Goal: Task Accomplishment & Management: Use online tool/utility

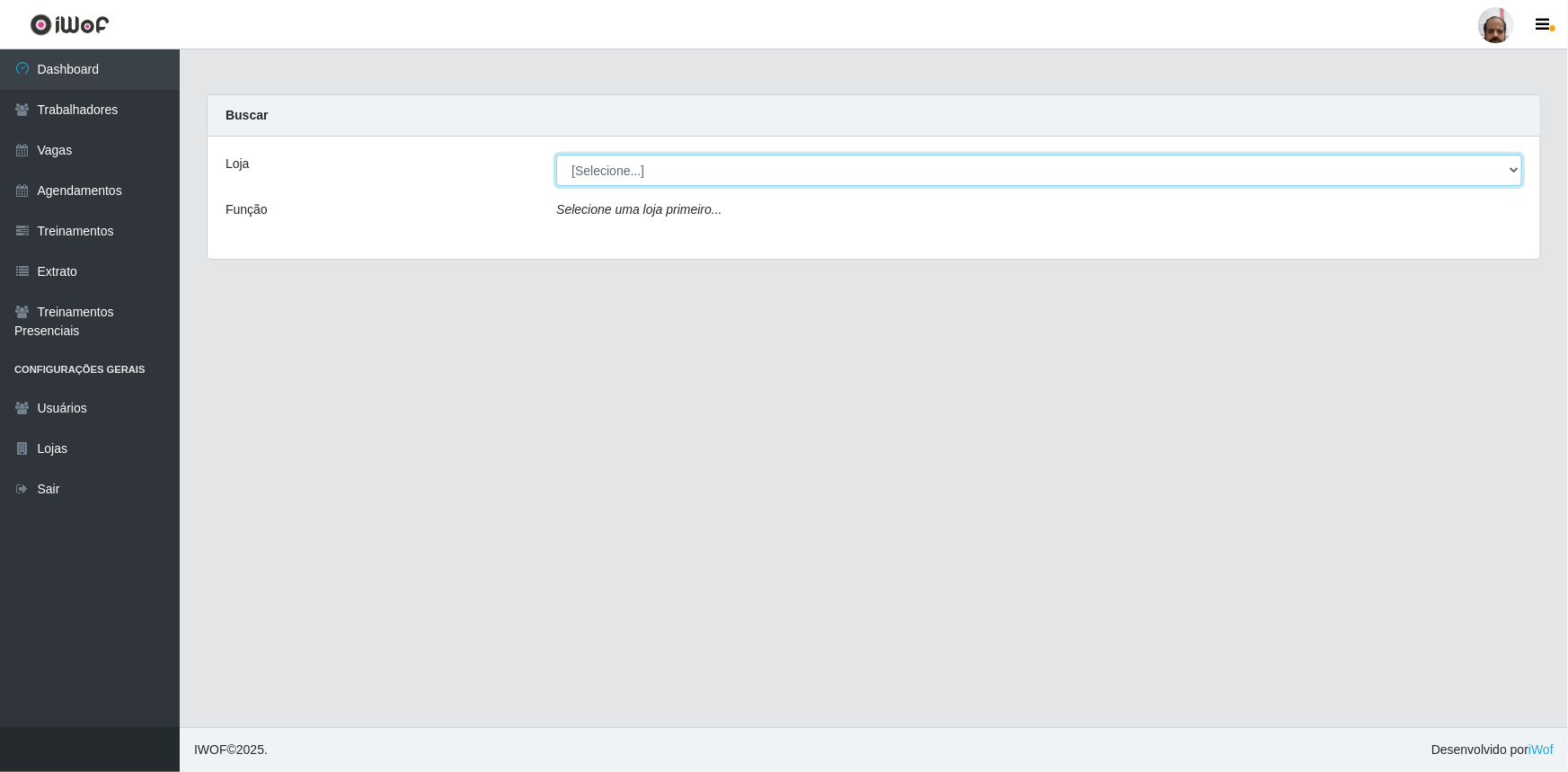
click at [598, 170] on select "[Selecione...] Mar Vermelho - Loja 05" at bounding box center [1039, 170] width 966 height 31
select select "252"
click at [556, 154] on select "[Selecione...] Mar Vermelho - Loja 05" at bounding box center [1039, 170] width 966 height 31
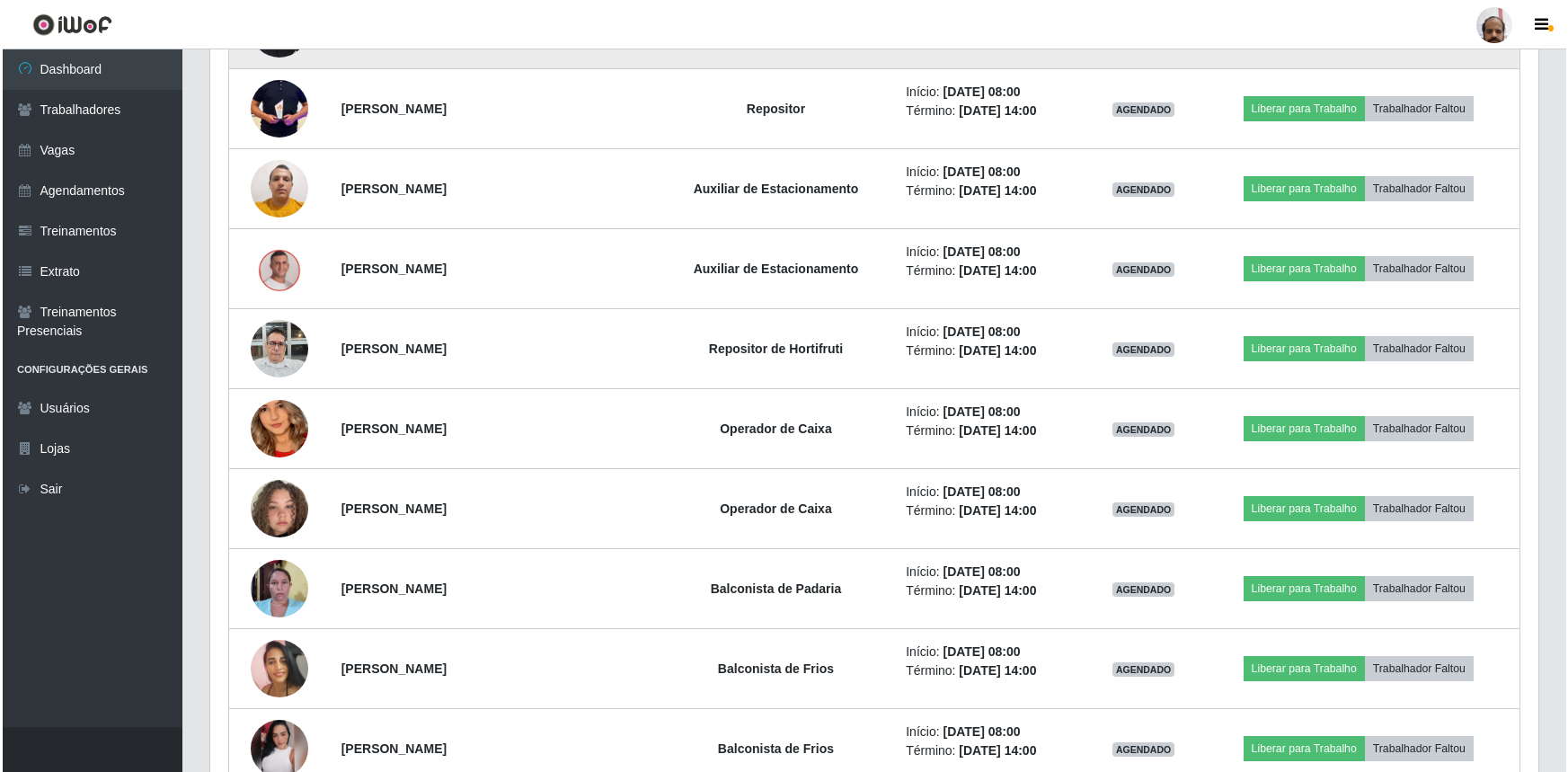
scroll to position [899, 0]
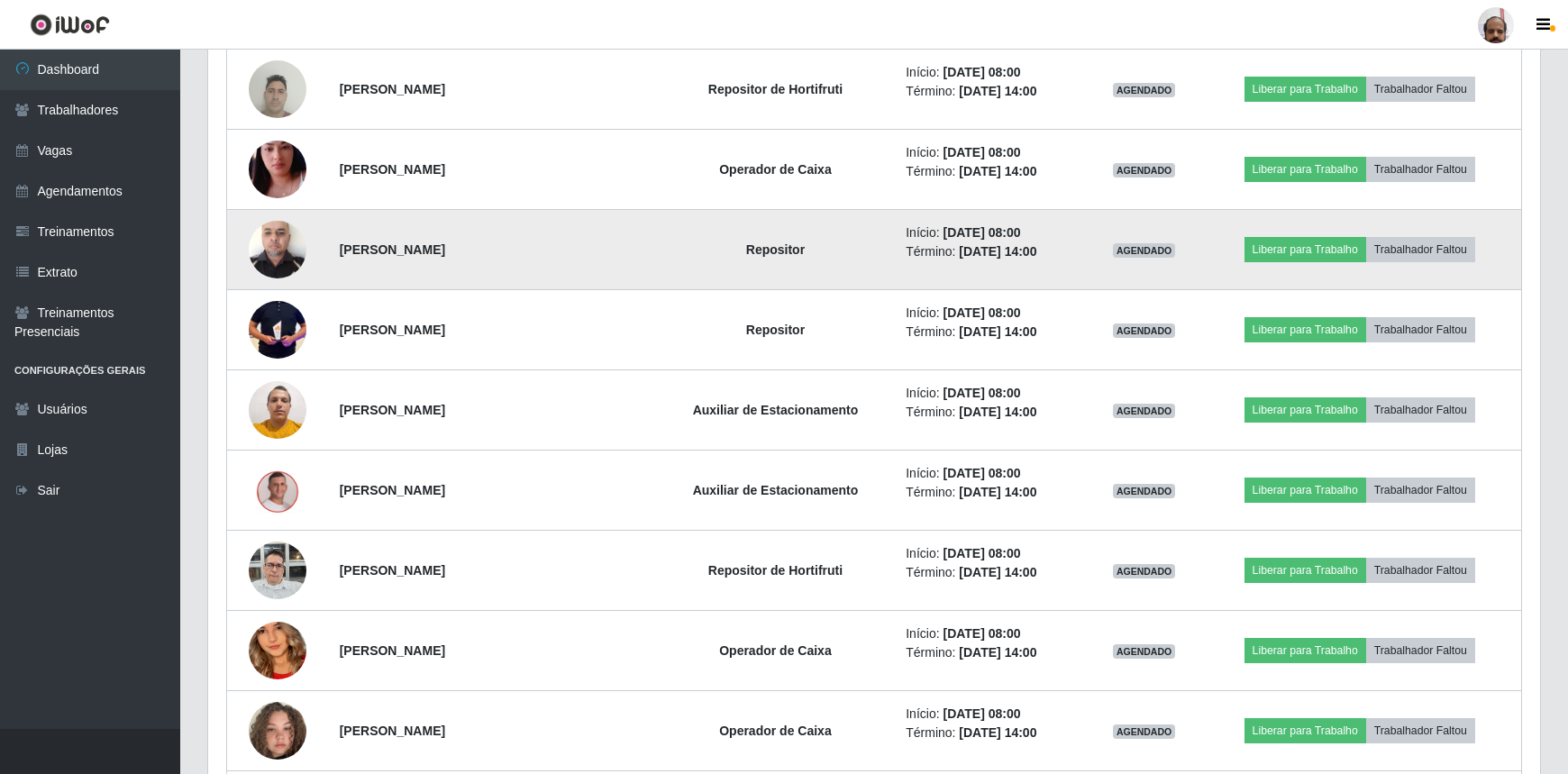
click at [281, 246] on img at bounding box center [277, 249] width 57 height 76
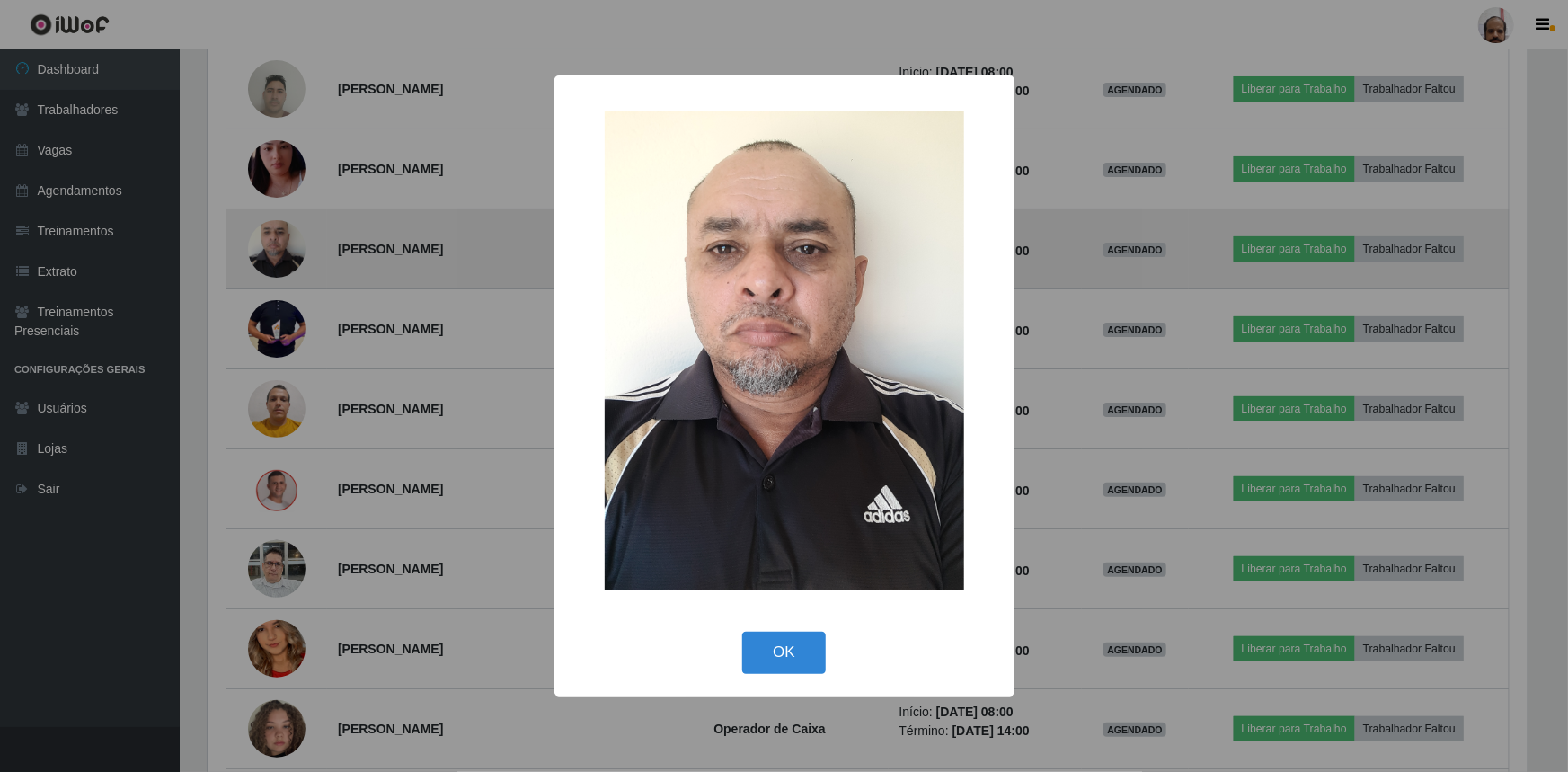
click at [280, 246] on div "× OK Cancel" at bounding box center [784, 386] width 1568 height 772
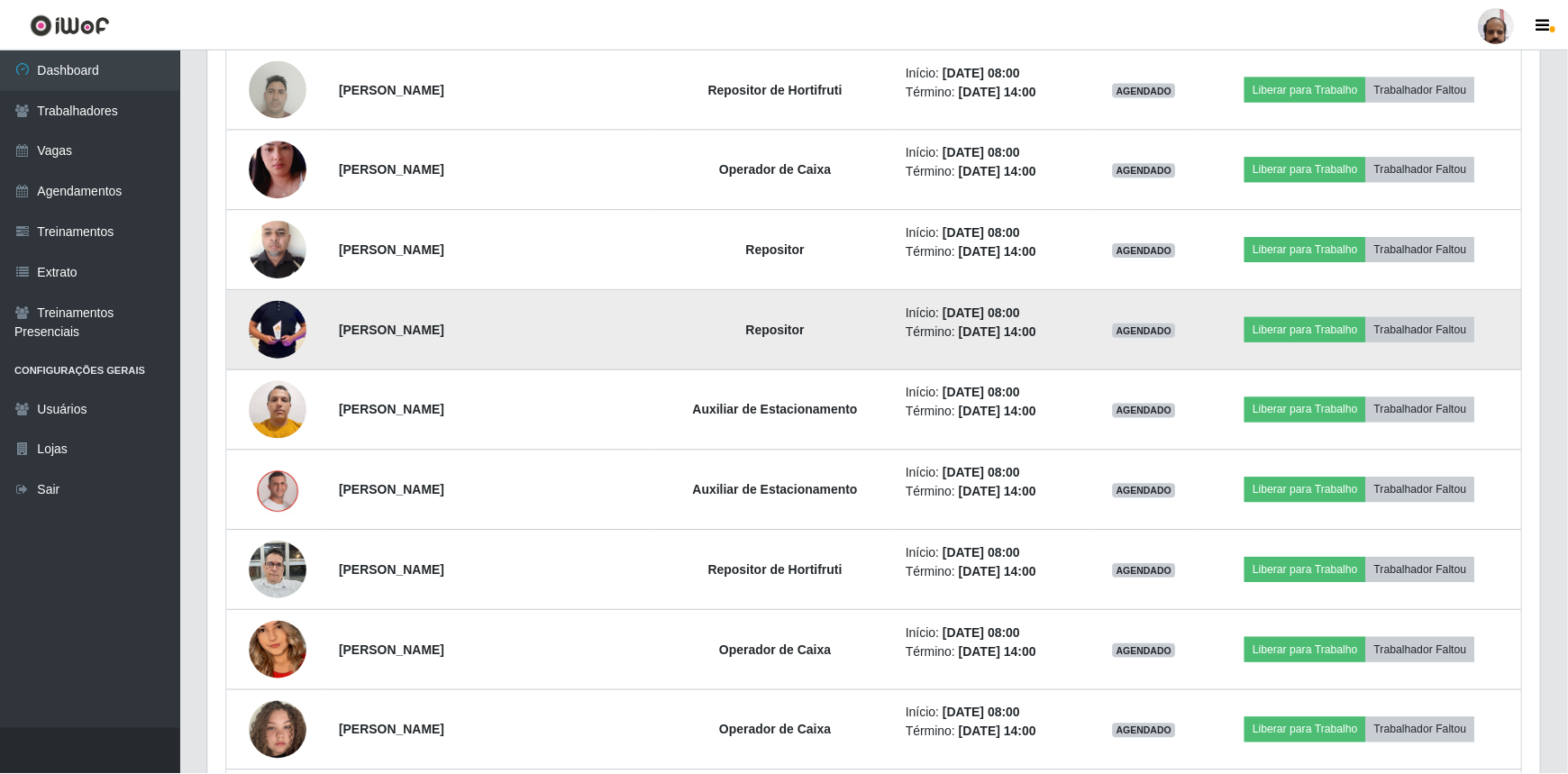
scroll to position [374, 1332]
click at [287, 330] on img at bounding box center [277, 330] width 57 height 121
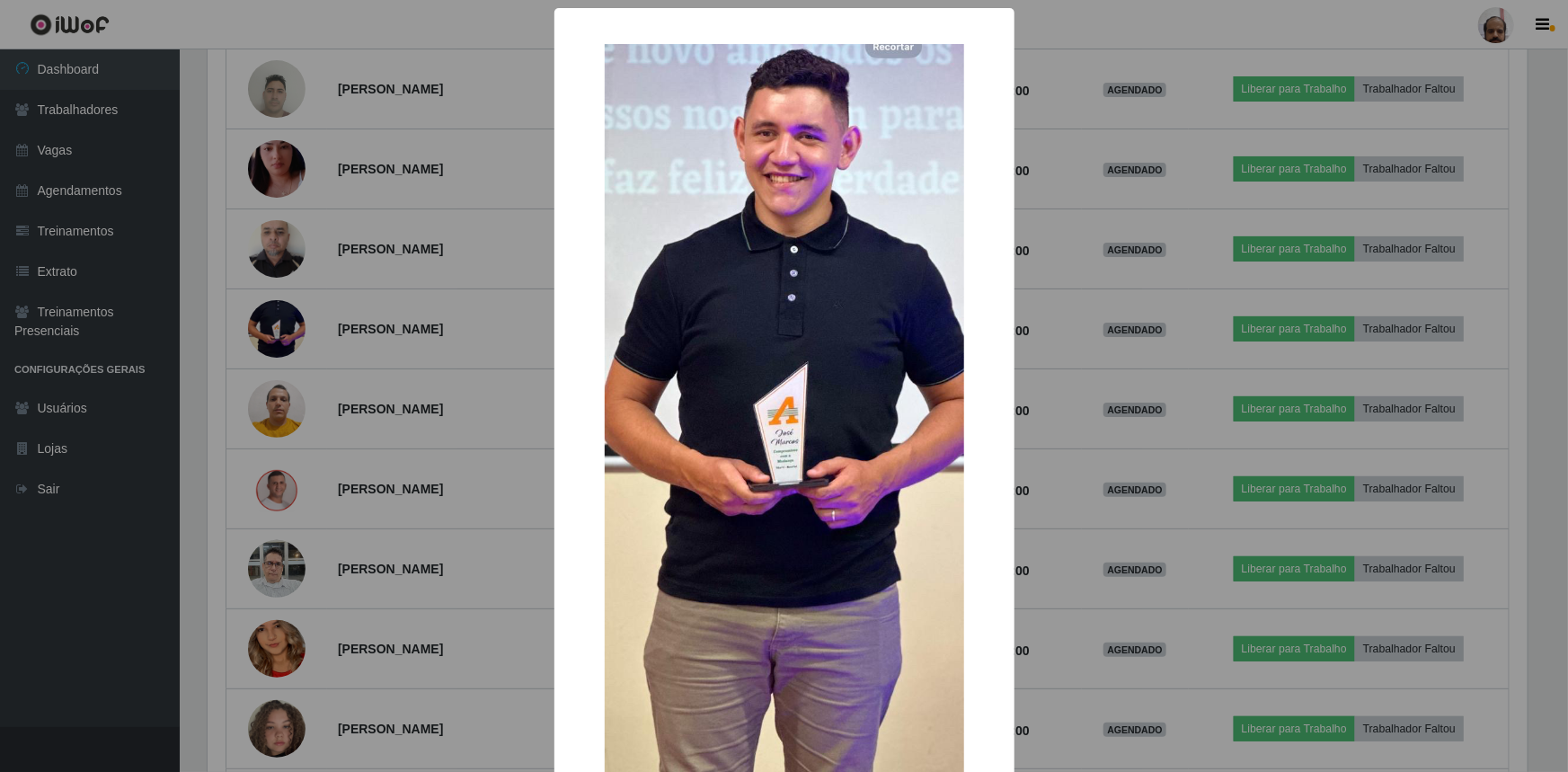
click at [284, 332] on div "× OK Cancel" at bounding box center [784, 386] width 1568 height 772
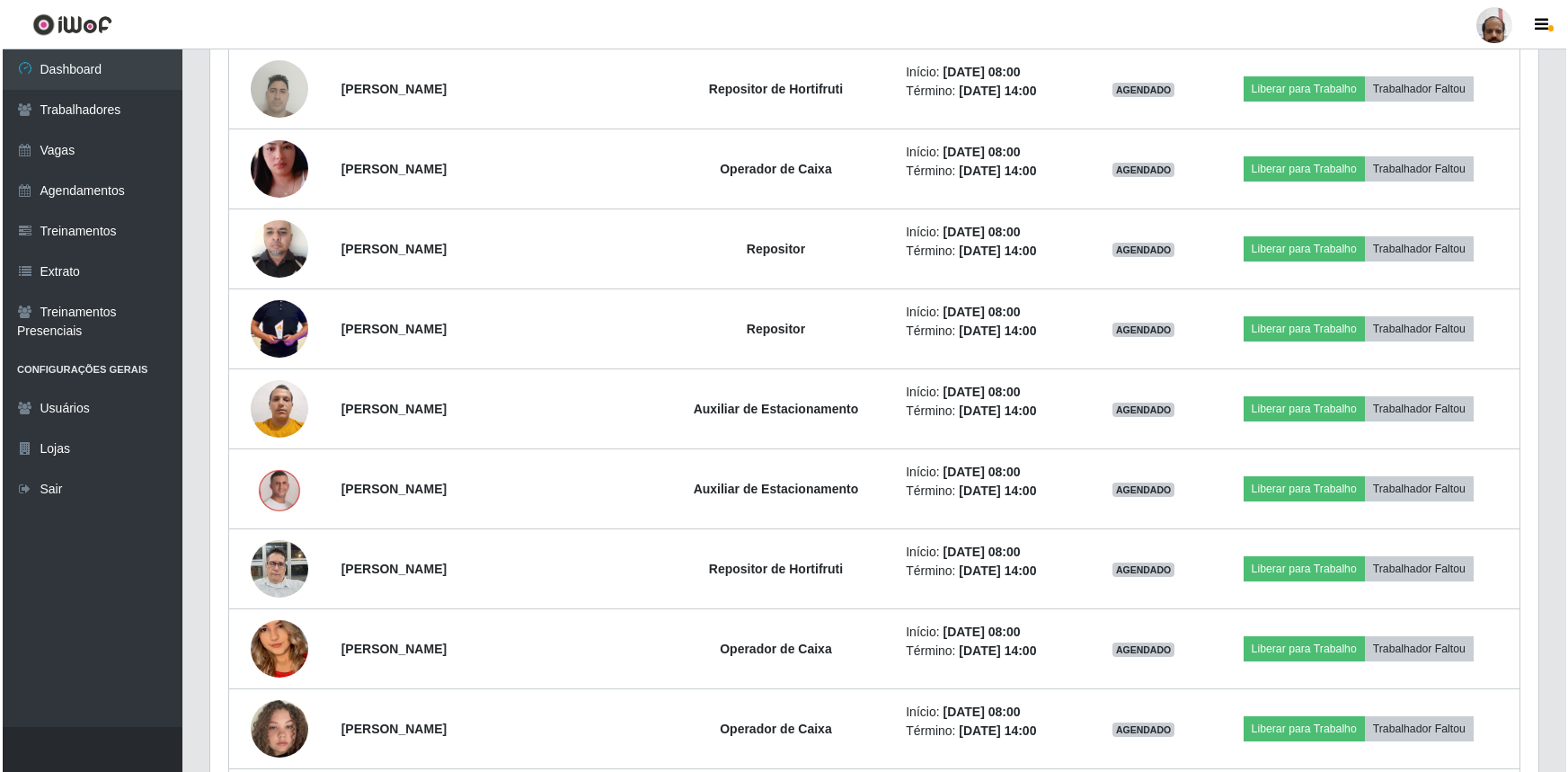
scroll to position [373, 1328]
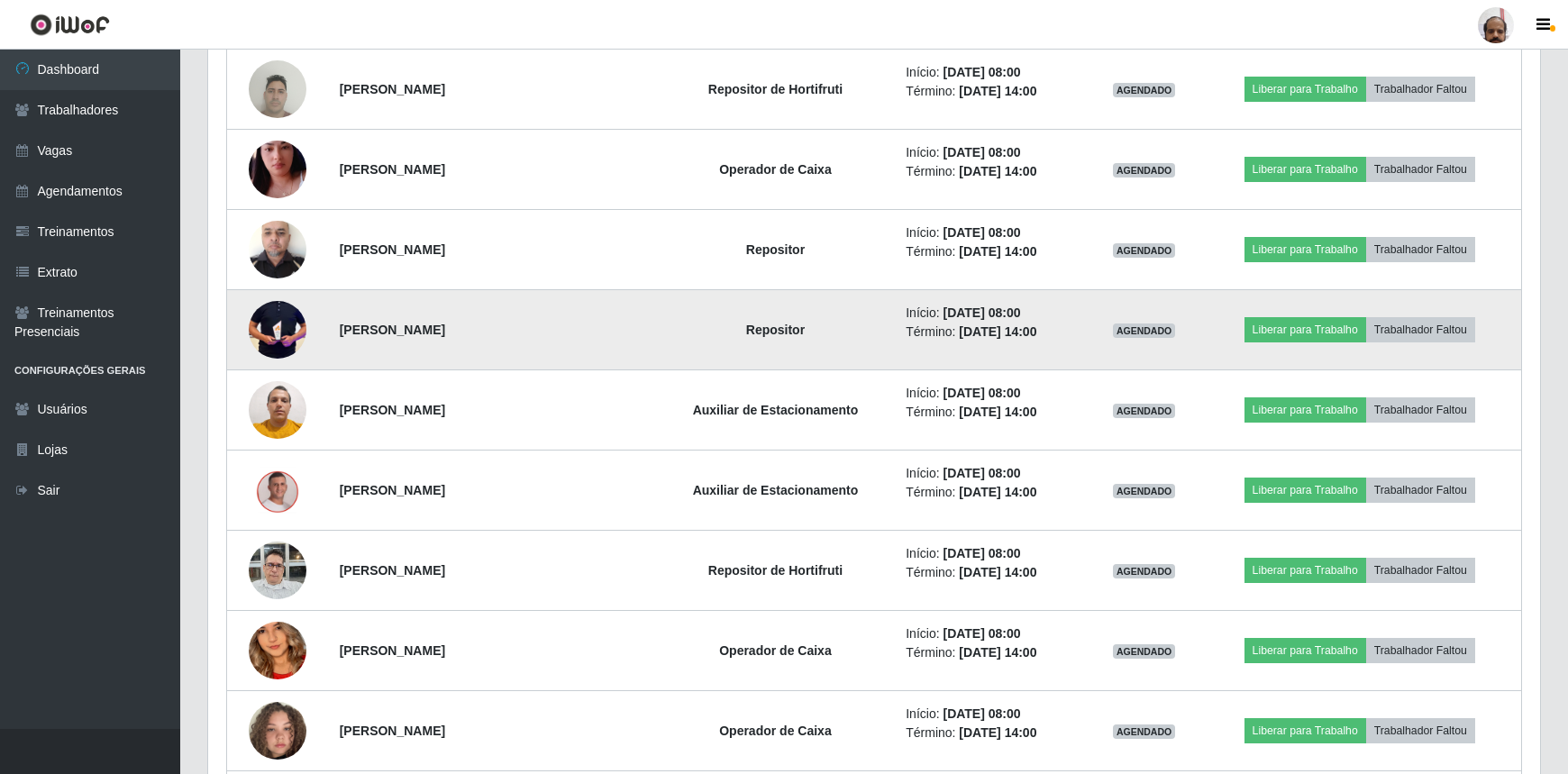
click at [300, 325] on img at bounding box center [277, 330] width 57 height 121
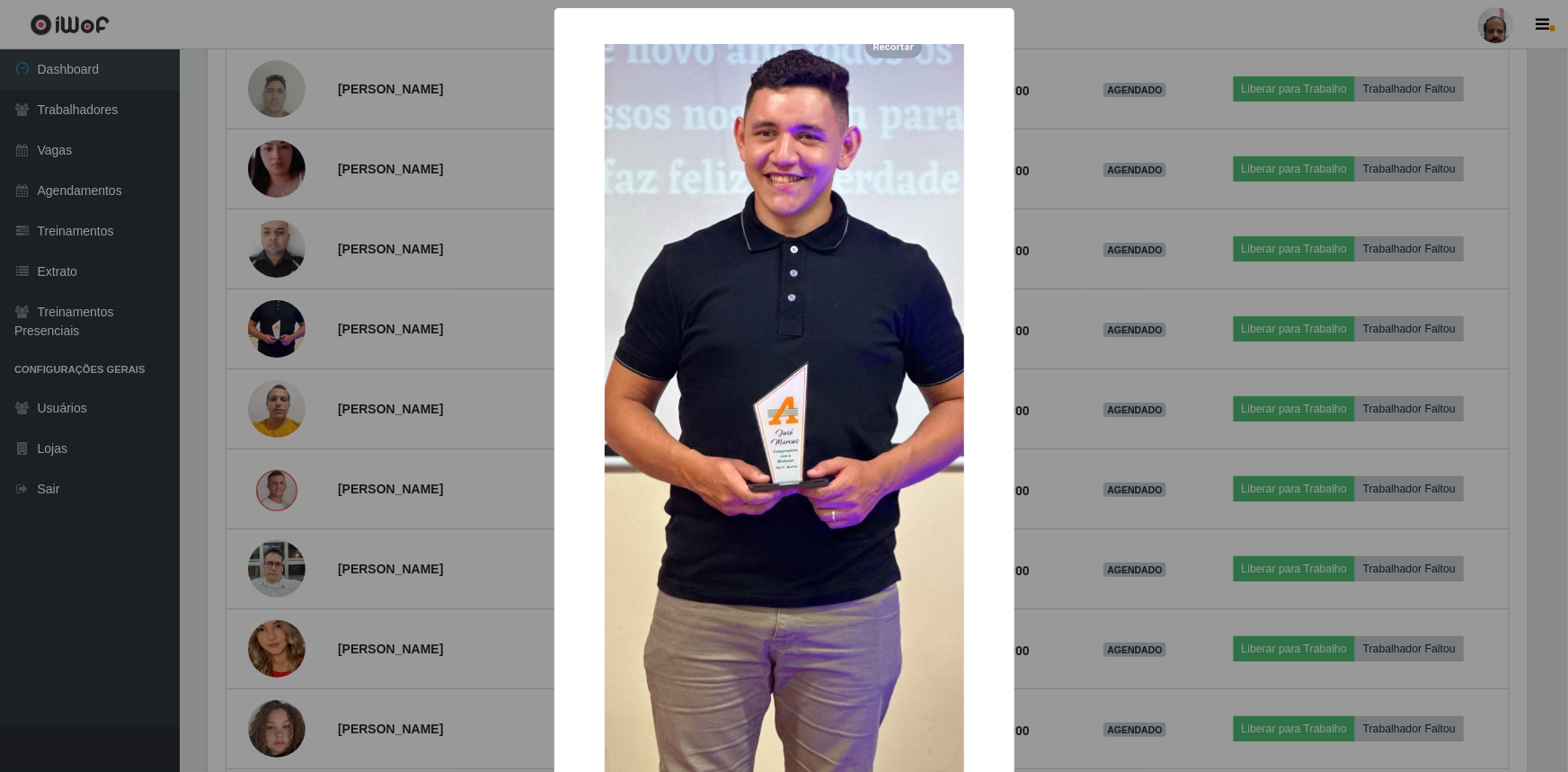
click at [310, 321] on div "× OK Cancel" at bounding box center [784, 386] width 1568 height 772
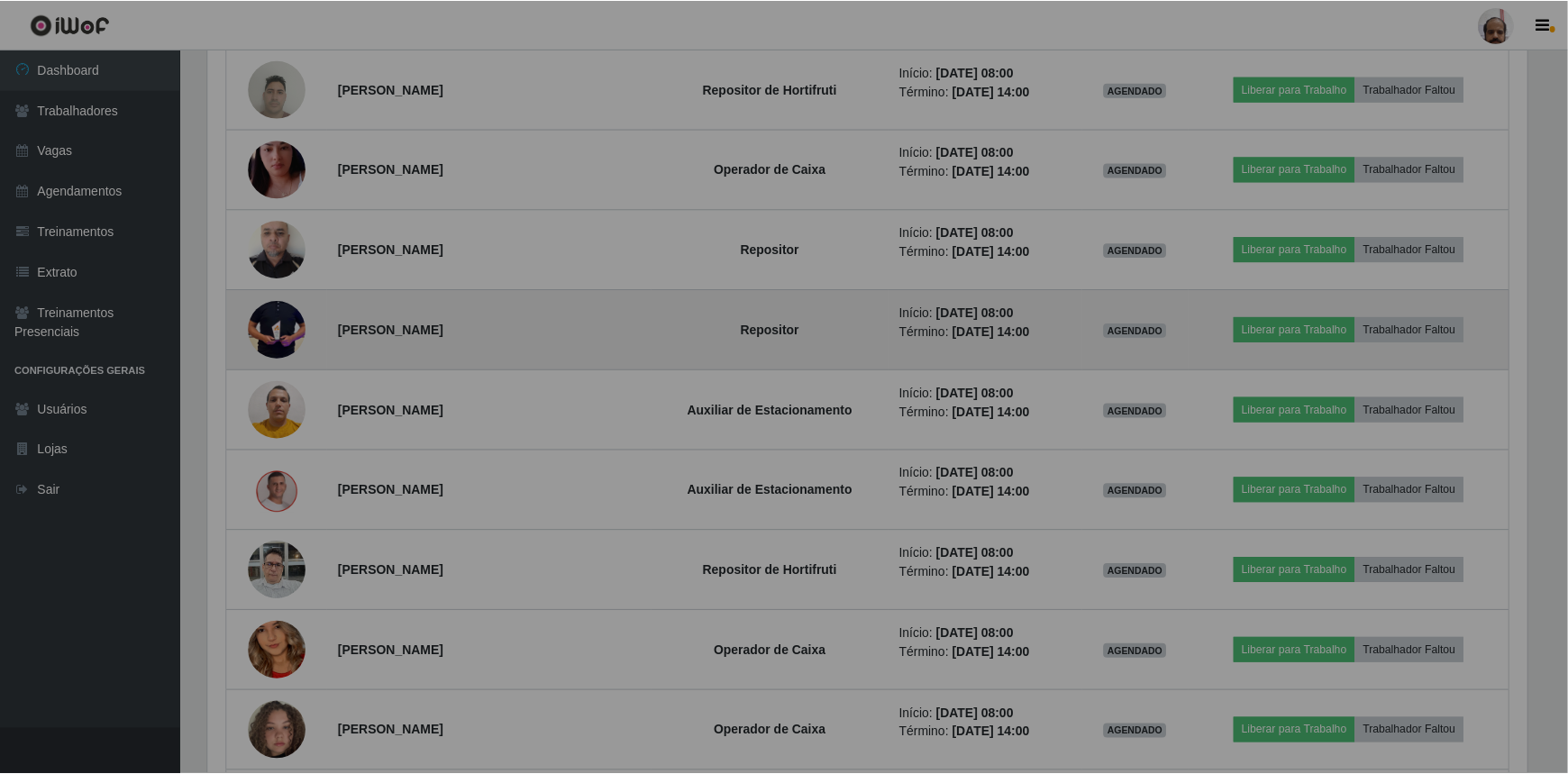
scroll to position [374, 1332]
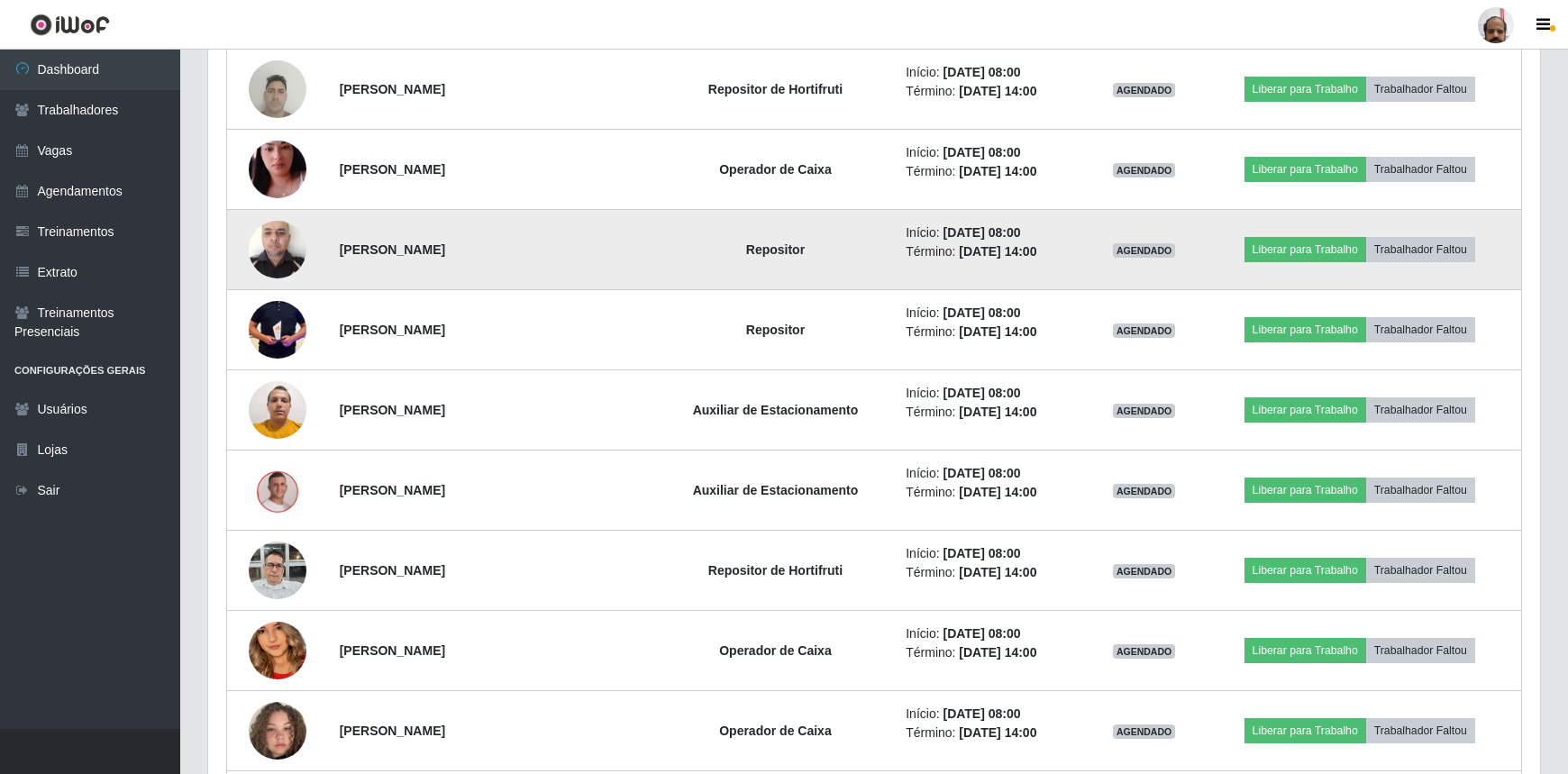
click at [329, 265] on td "[PERSON_NAME]" at bounding box center [492, 250] width 327 height 80
click at [274, 257] on img at bounding box center [277, 249] width 57 height 76
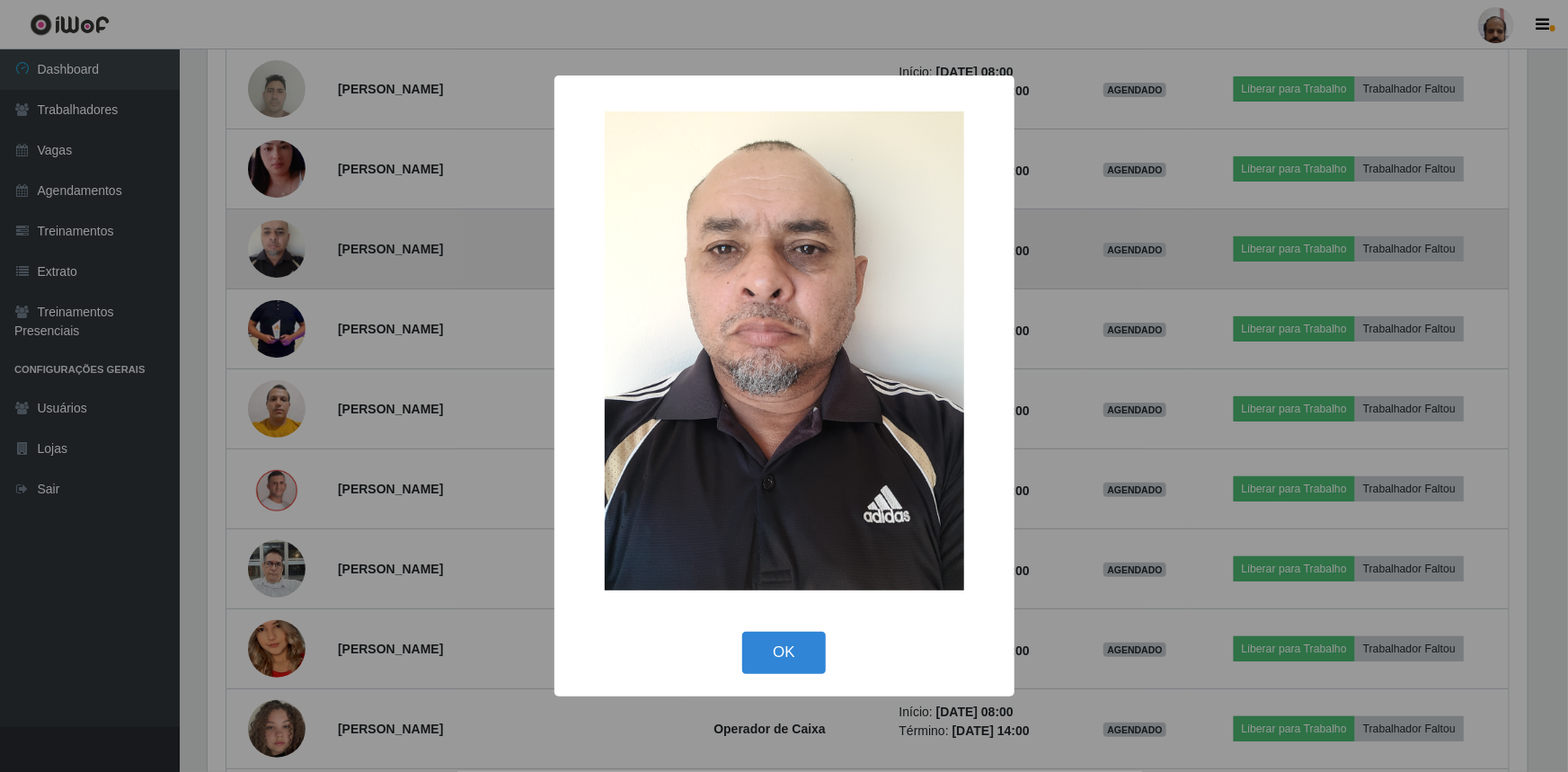
click at [273, 256] on div "× OK Cancel" at bounding box center [784, 386] width 1568 height 772
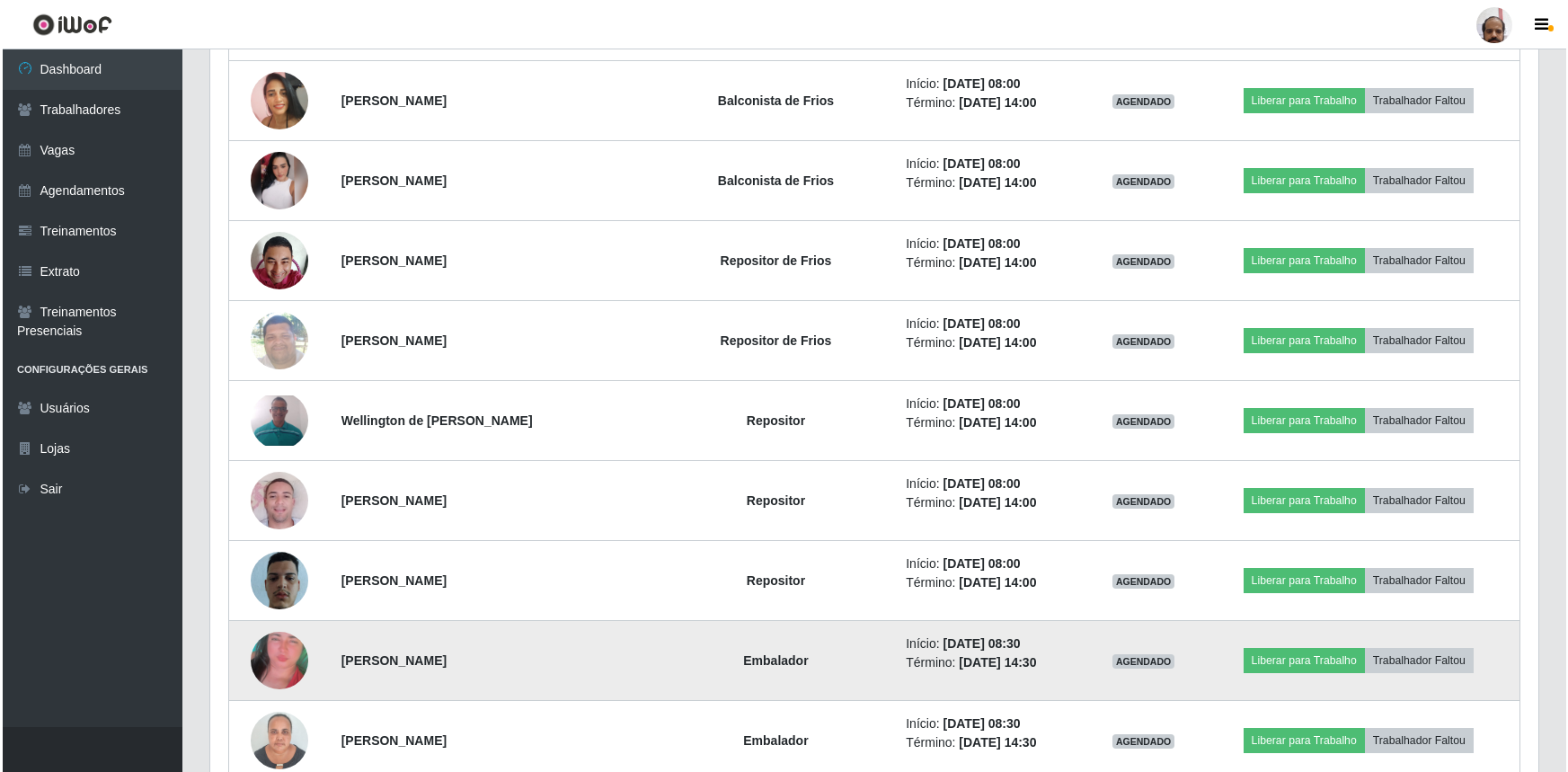
scroll to position [1716, 0]
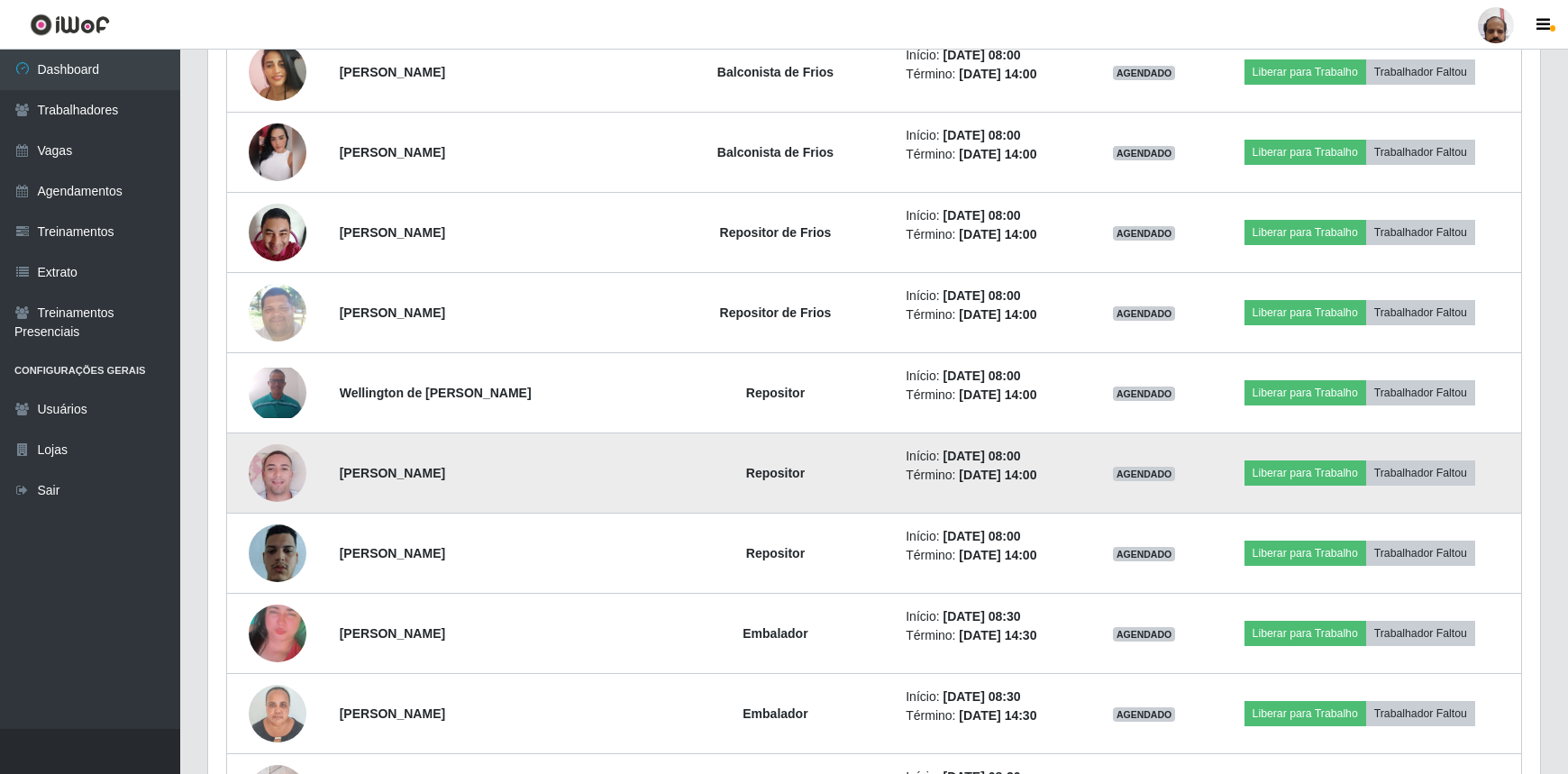
click at [266, 479] on img at bounding box center [277, 473] width 57 height 103
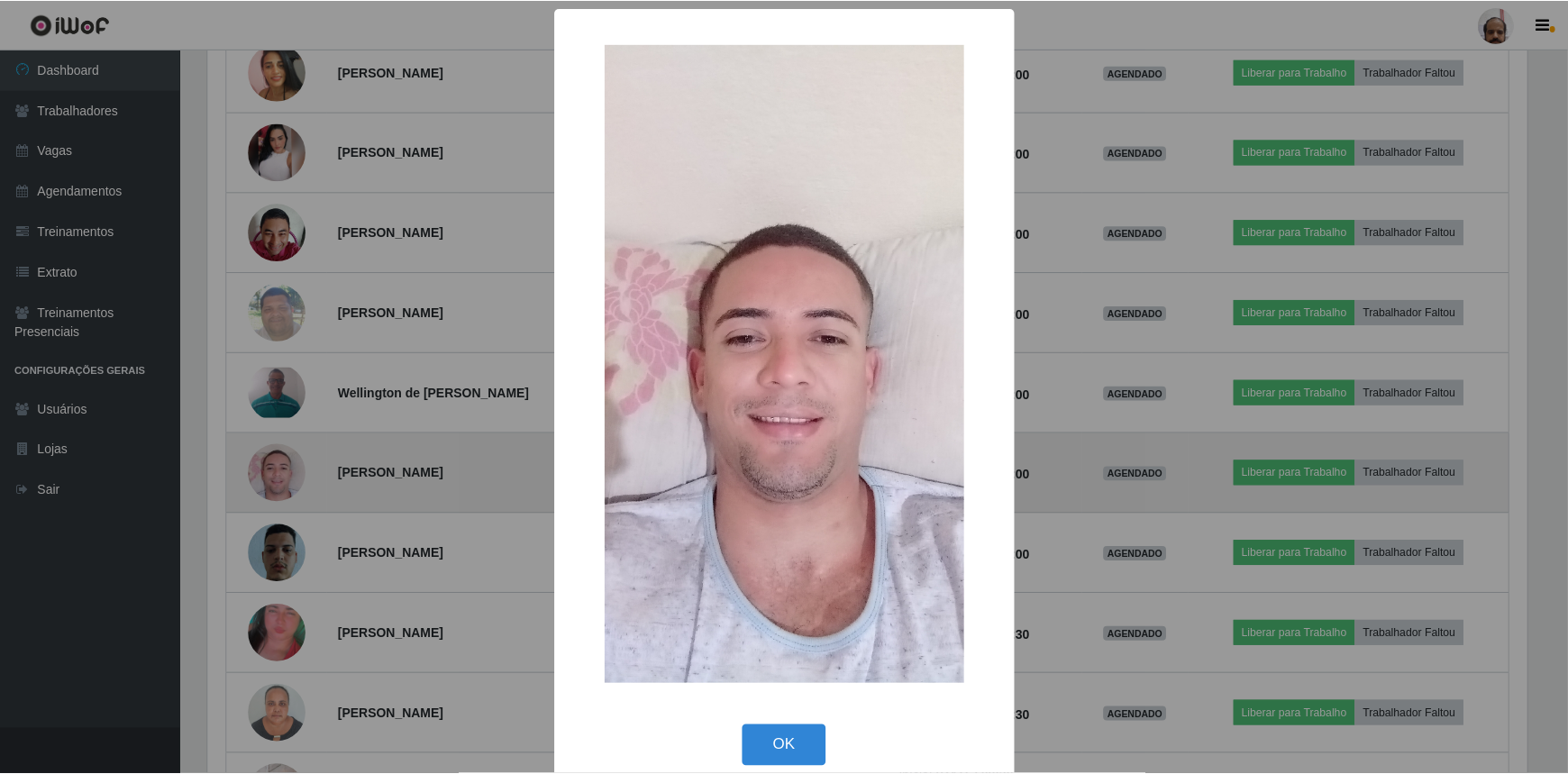
scroll to position [374, 1323]
click at [266, 479] on div "× OK Cancel" at bounding box center [786, 387] width 1573 height 774
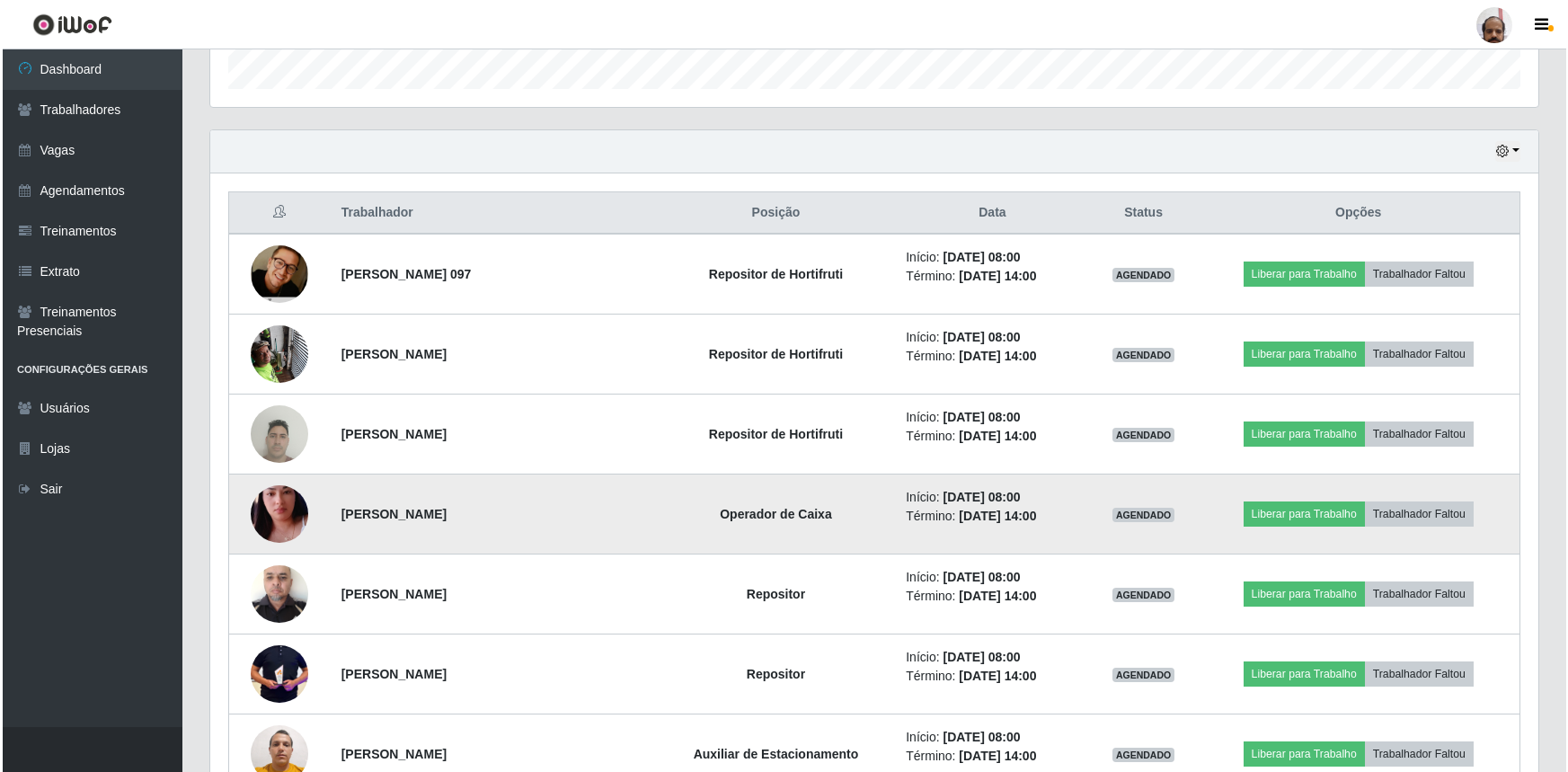
scroll to position [735, 0]
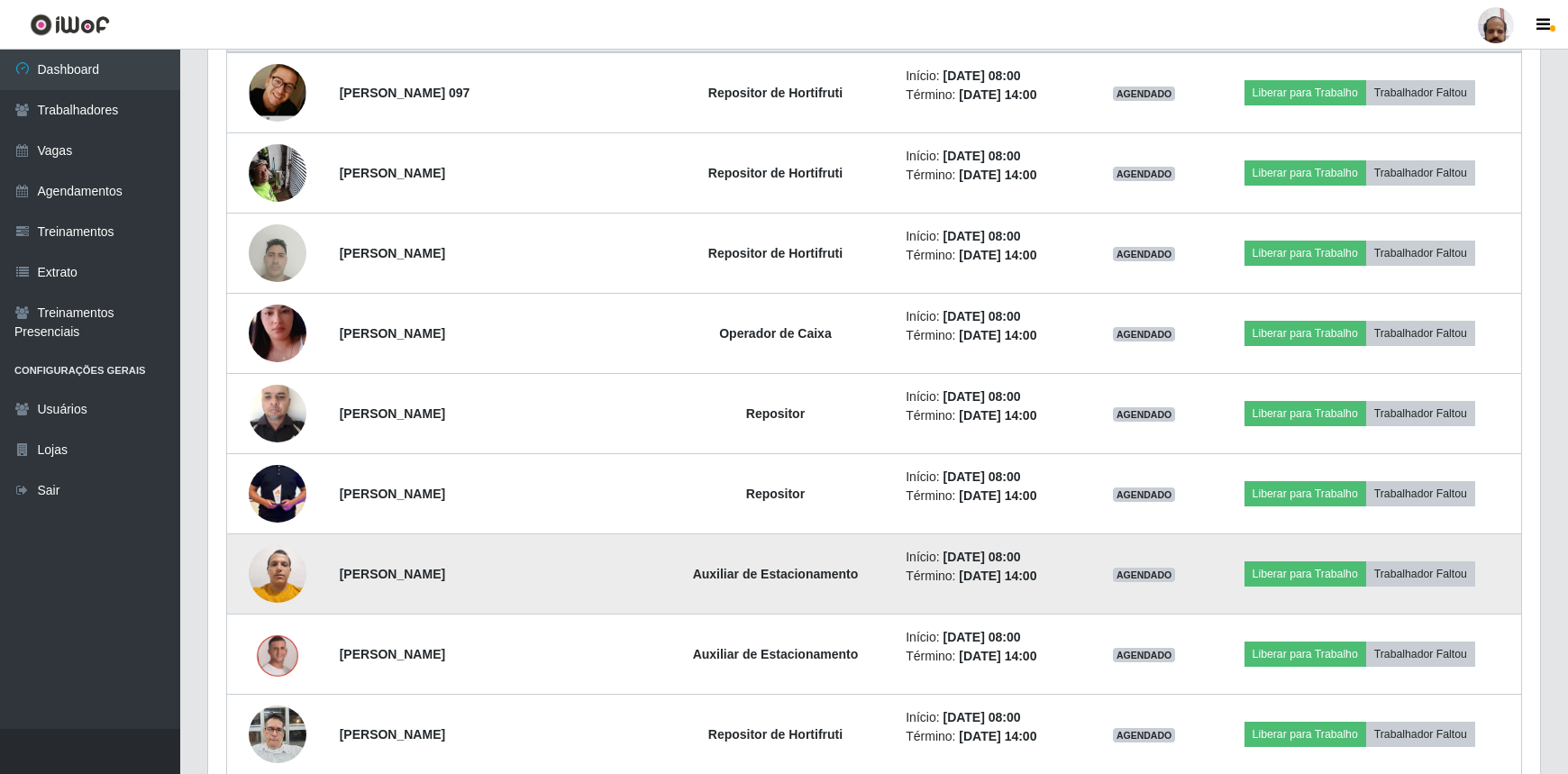
click at [289, 564] on img at bounding box center [277, 574] width 57 height 76
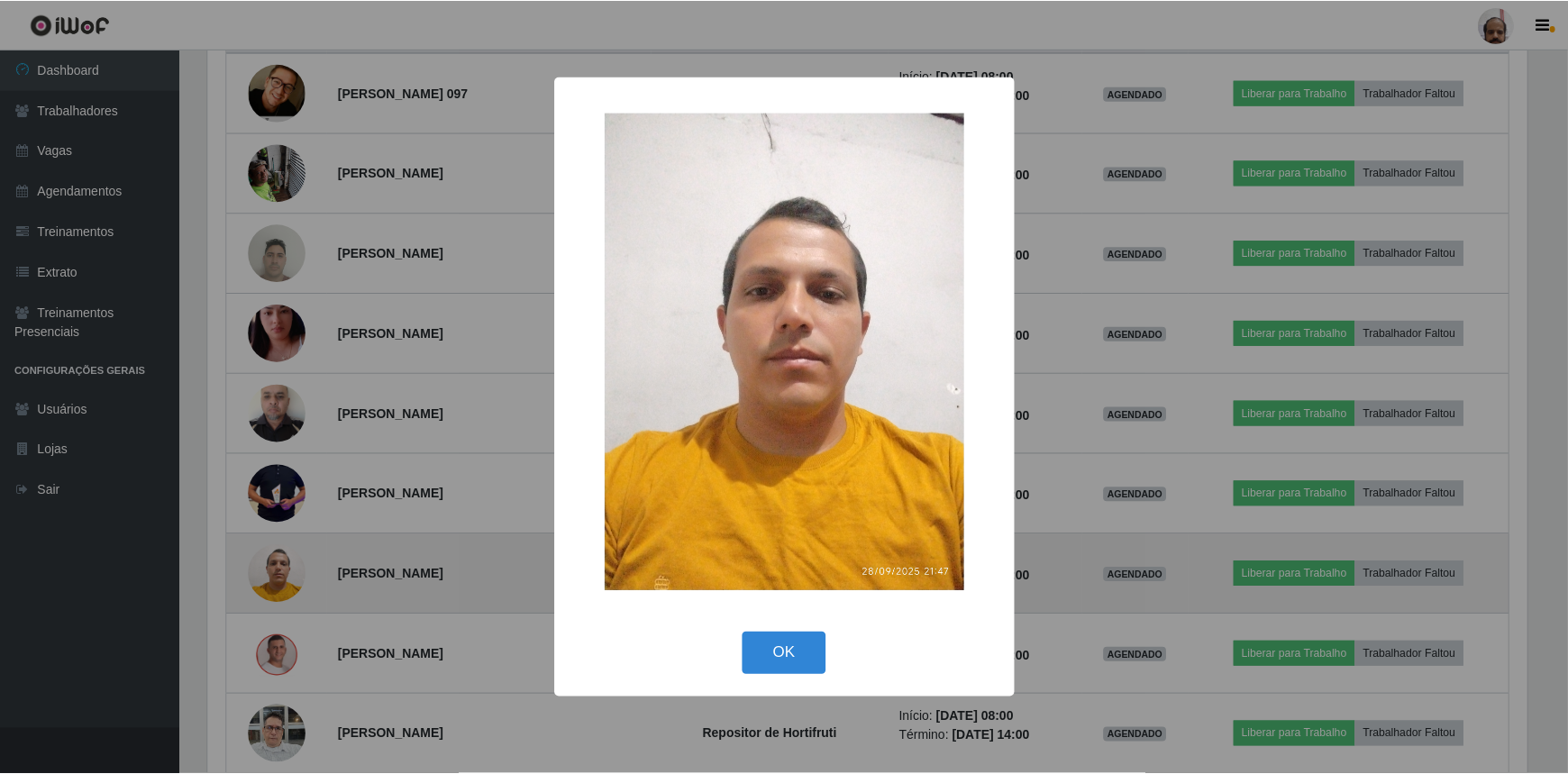
scroll to position [374, 1323]
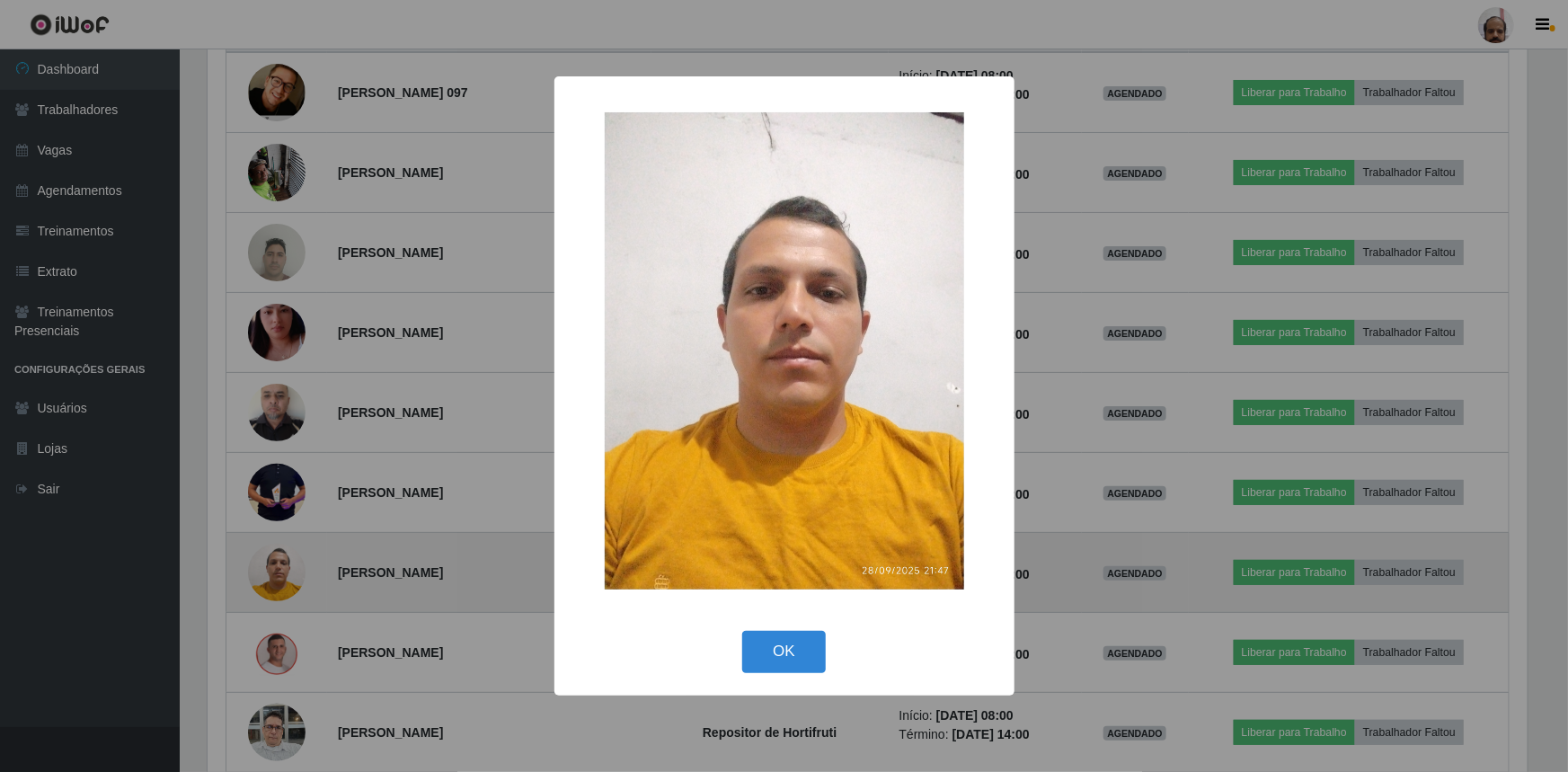
click at [288, 562] on div "× OK Cancel" at bounding box center [784, 386] width 1568 height 772
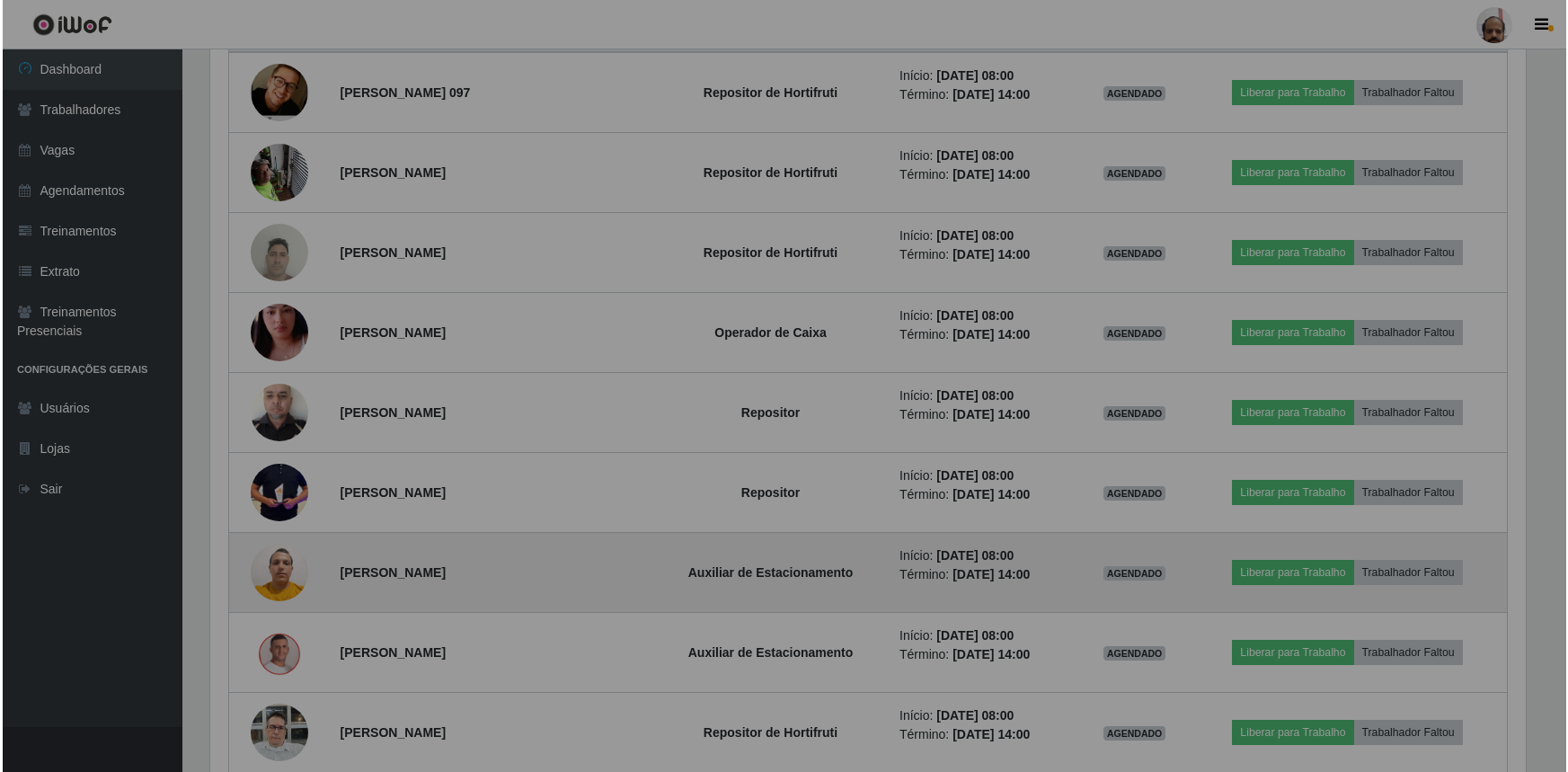
scroll to position [373, 1328]
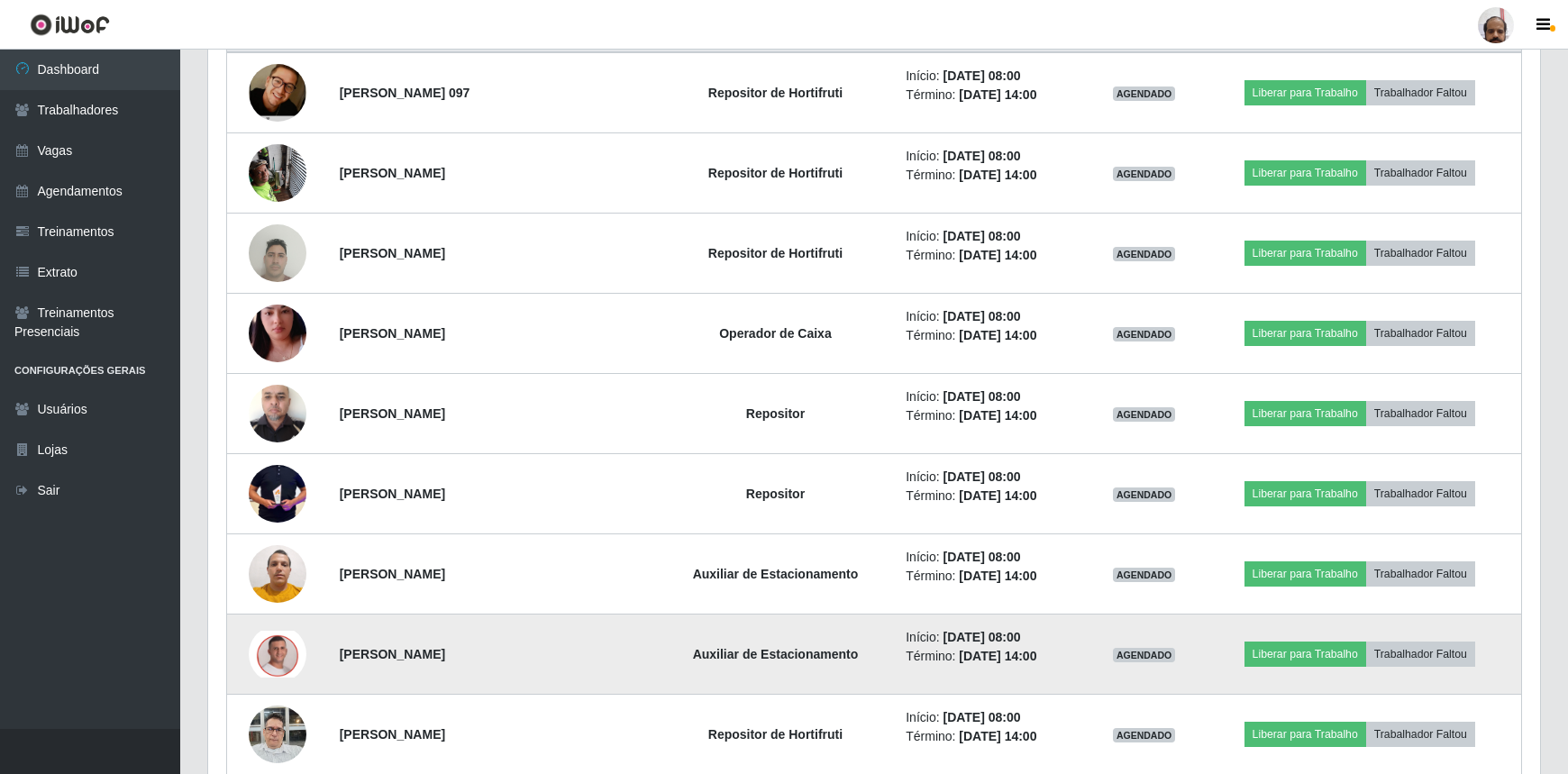
click at [287, 647] on img at bounding box center [277, 654] width 57 height 47
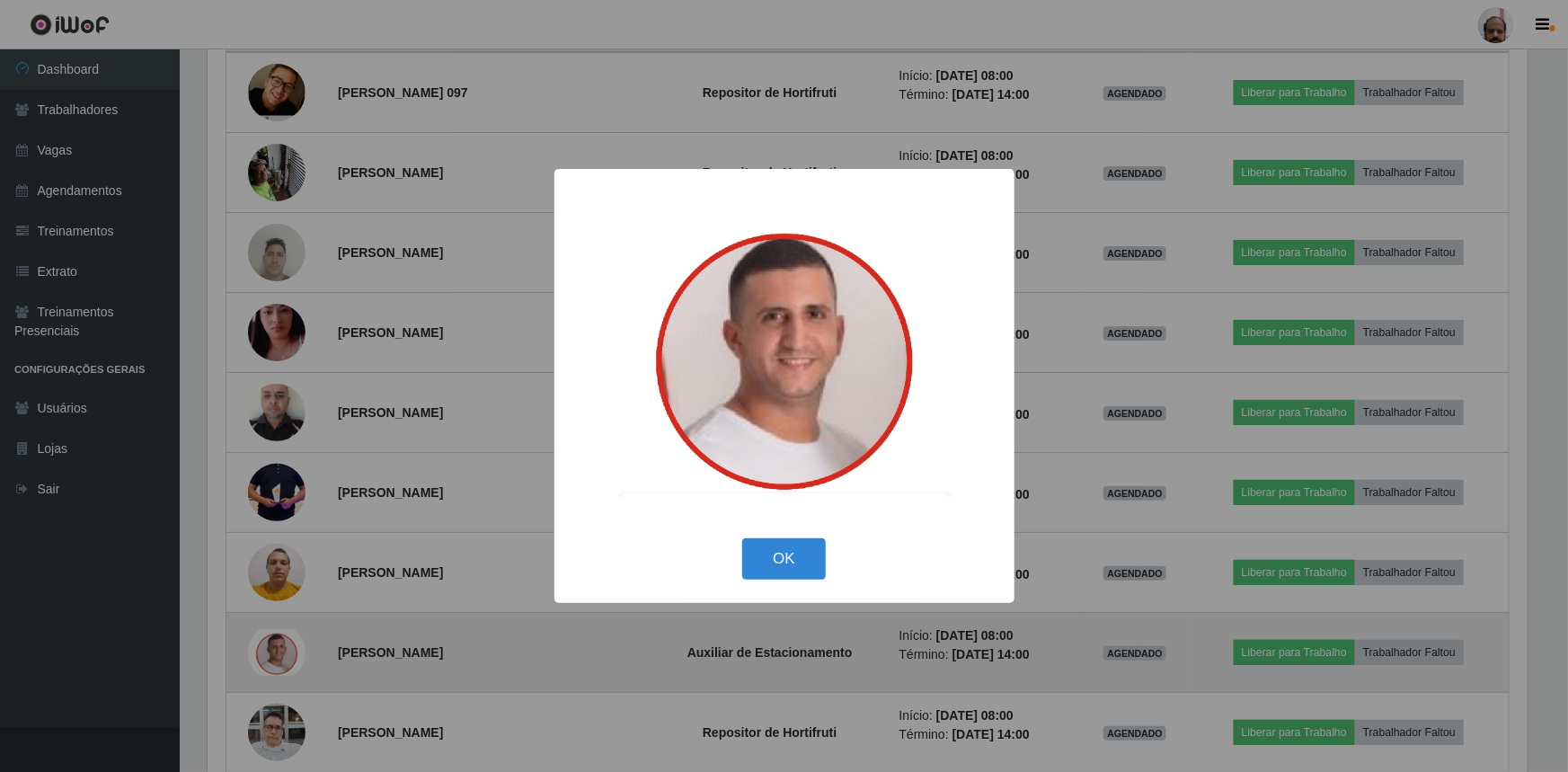
click at [285, 645] on div "× OK Cancel" at bounding box center [784, 386] width 1568 height 772
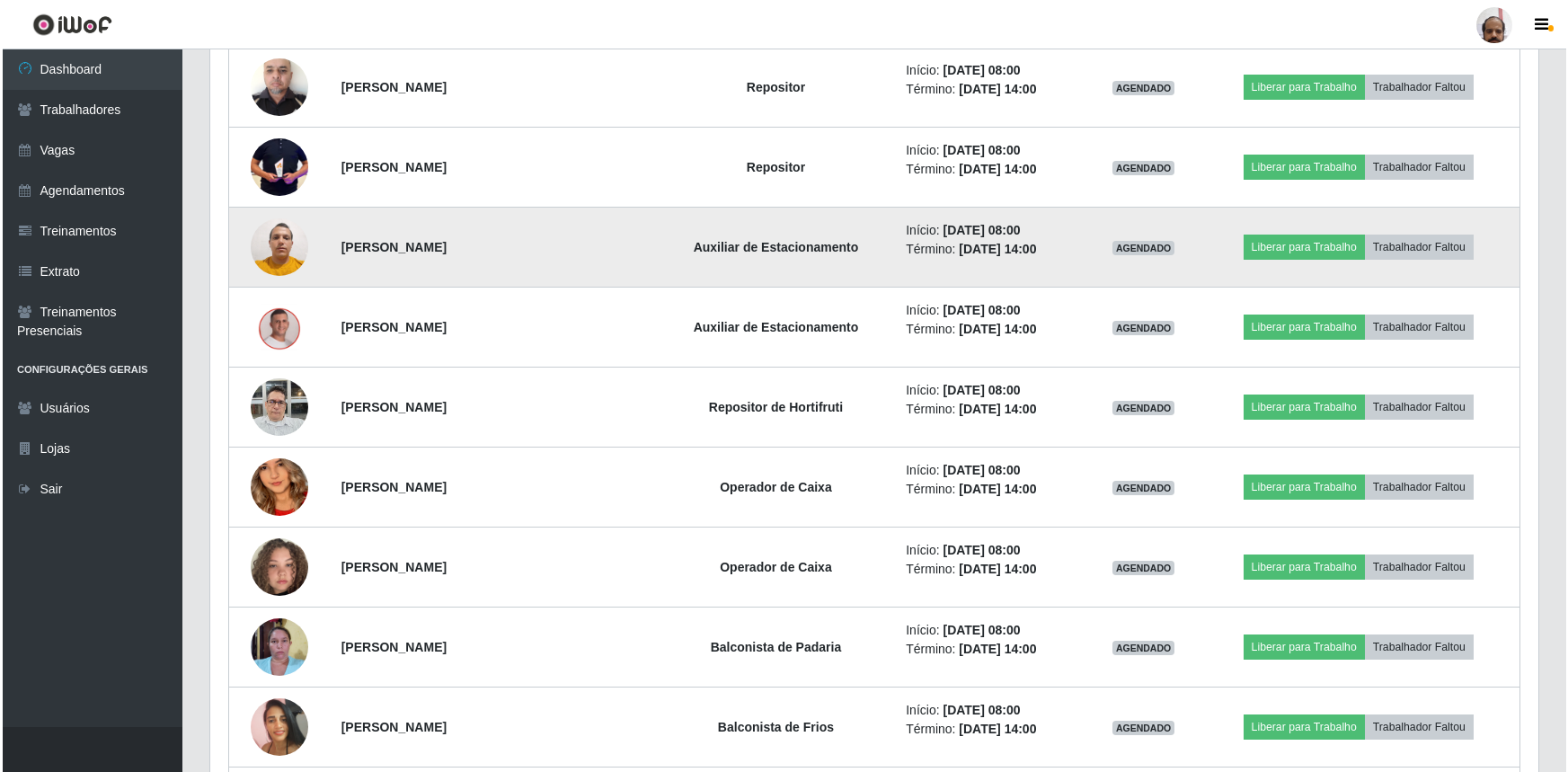
scroll to position [1062, 0]
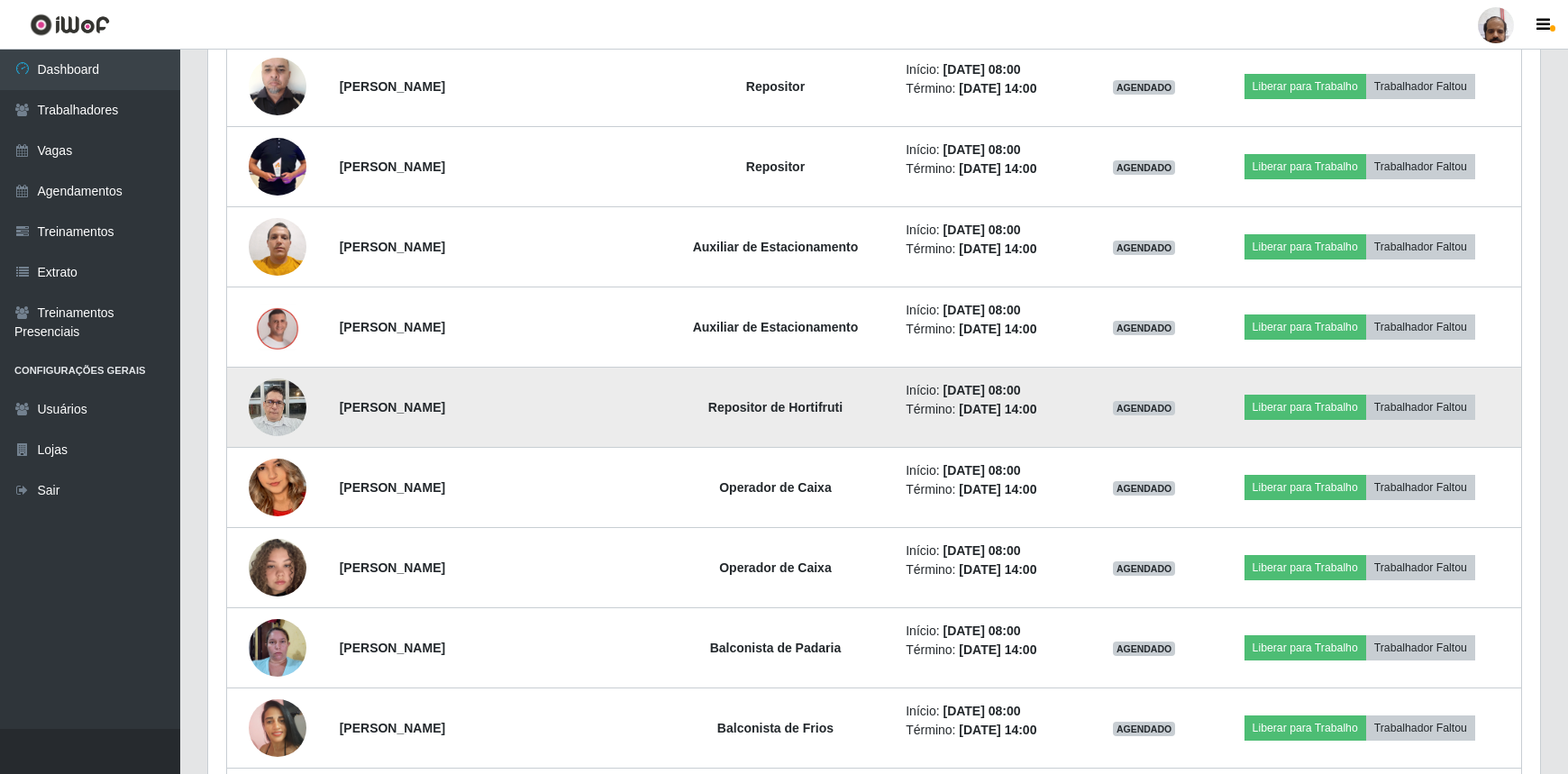
click at [290, 409] on img at bounding box center [277, 407] width 57 height 76
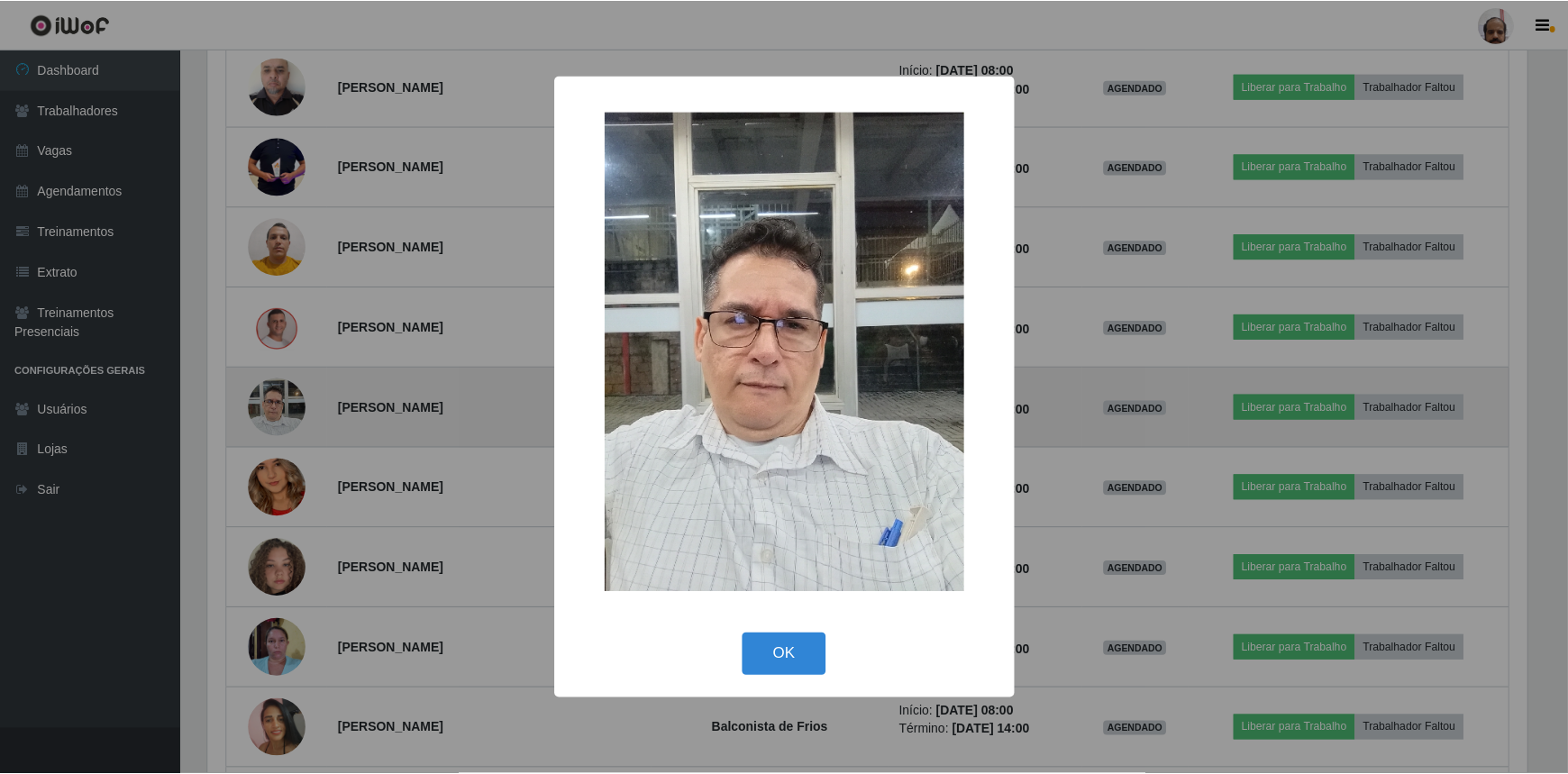
scroll to position [374, 1323]
click at [290, 409] on div "× OK Cancel" at bounding box center [786, 387] width 1573 height 774
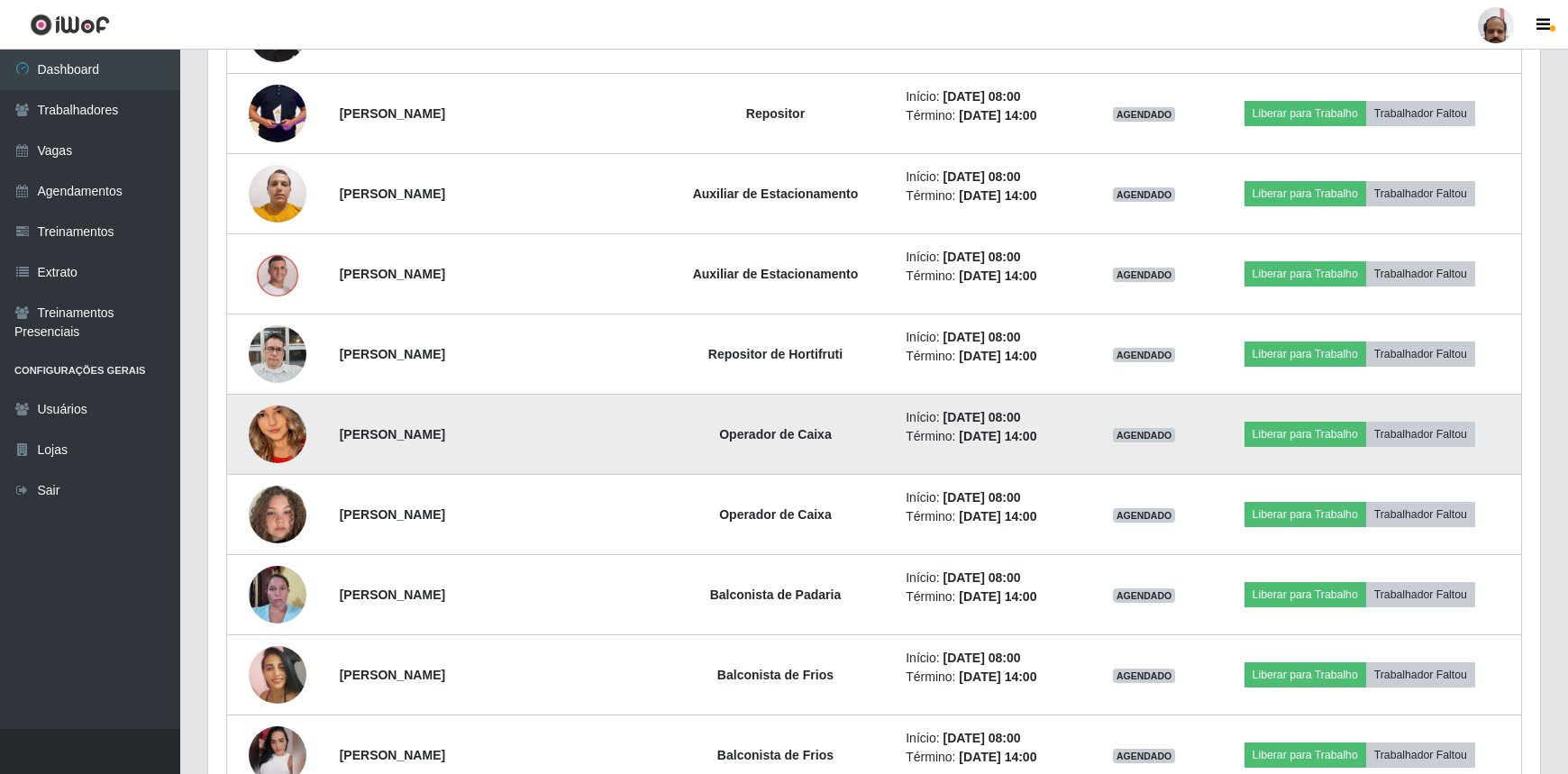
scroll to position [1147, 0]
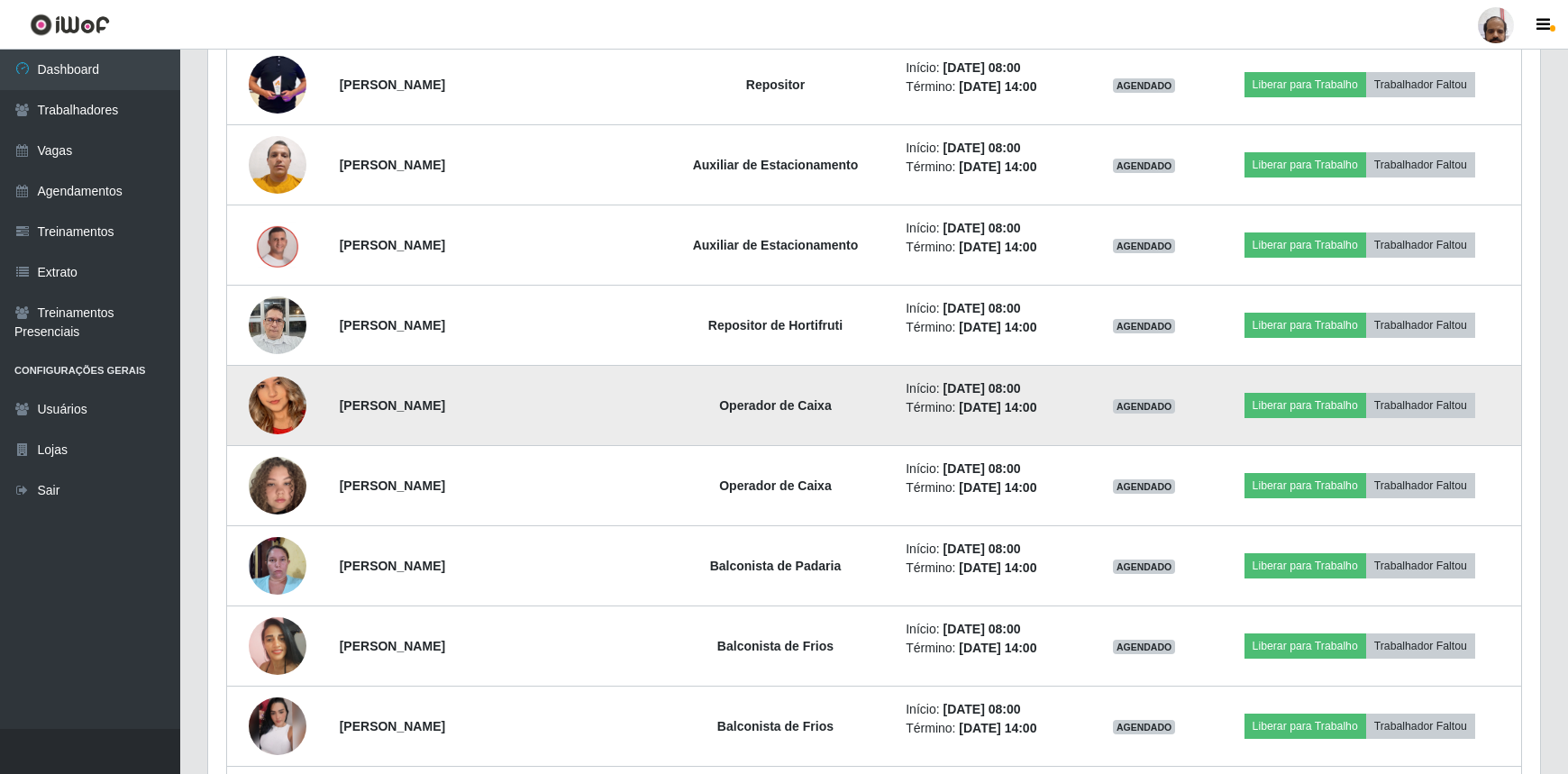
click at [287, 389] on img at bounding box center [277, 405] width 57 height 125
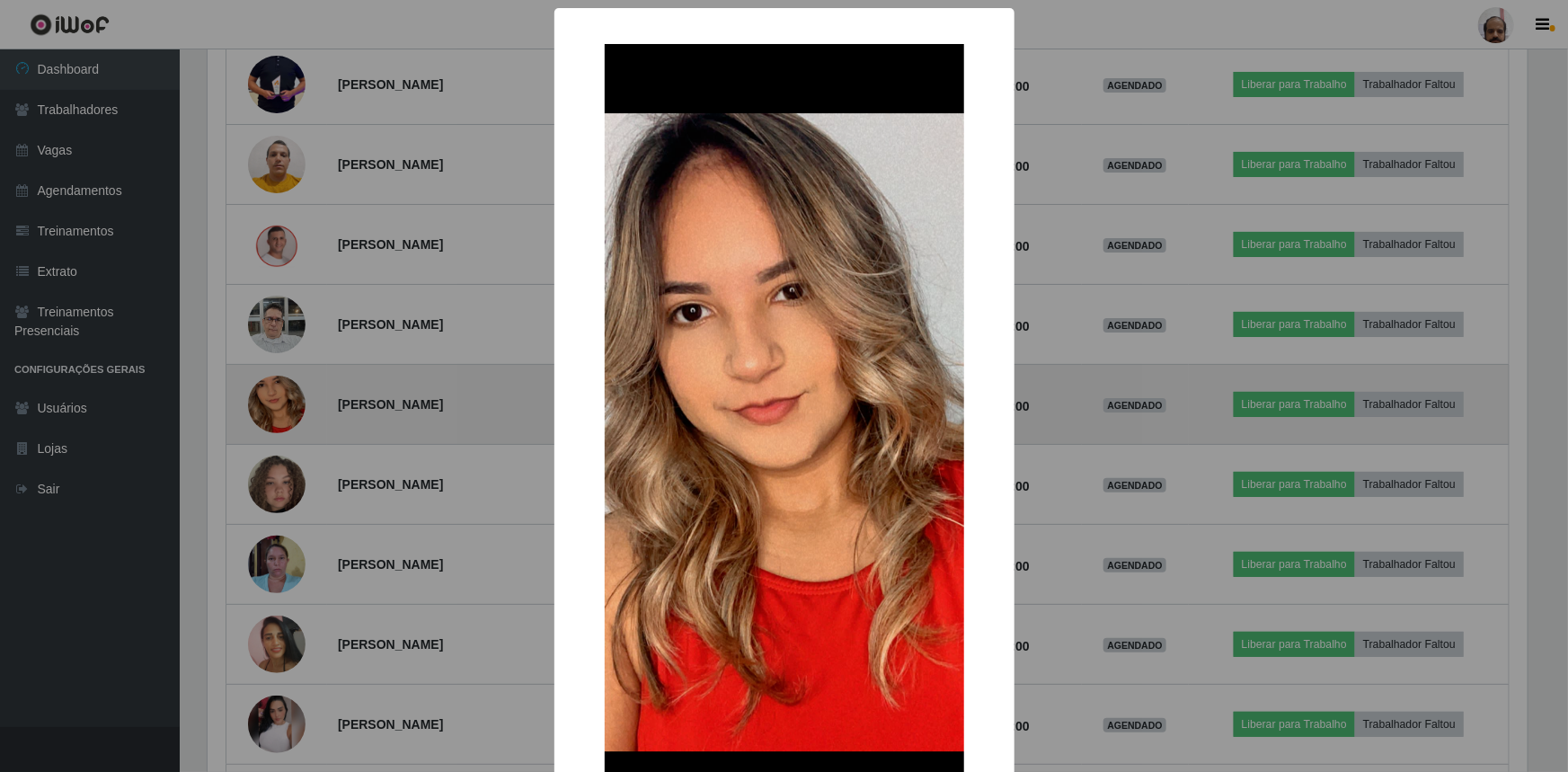
click at [286, 388] on div "× OK Cancel" at bounding box center [784, 386] width 1568 height 772
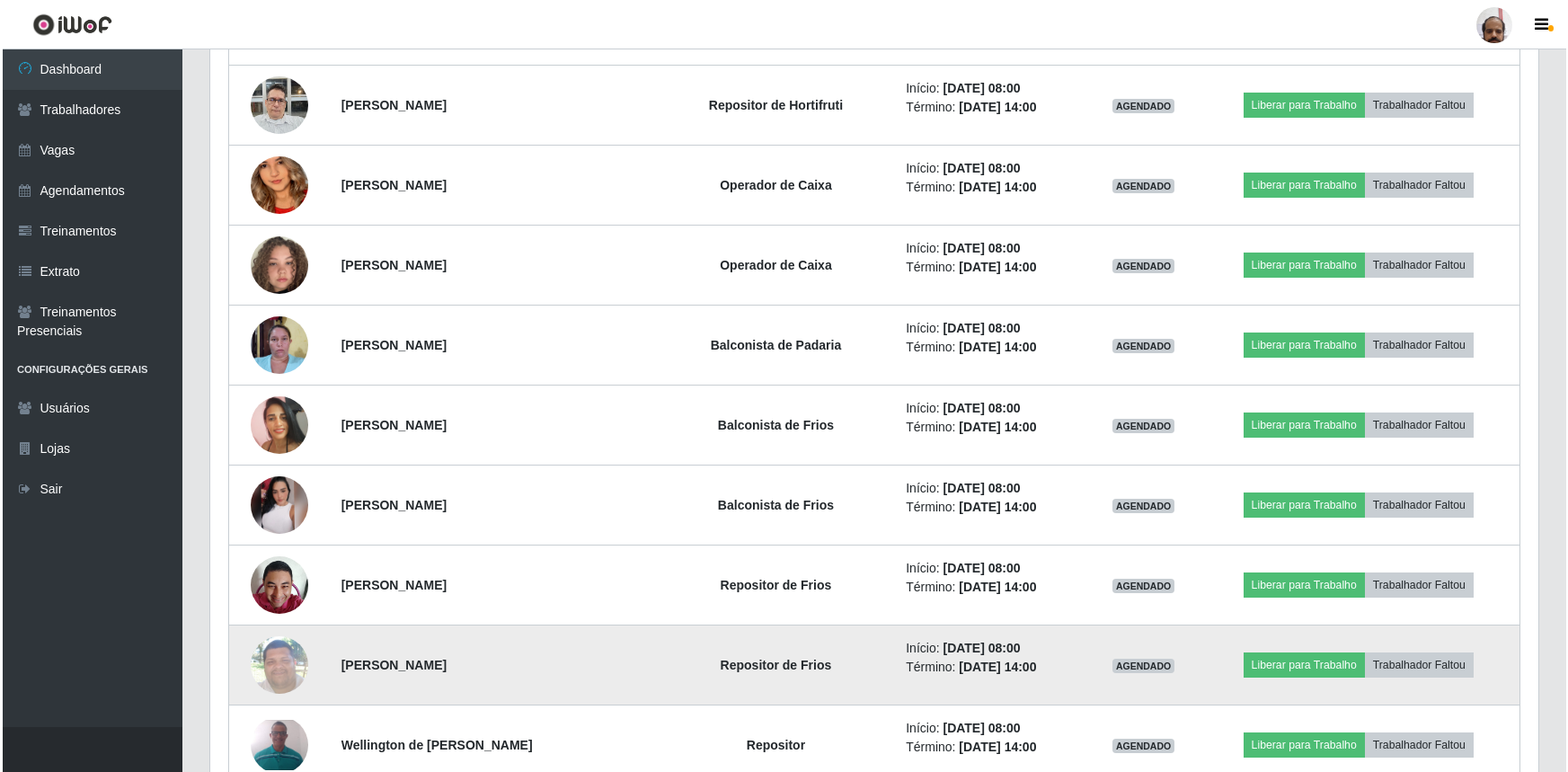
scroll to position [1361, 0]
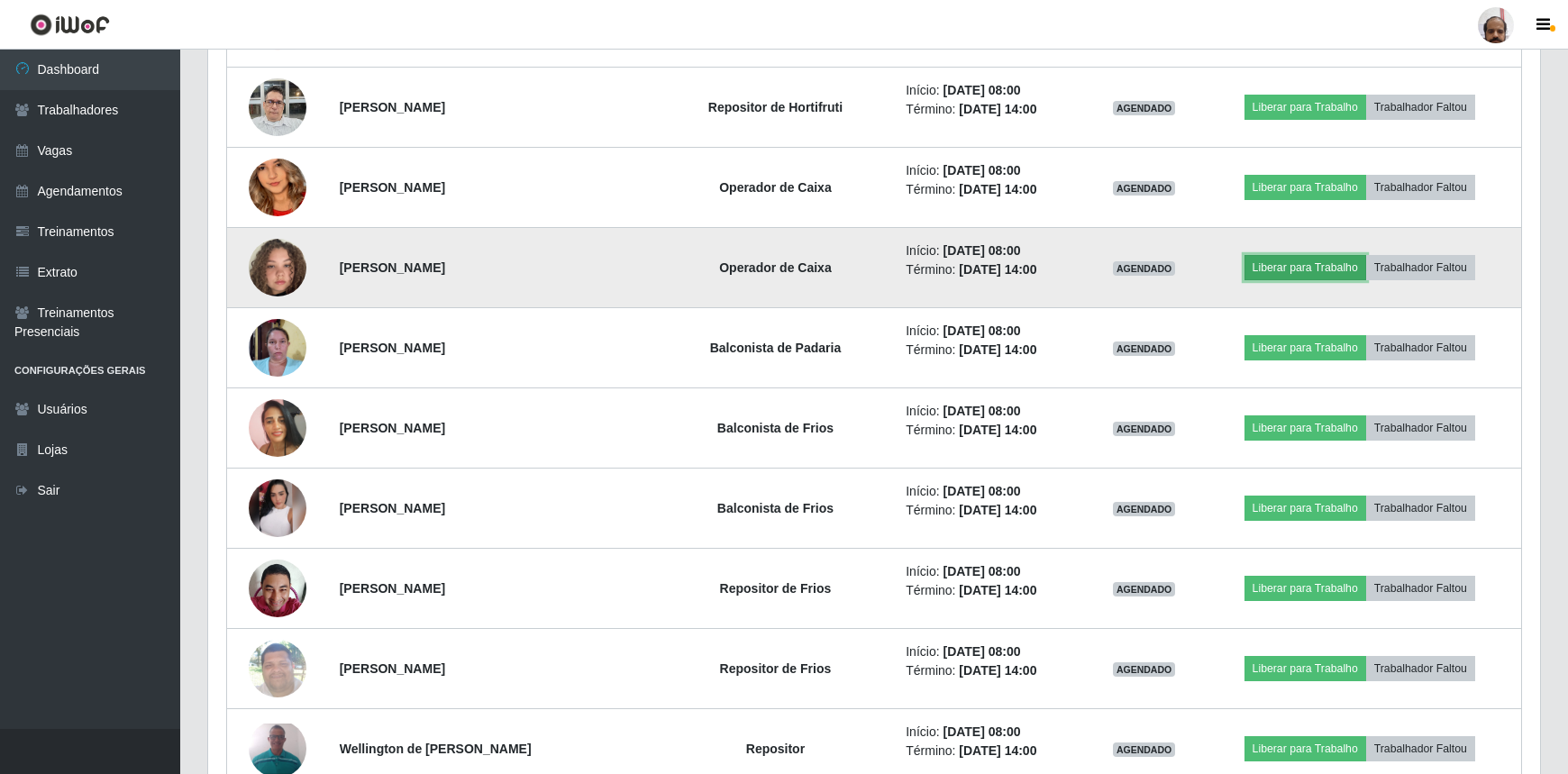
click at [1333, 263] on button "Liberar para Trabalho" at bounding box center [1304, 268] width 121 height 25
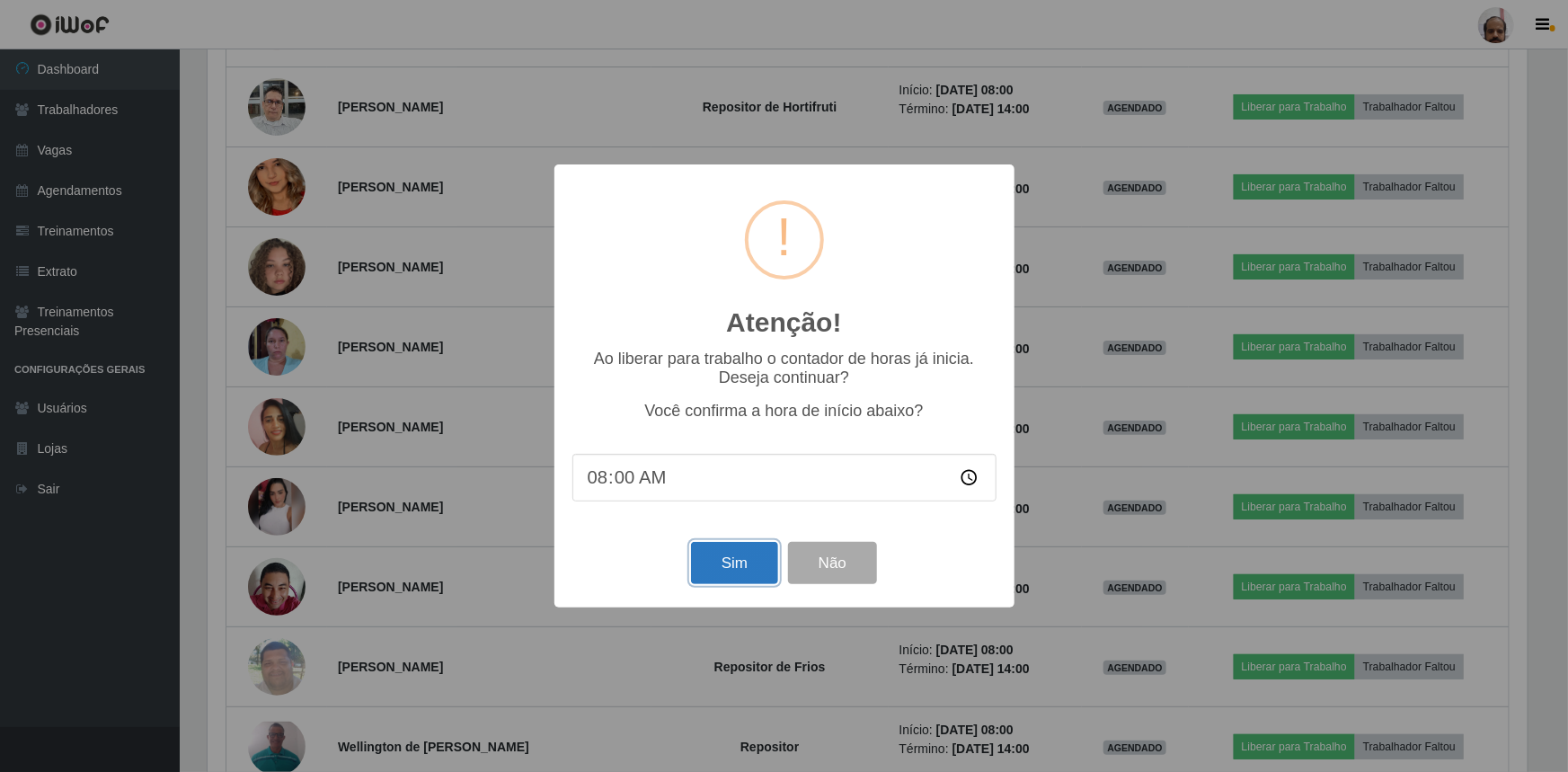
click at [732, 559] on button "Sim" at bounding box center [734, 563] width 87 height 42
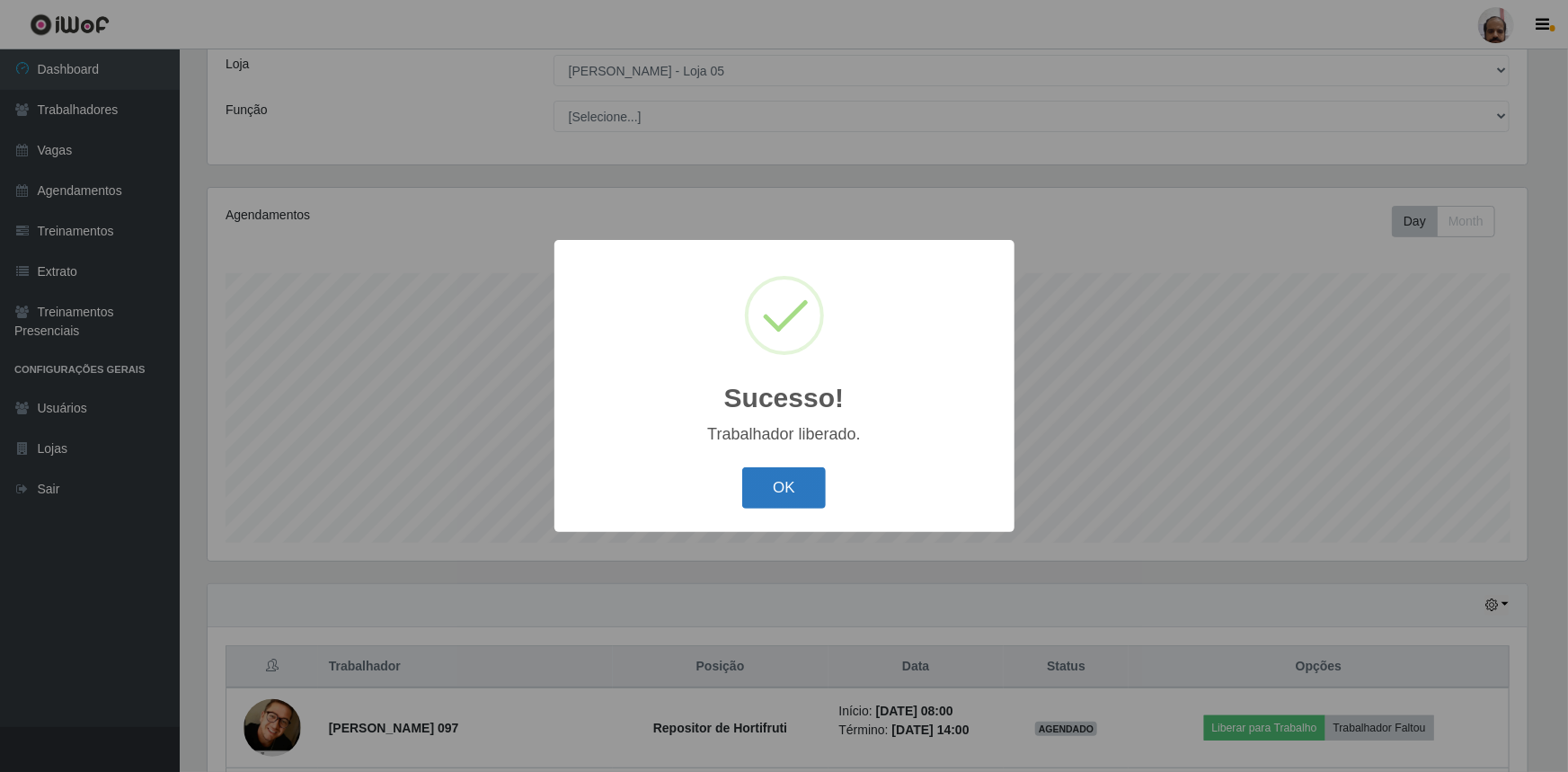
click at [774, 492] on button "OK" at bounding box center [784, 488] width 84 height 42
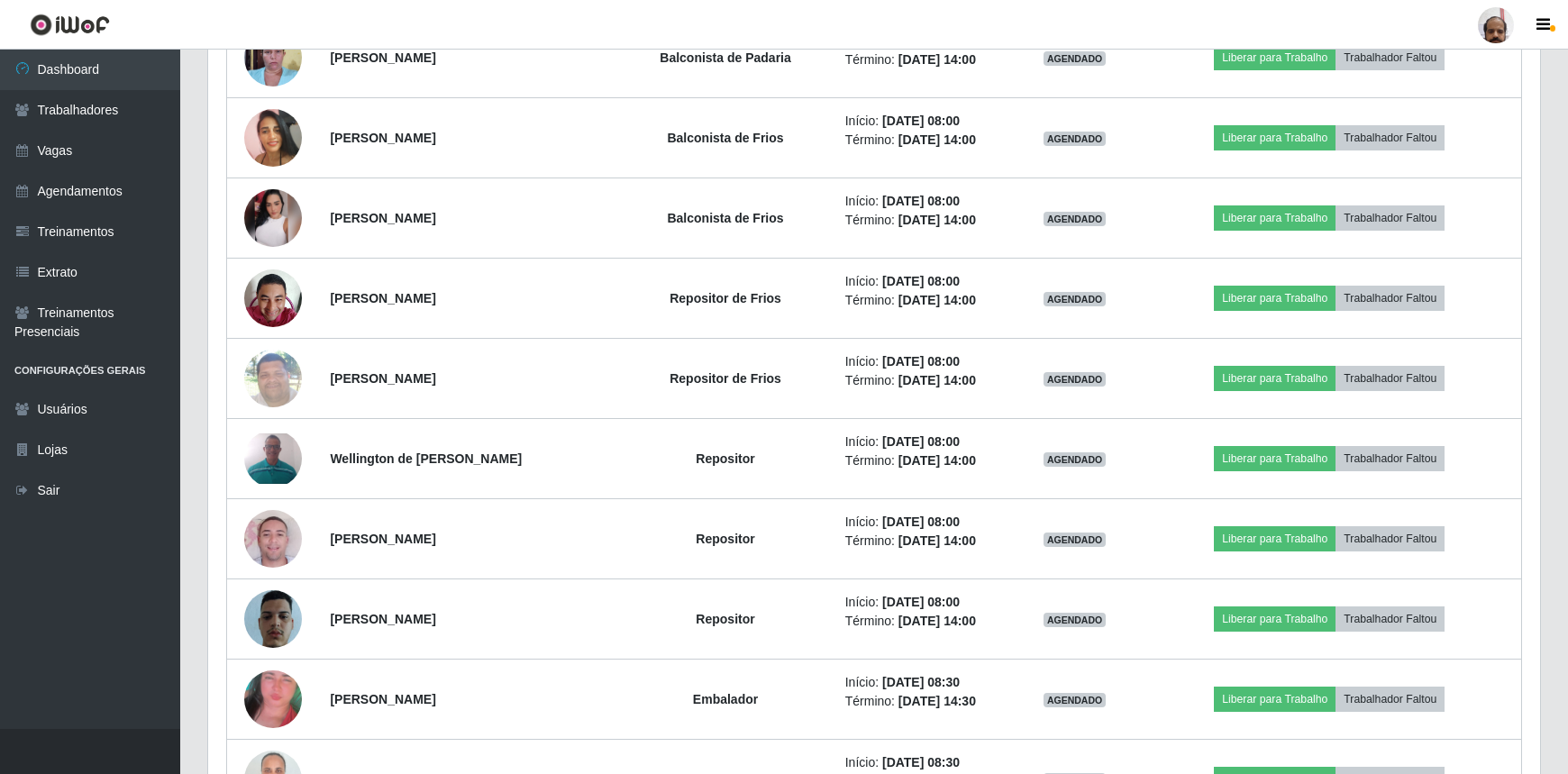
scroll to position [1657, 0]
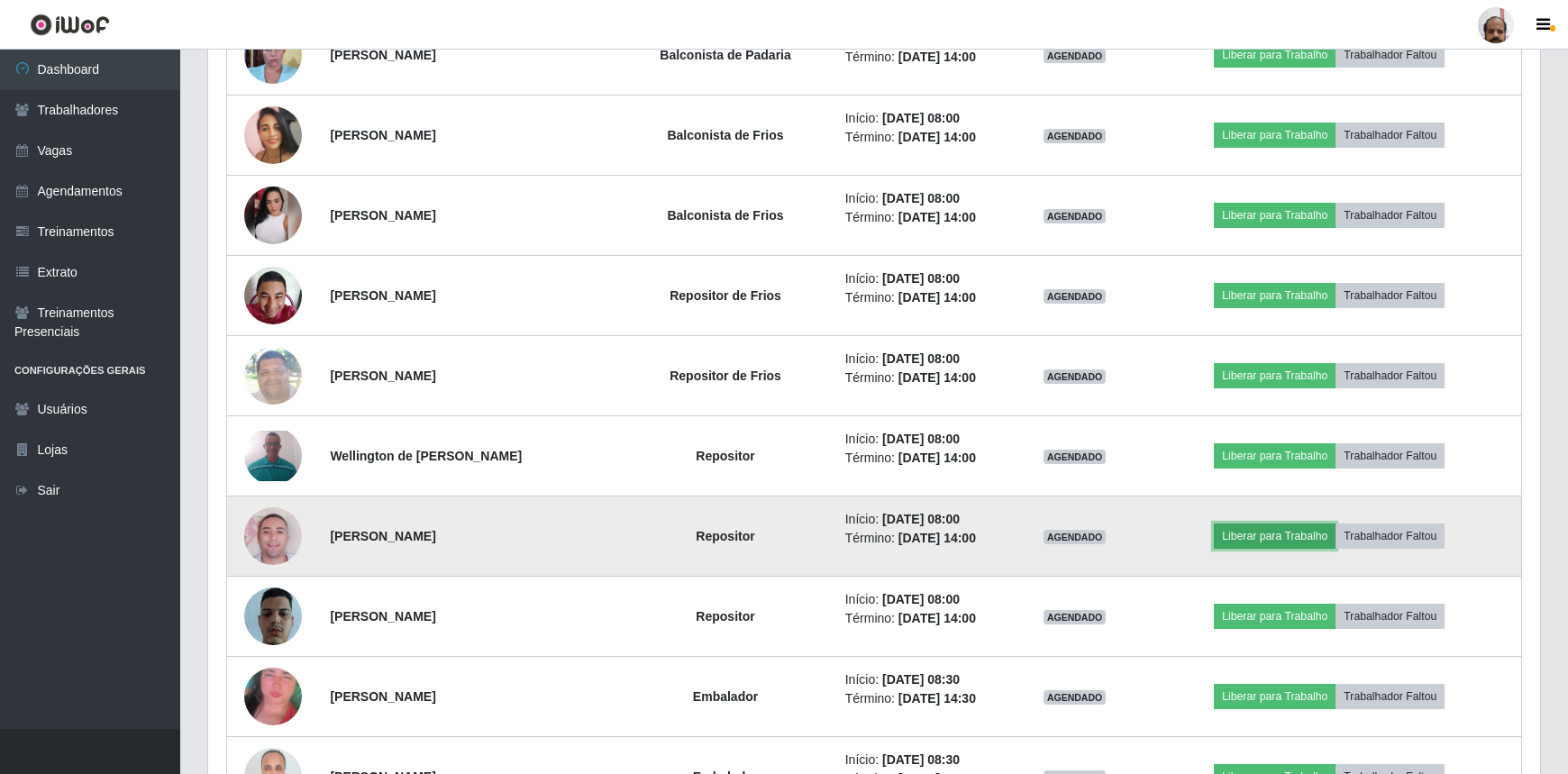
click at [1305, 541] on button "Liberar para Trabalho" at bounding box center [1274, 536] width 121 height 25
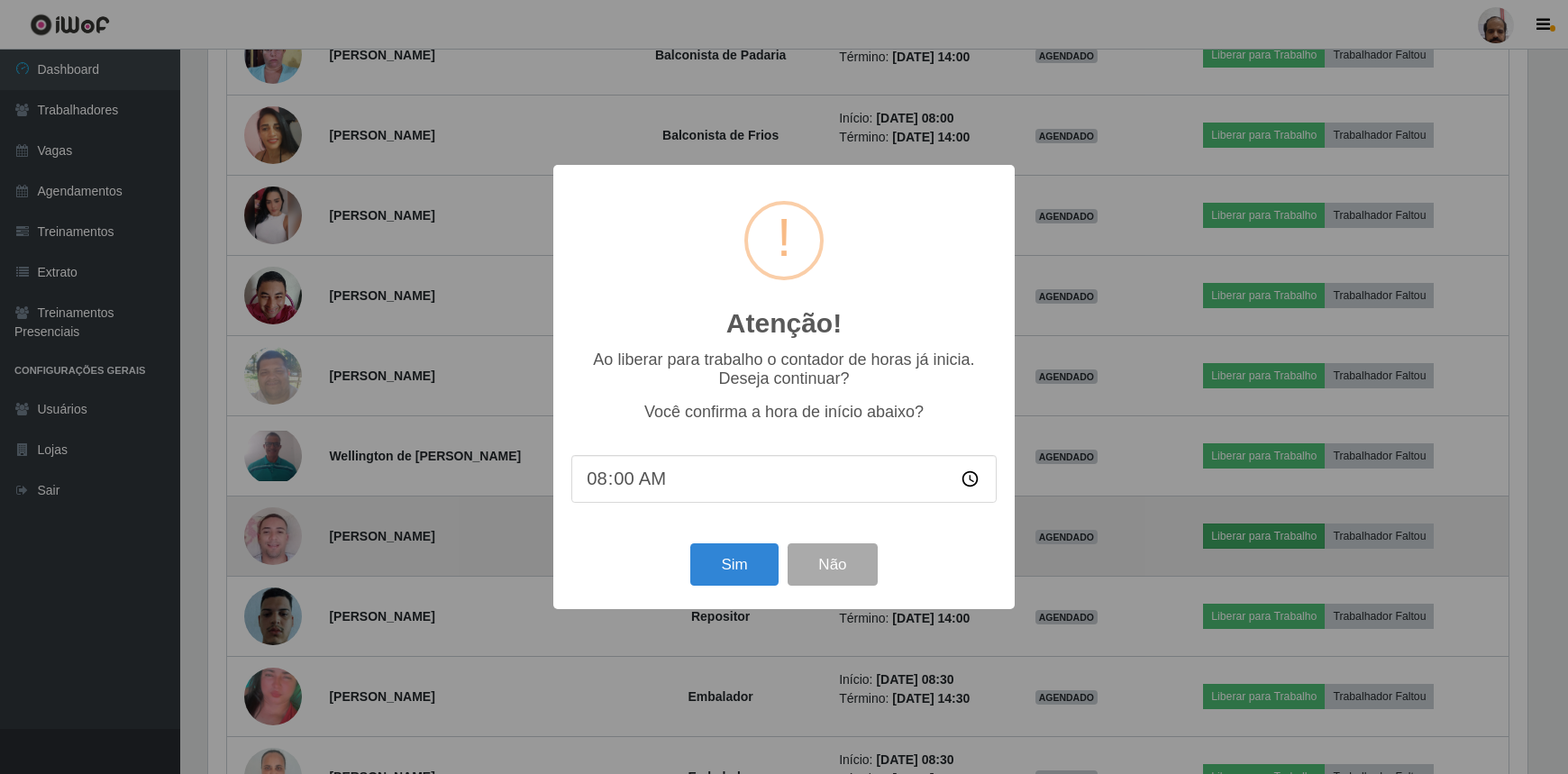
scroll to position [374, 1323]
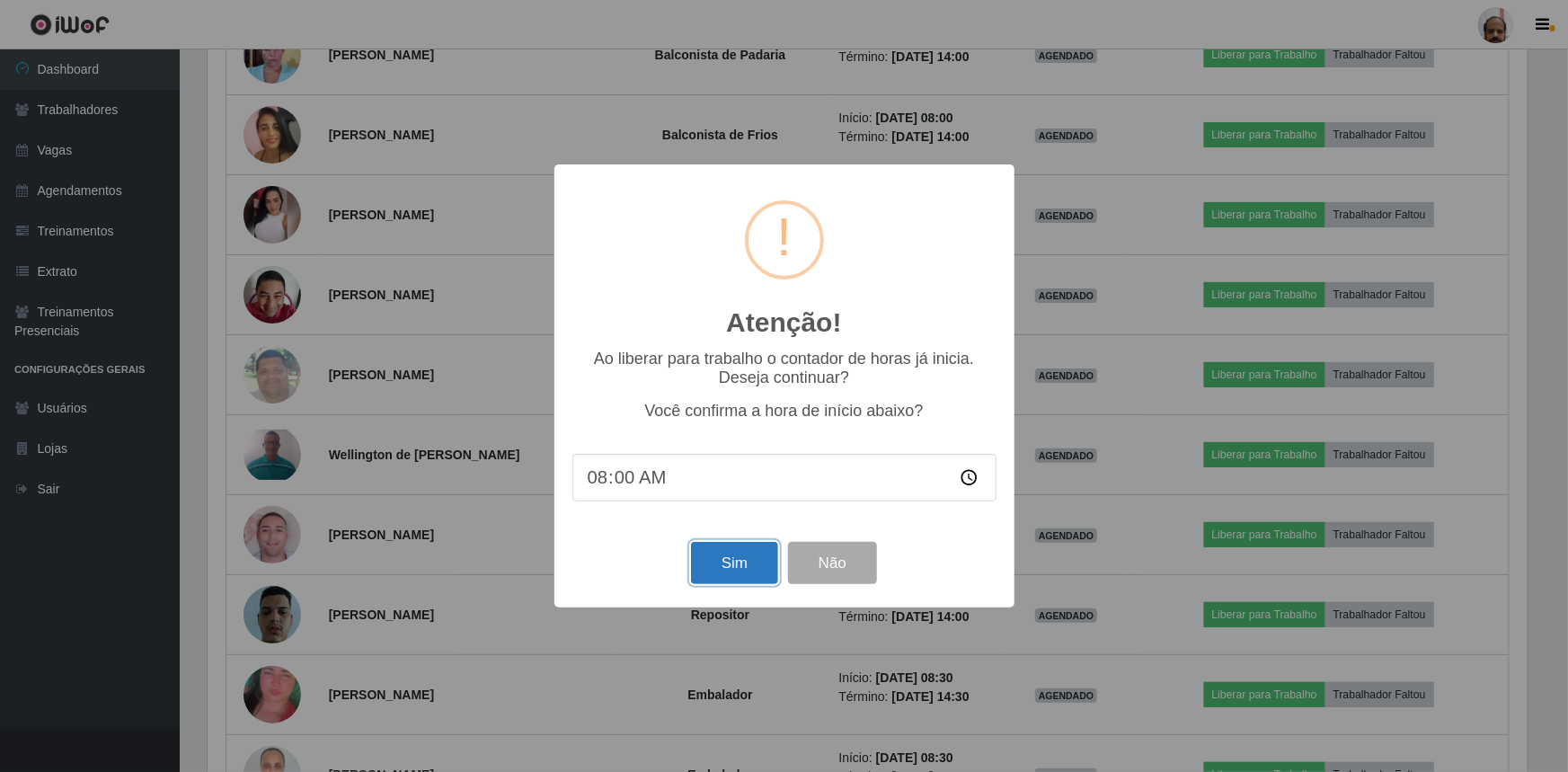
click at [737, 563] on button "Sim" at bounding box center [734, 563] width 87 height 42
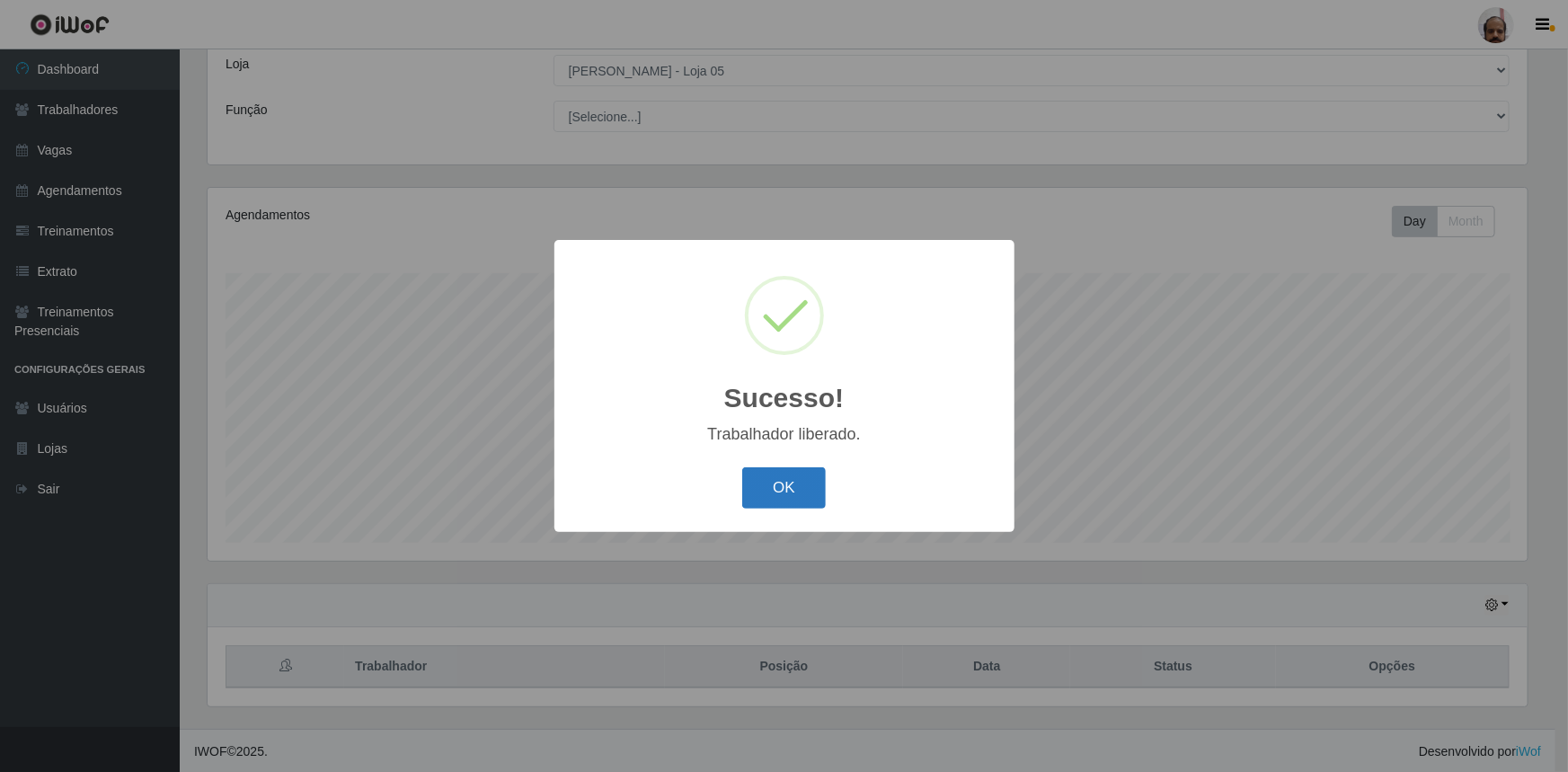
click at [795, 498] on button "OK" at bounding box center [784, 488] width 84 height 42
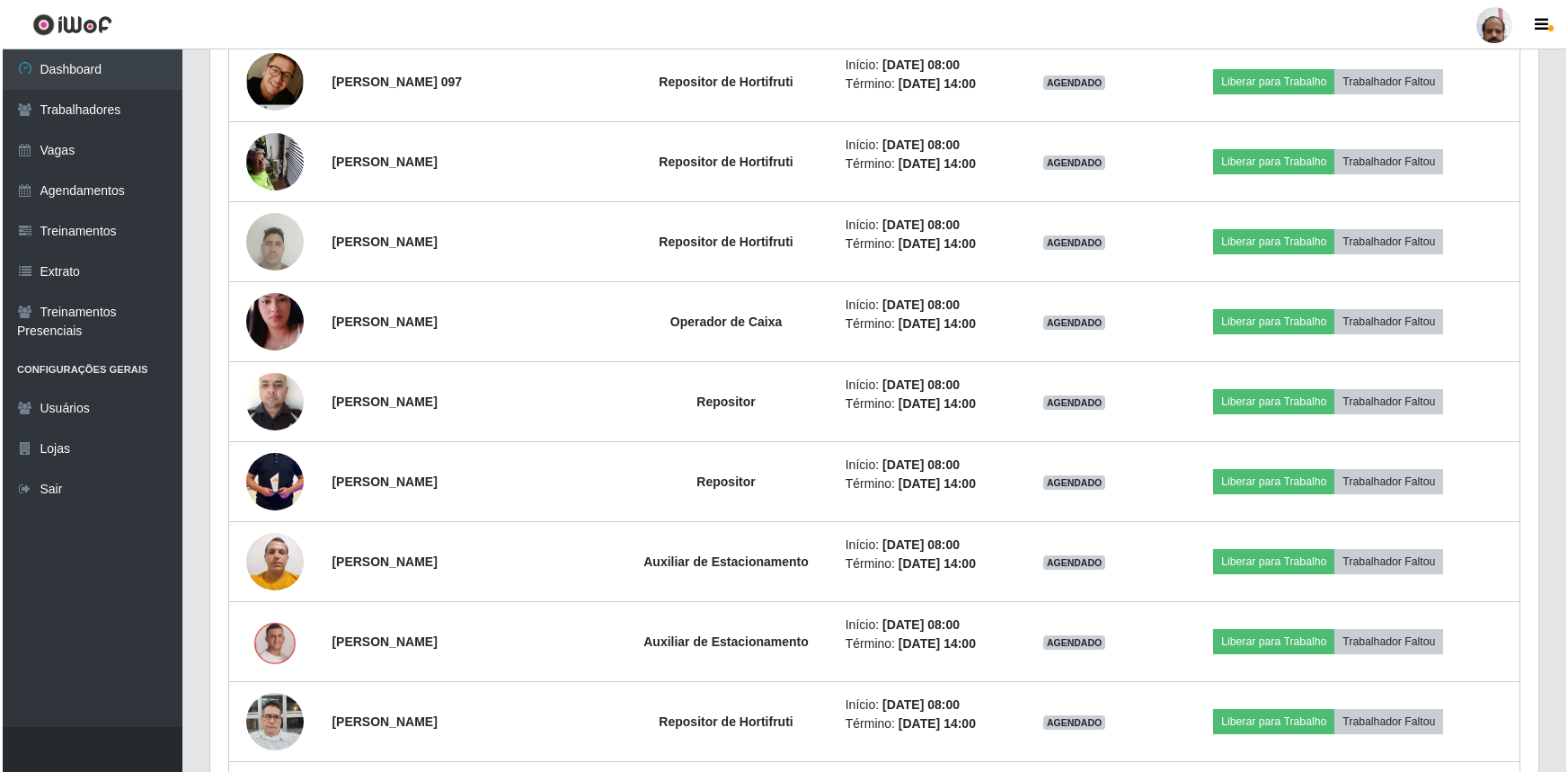
scroll to position [836, 0]
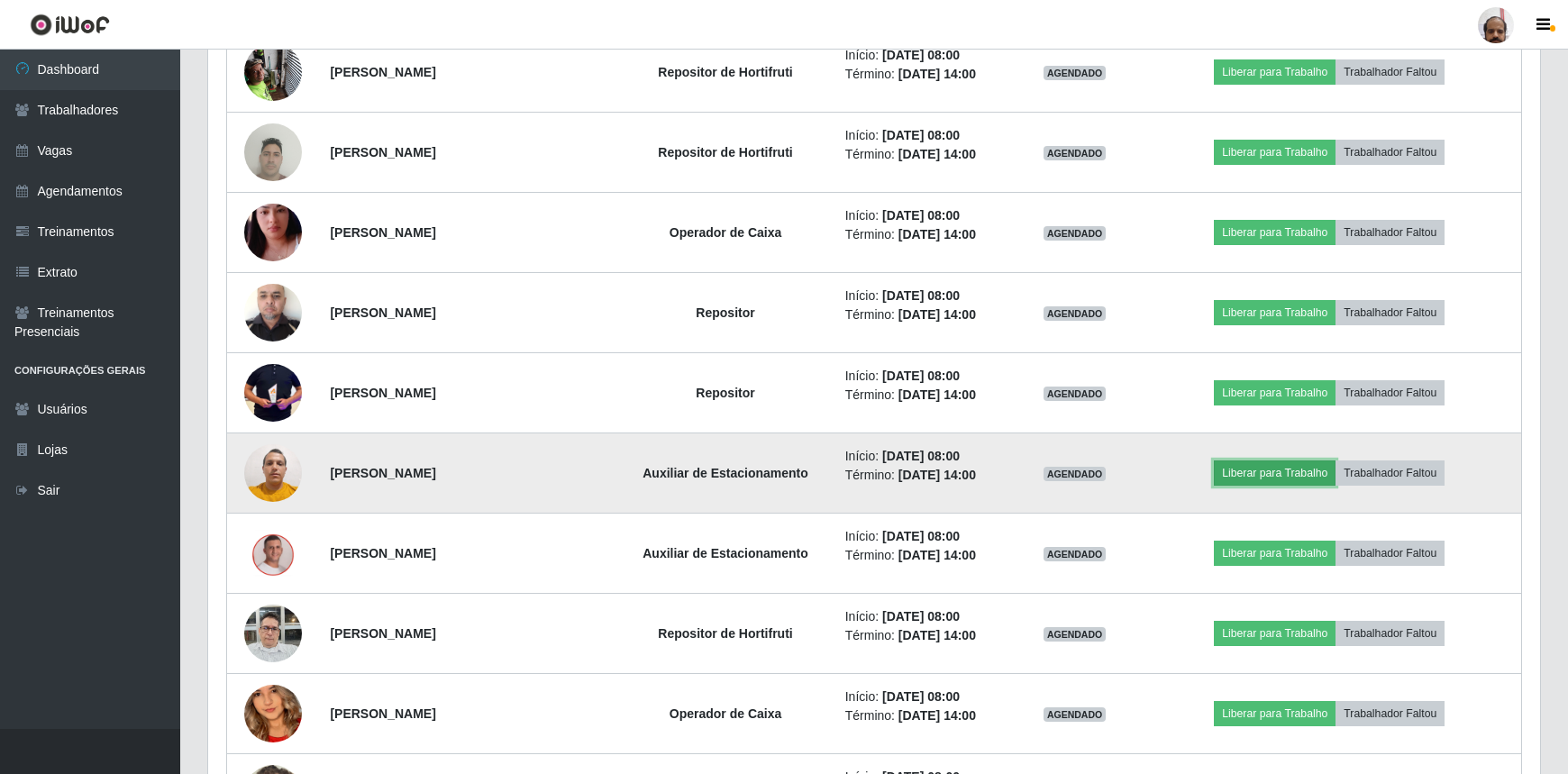
click at [1254, 468] on button "Liberar para Trabalho" at bounding box center [1274, 473] width 121 height 25
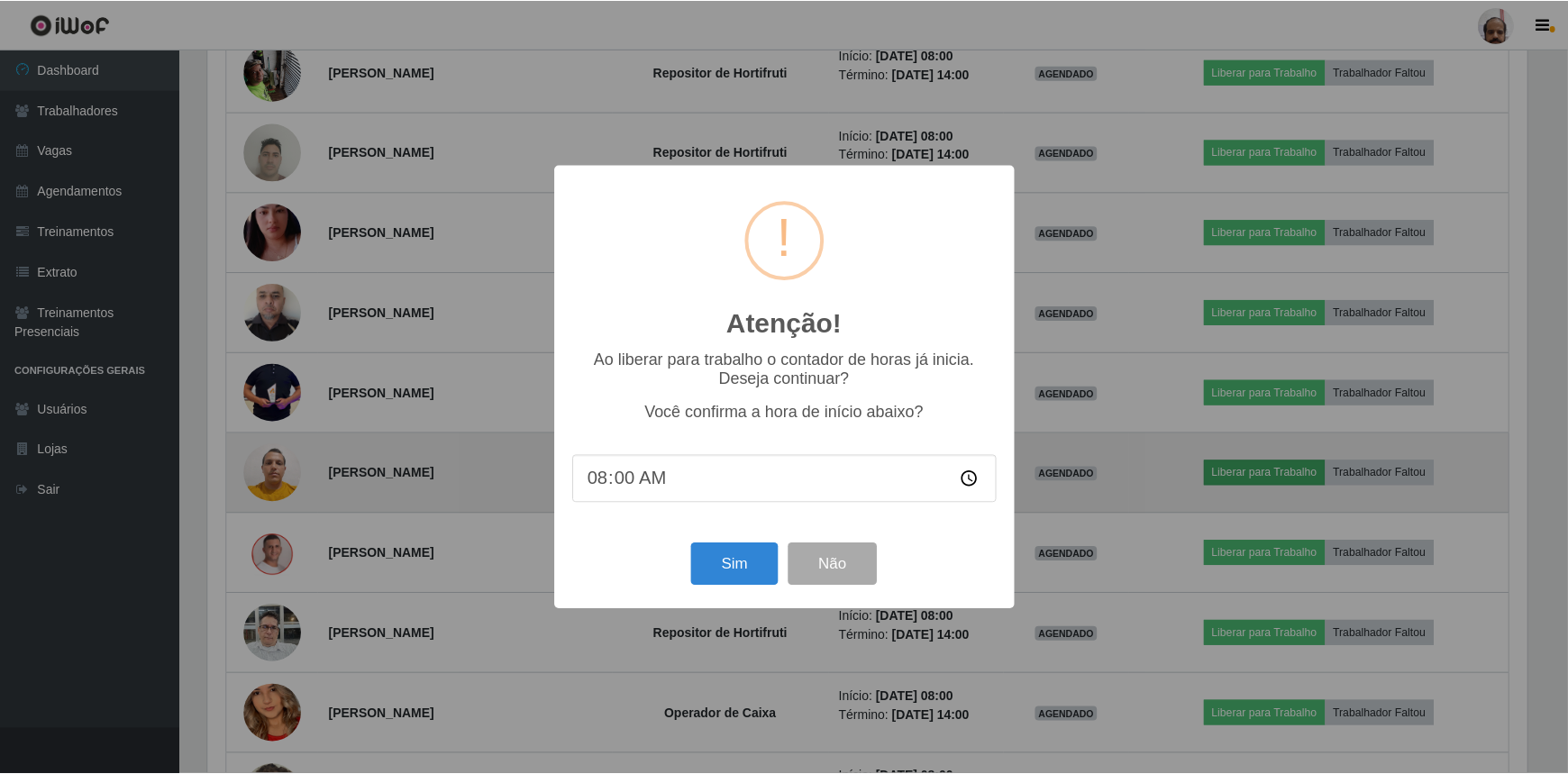
scroll to position [374, 1323]
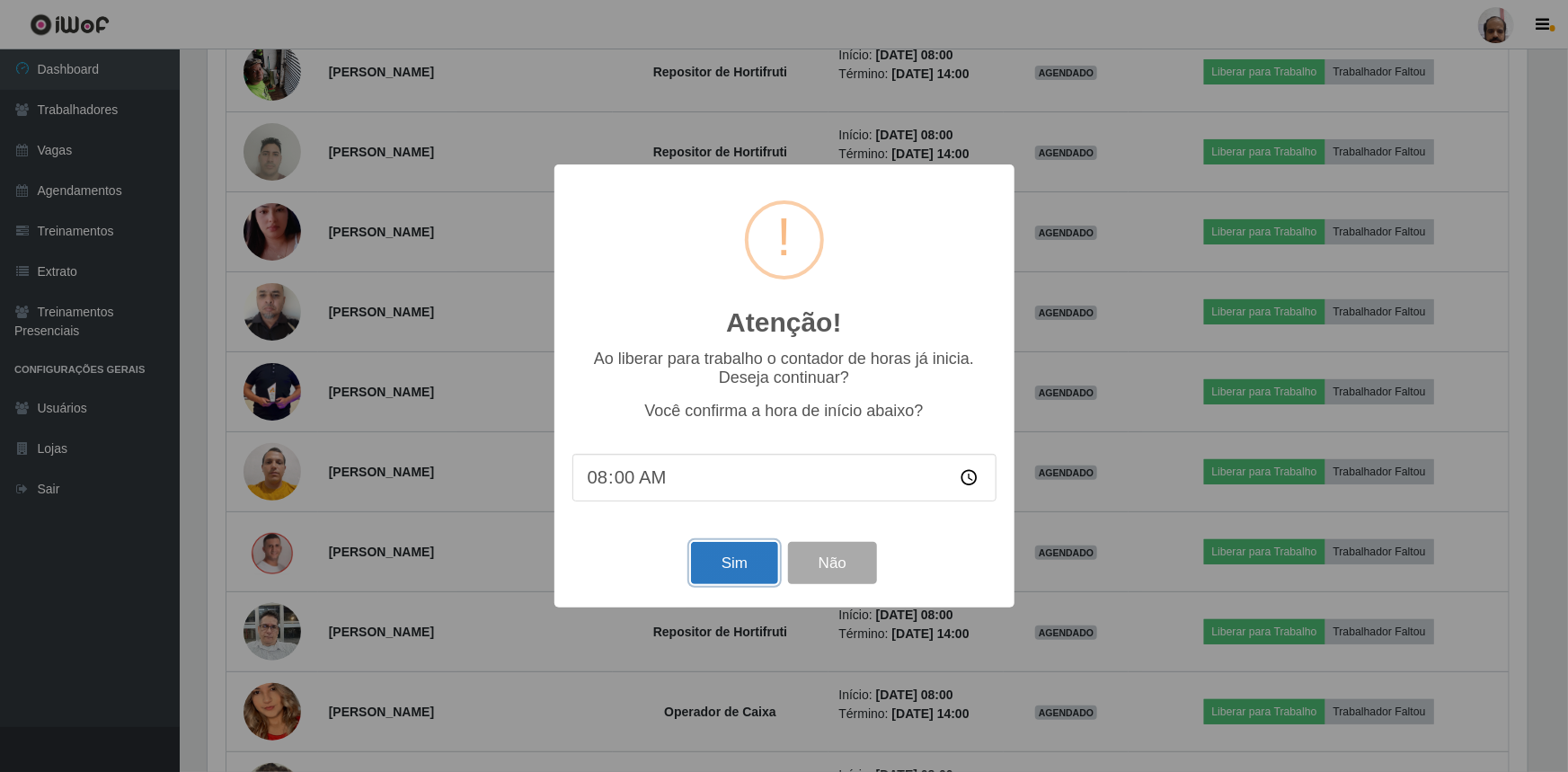
click at [717, 566] on button "Sim" at bounding box center [734, 563] width 87 height 42
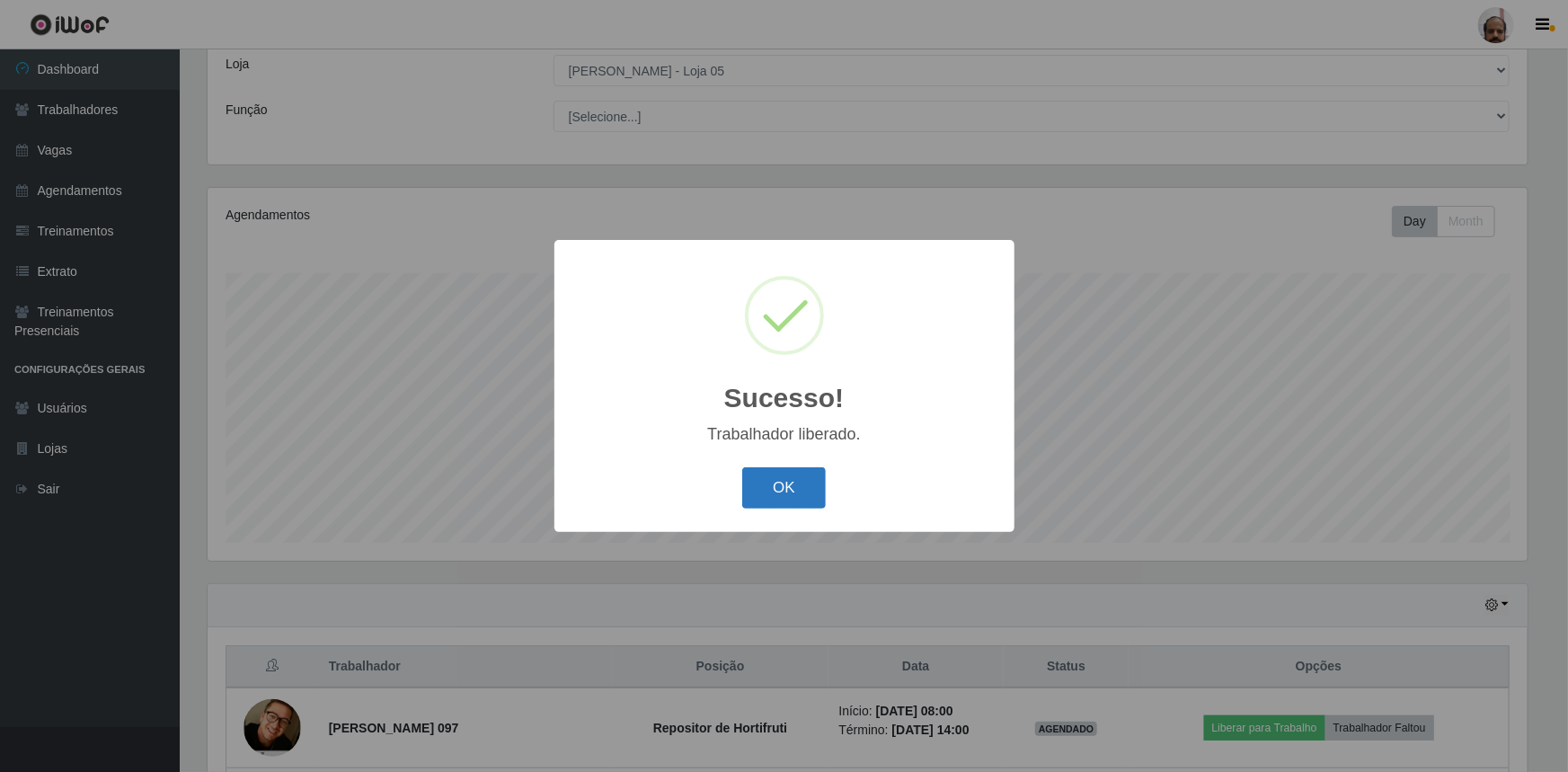
click at [797, 483] on button "OK" at bounding box center [784, 488] width 84 height 42
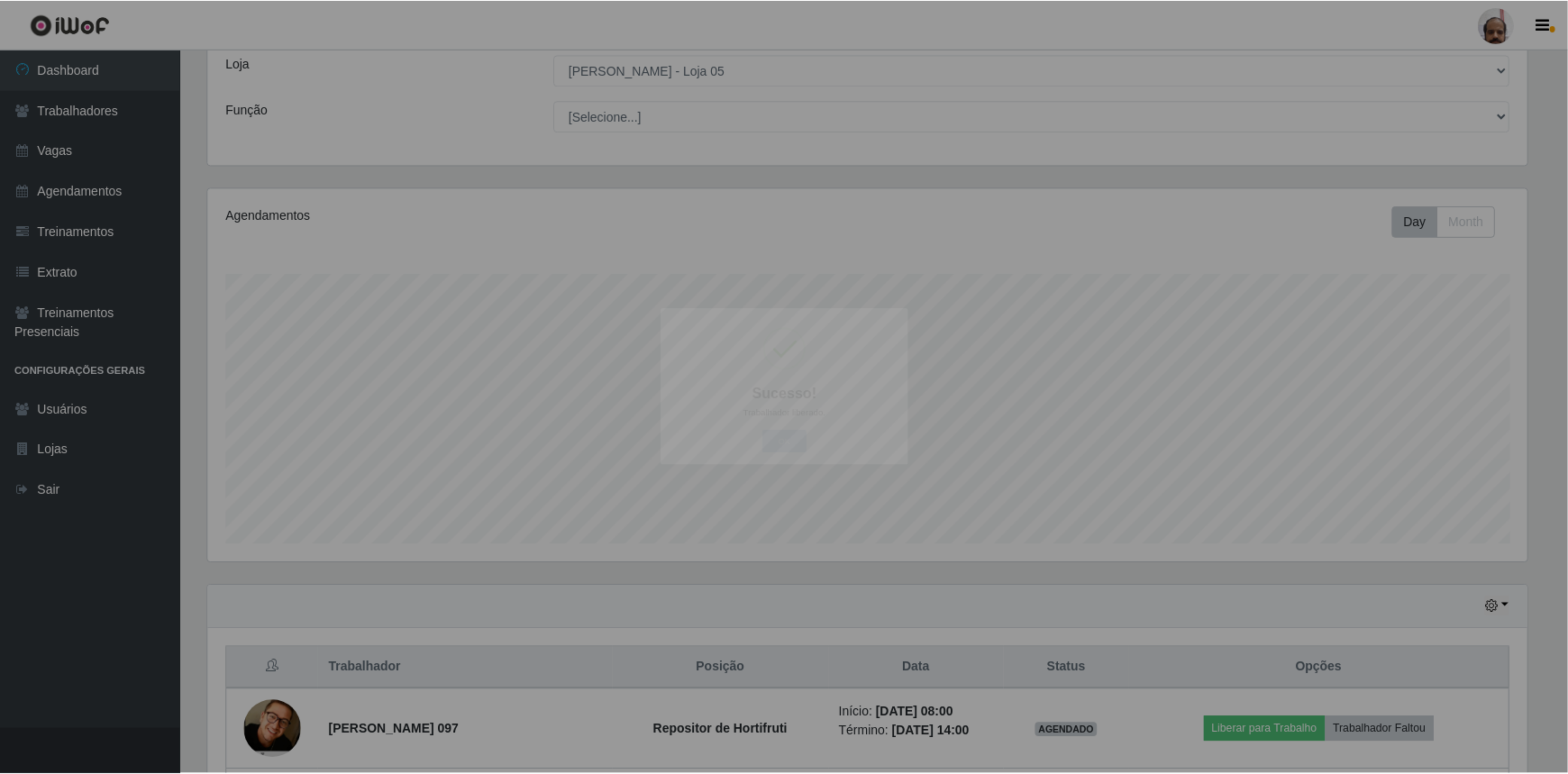
scroll to position [0, 0]
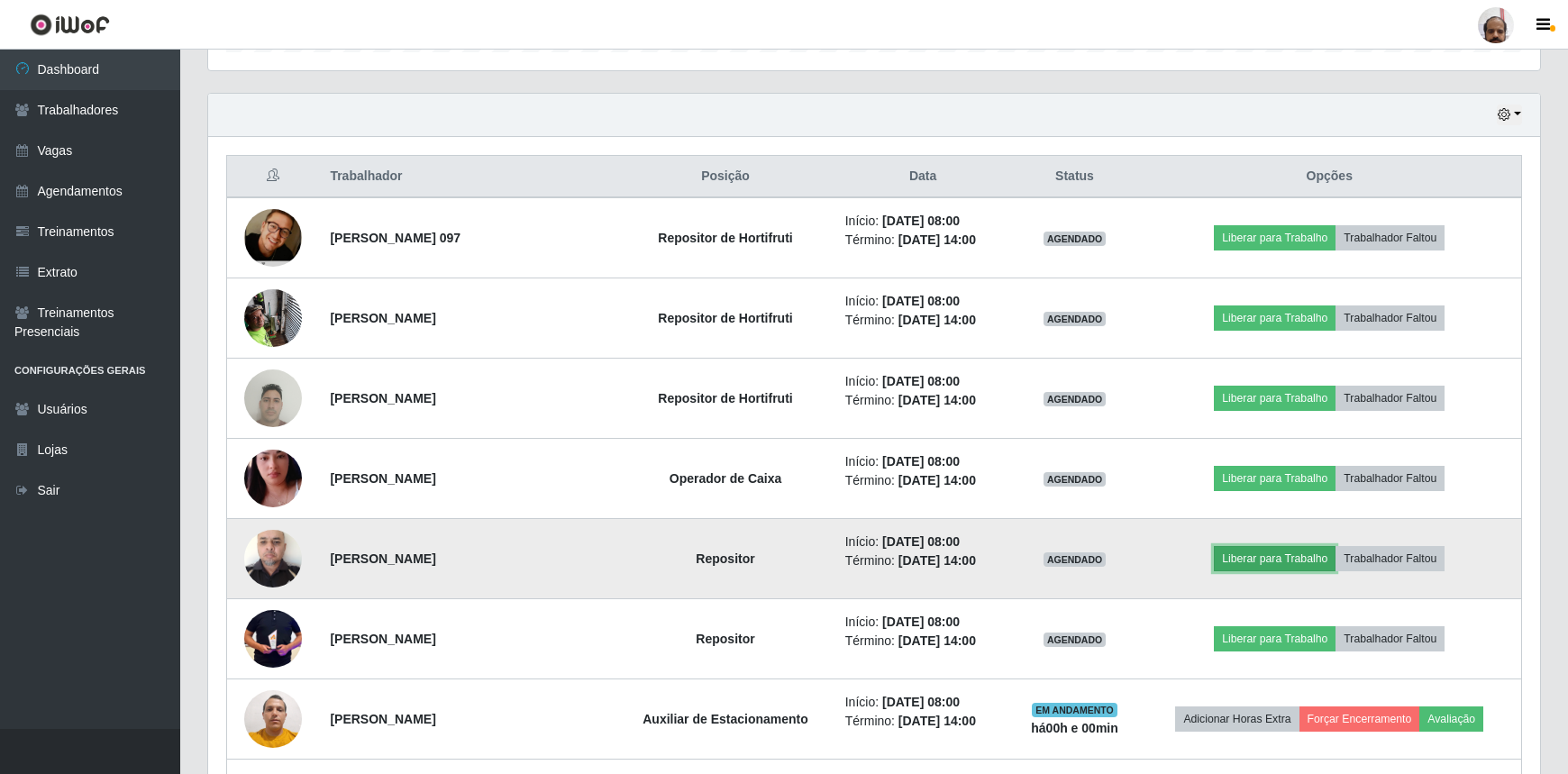
click at [1273, 550] on button "Liberar para Trabalho" at bounding box center [1274, 558] width 121 height 25
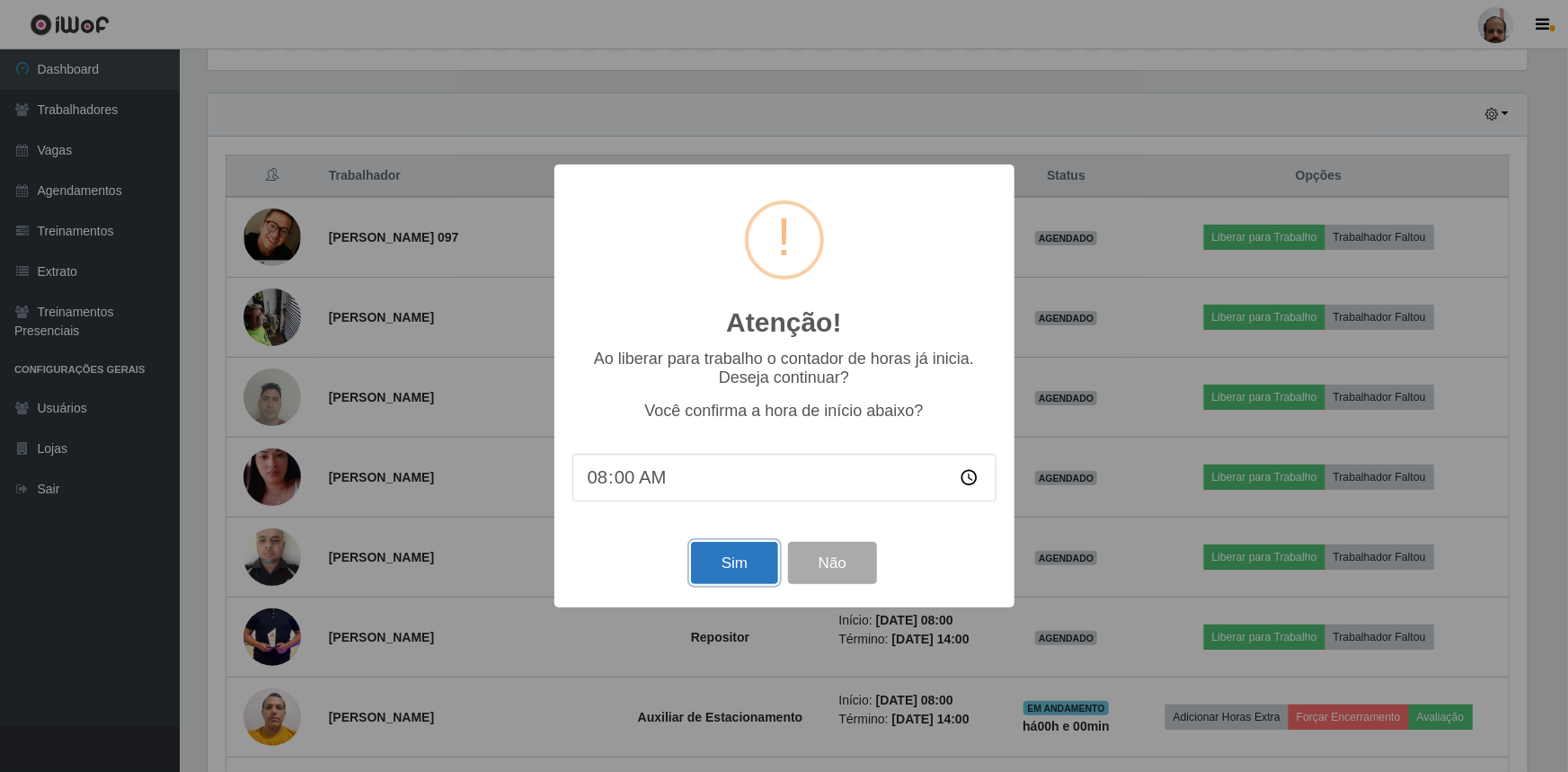
click at [718, 566] on button "Sim" at bounding box center [734, 563] width 87 height 42
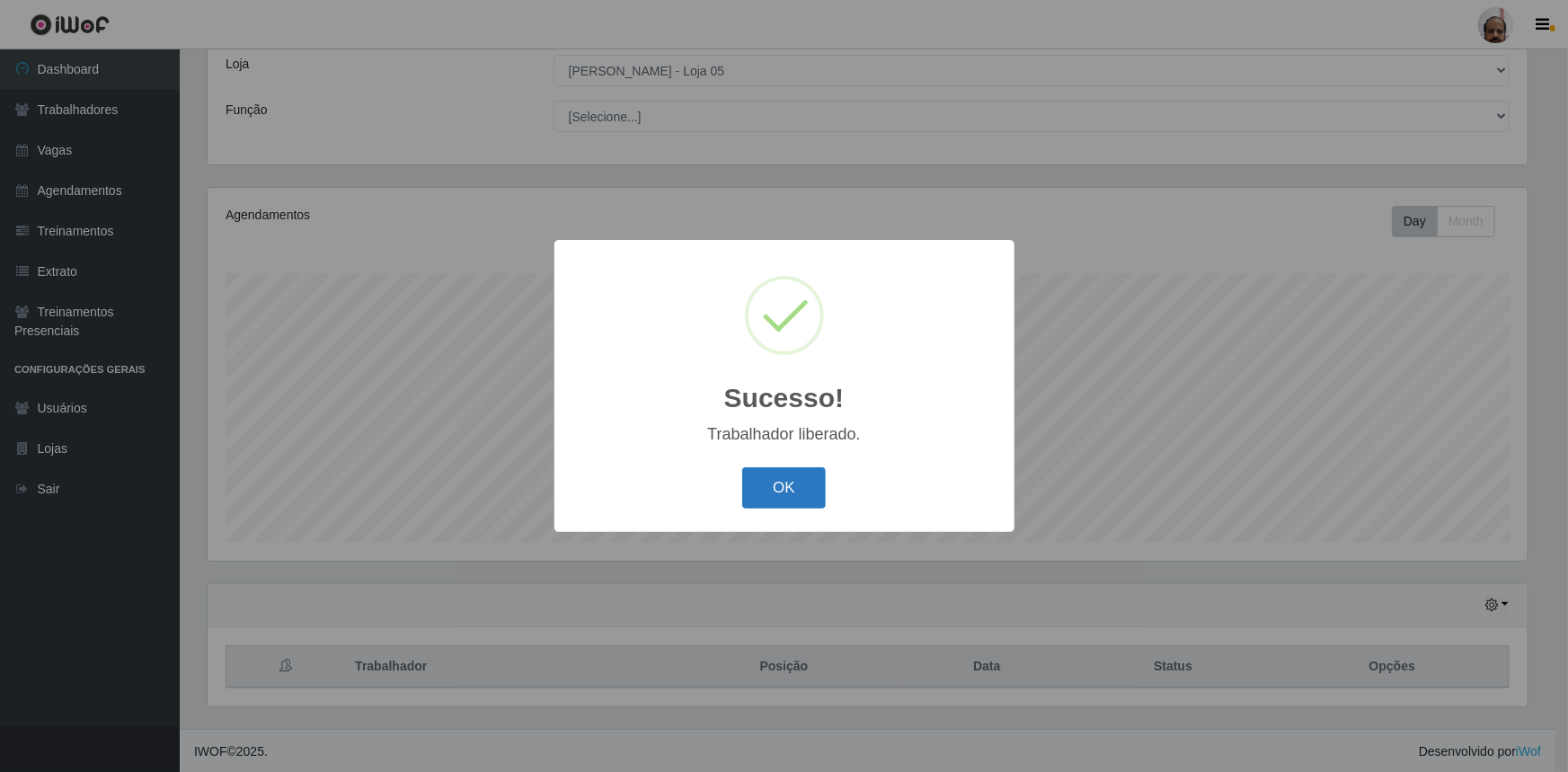
click at [773, 493] on button "OK" at bounding box center [784, 488] width 84 height 42
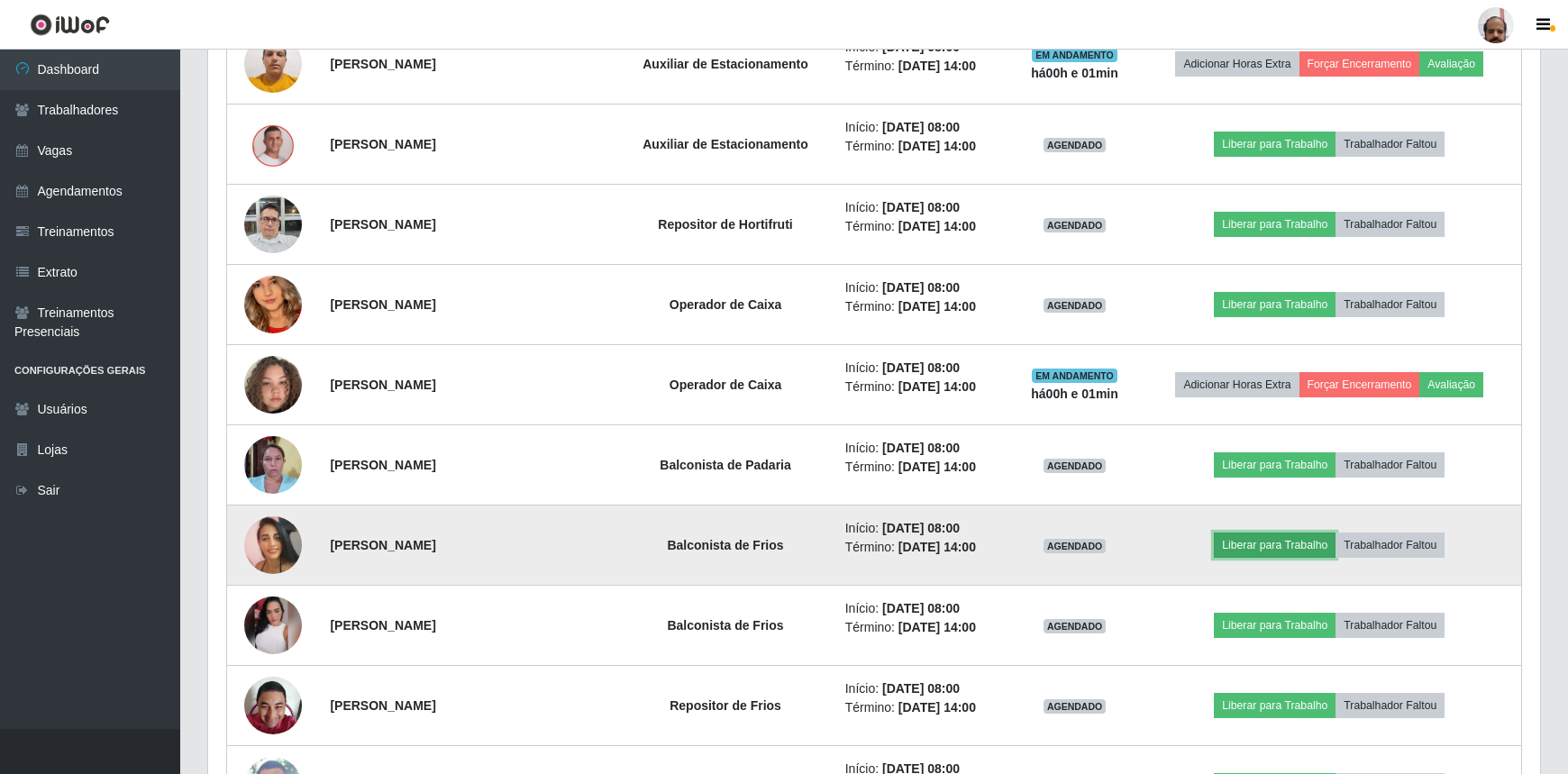
click at [1247, 539] on button "Liberar para Trabalho" at bounding box center [1274, 545] width 121 height 25
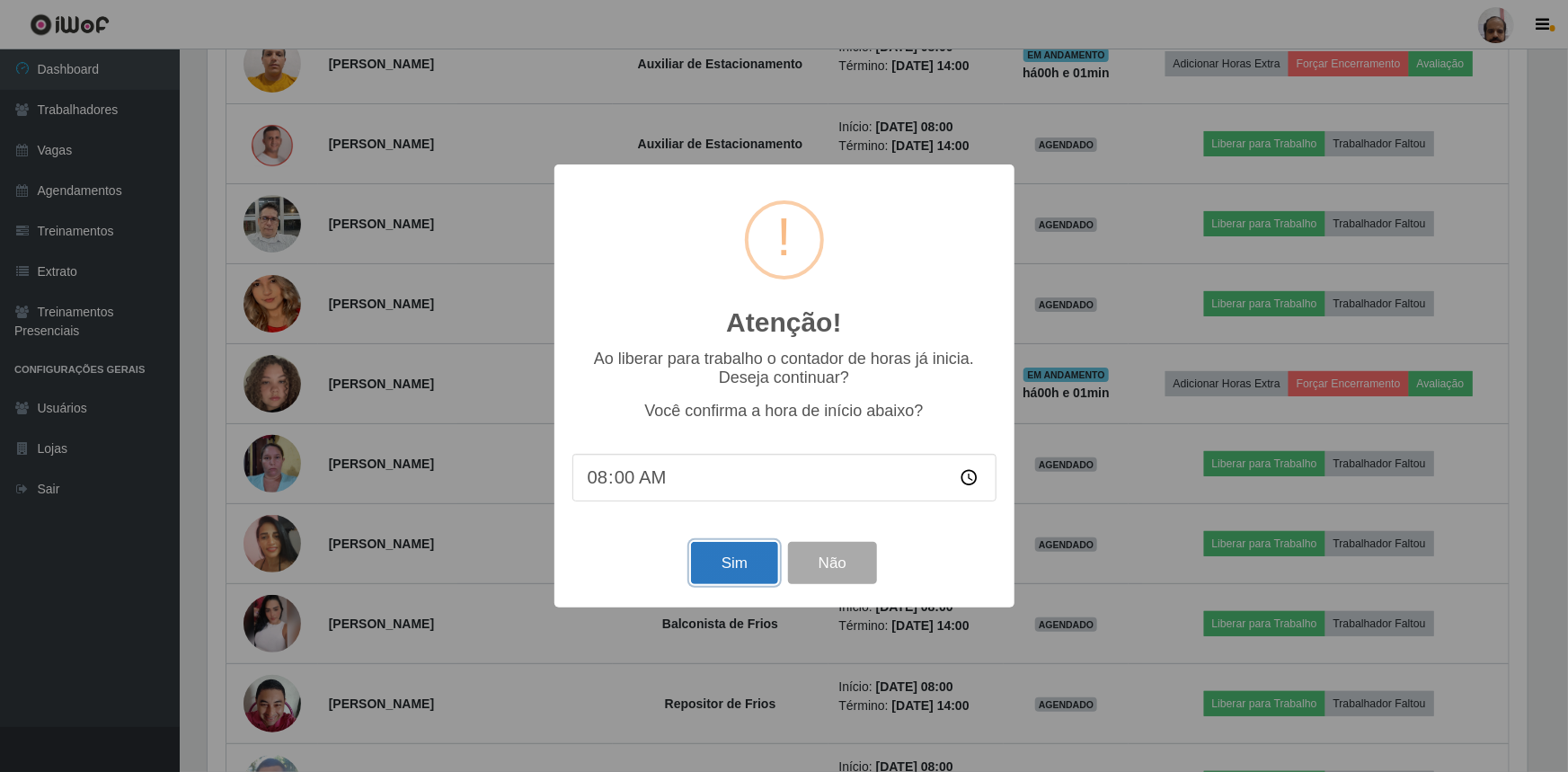
click at [717, 567] on button "Sim" at bounding box center [734, 563] width 87 height 42
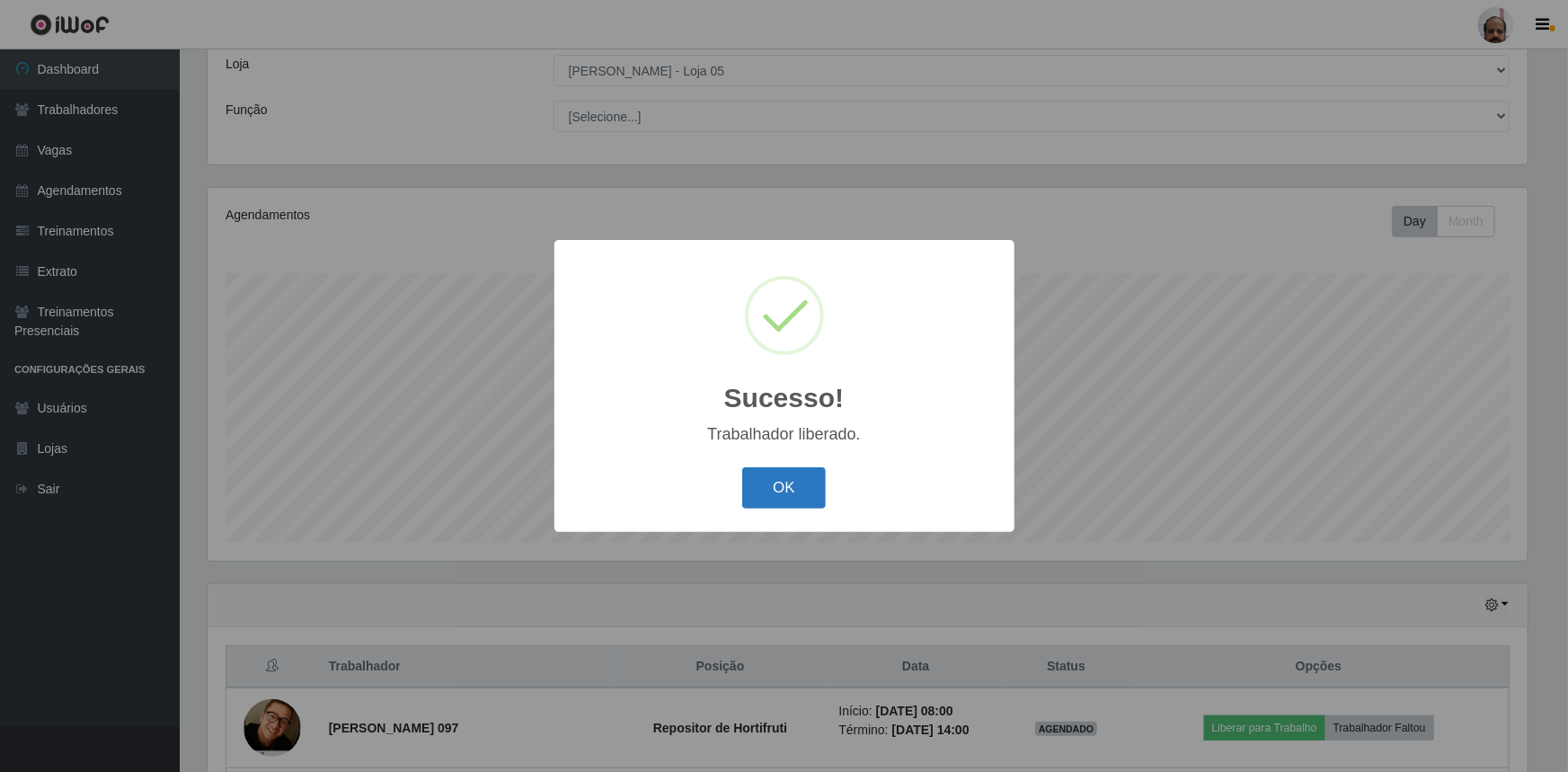
click at [802, 486] on button "OK" at bounding box center [784, 488] width 84 height 42
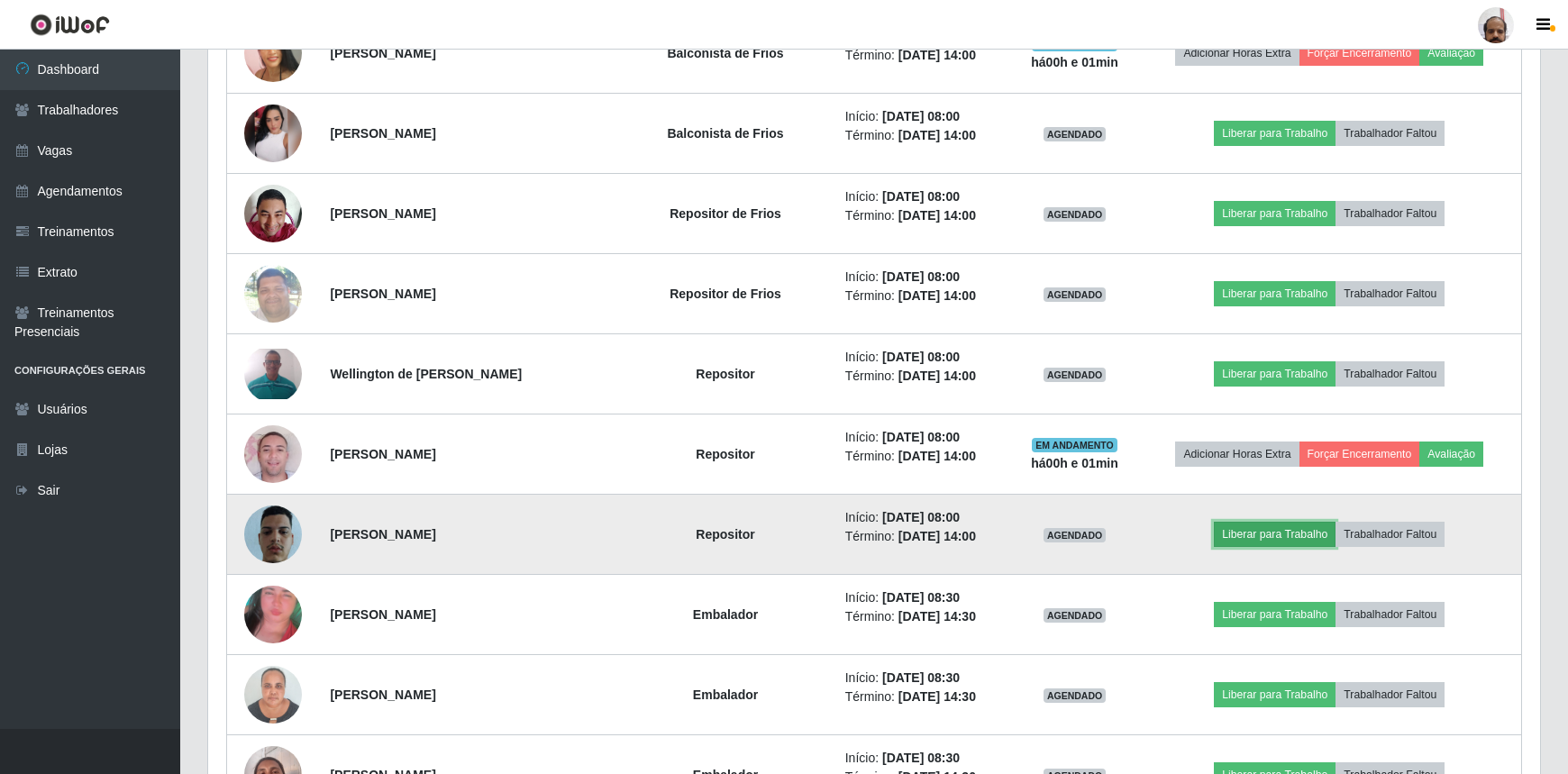
click at [1249, 542] on button "Liberar para Trabalho" at bounding box center [1274, 534] width 121 height 25
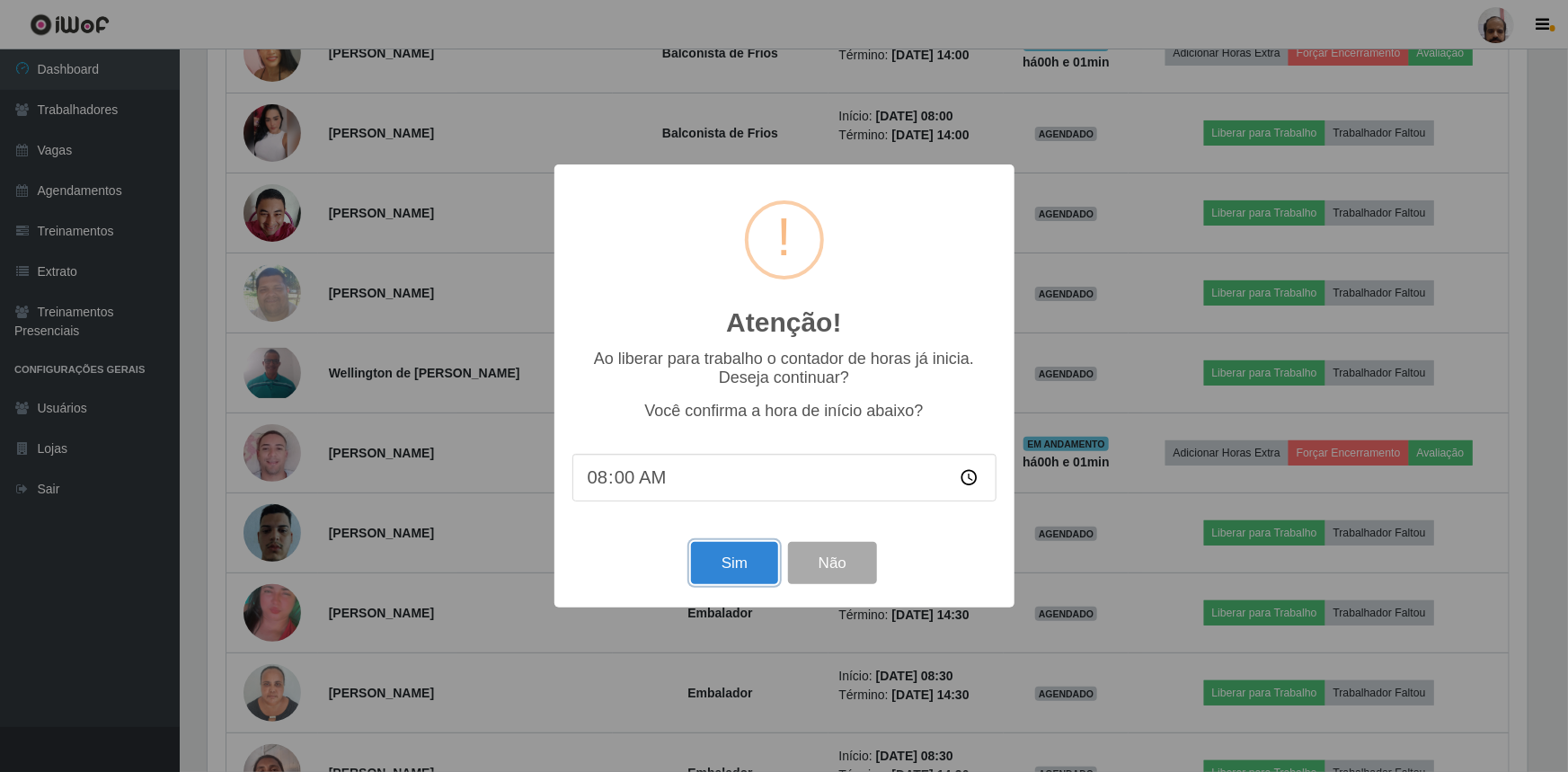
click at [756, 565] on button "Sim" at bounding box center [734, 563] width 87 height 42
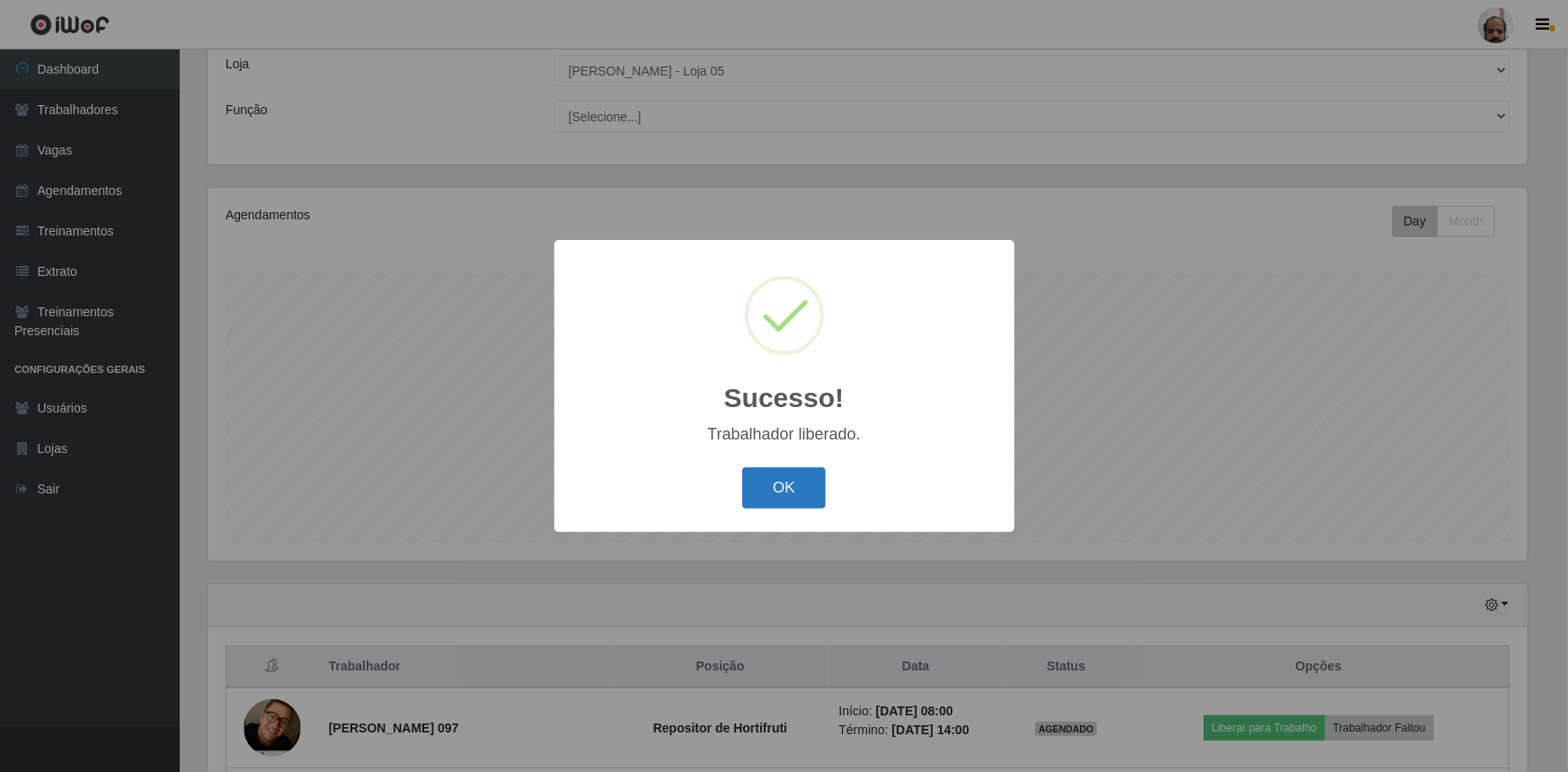
click at [791, 484] on button "OK" at bounding box center [784, 488] width 84 height 42
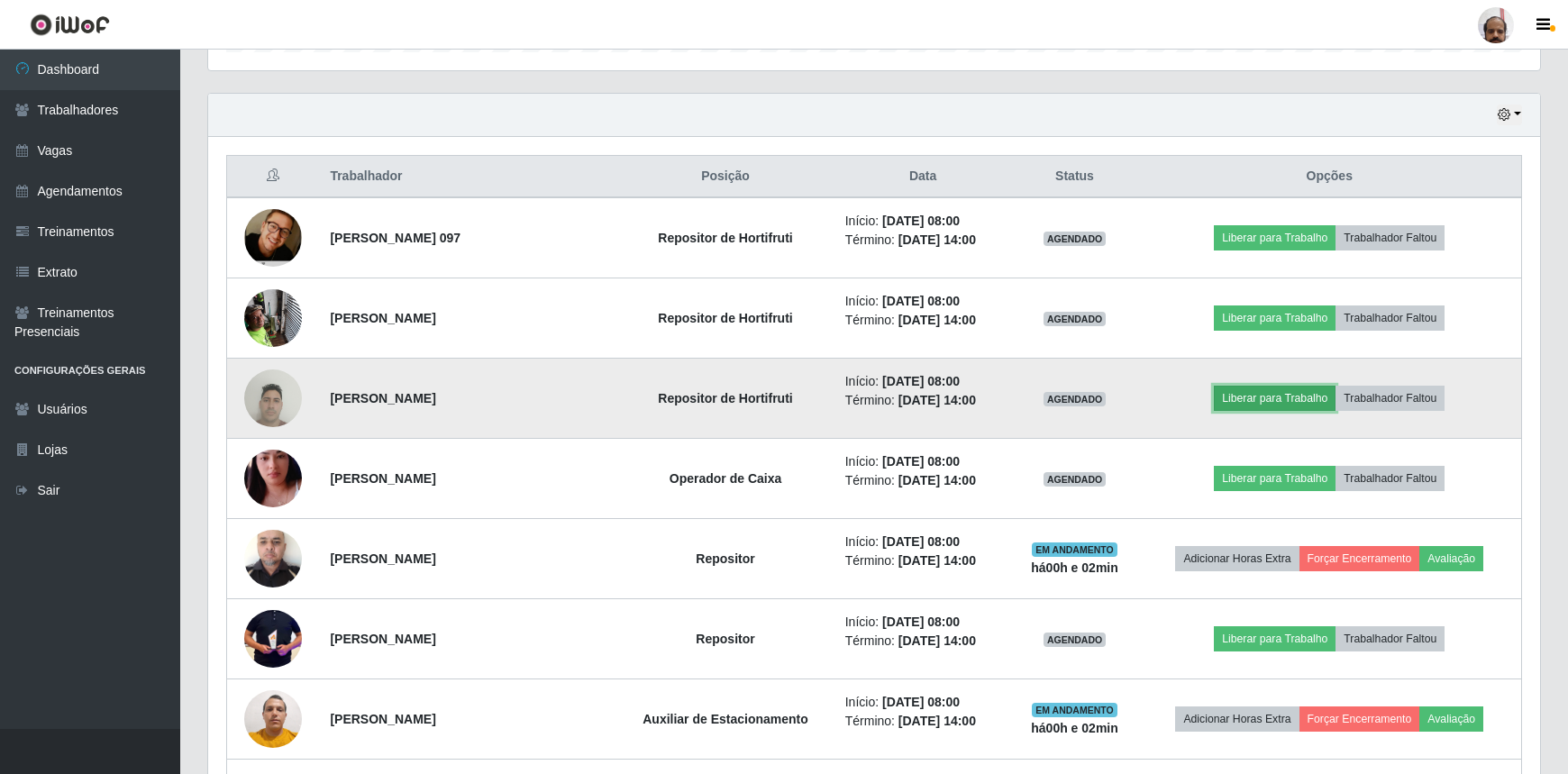
click at [1262, 403] on button "Liberar para Trabalho" at bounding box center [1274, 398] width 121 height 25
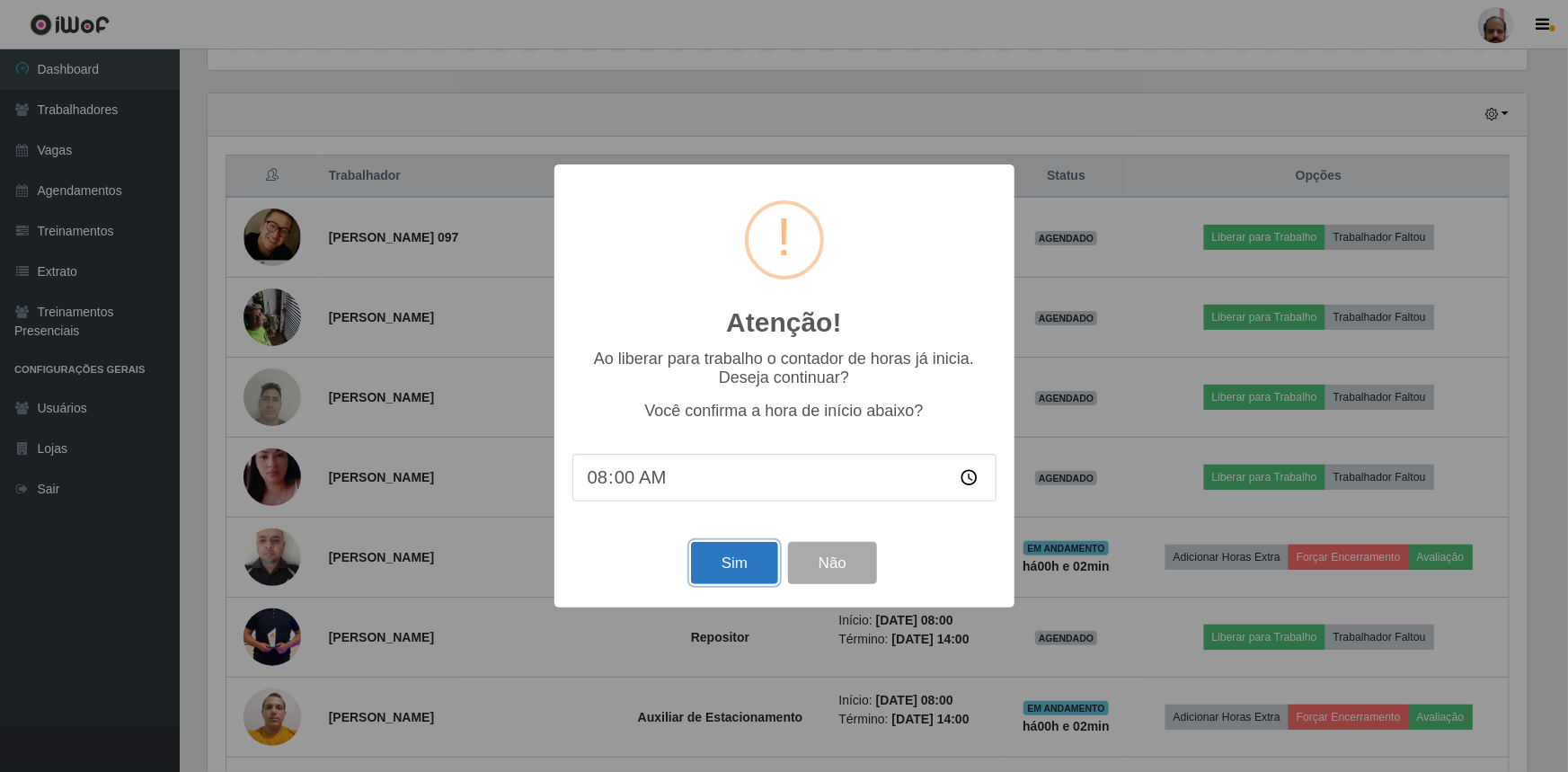
click at [725, 563] on button "Sim" at bounding box center [734, 563] width 87 height 42
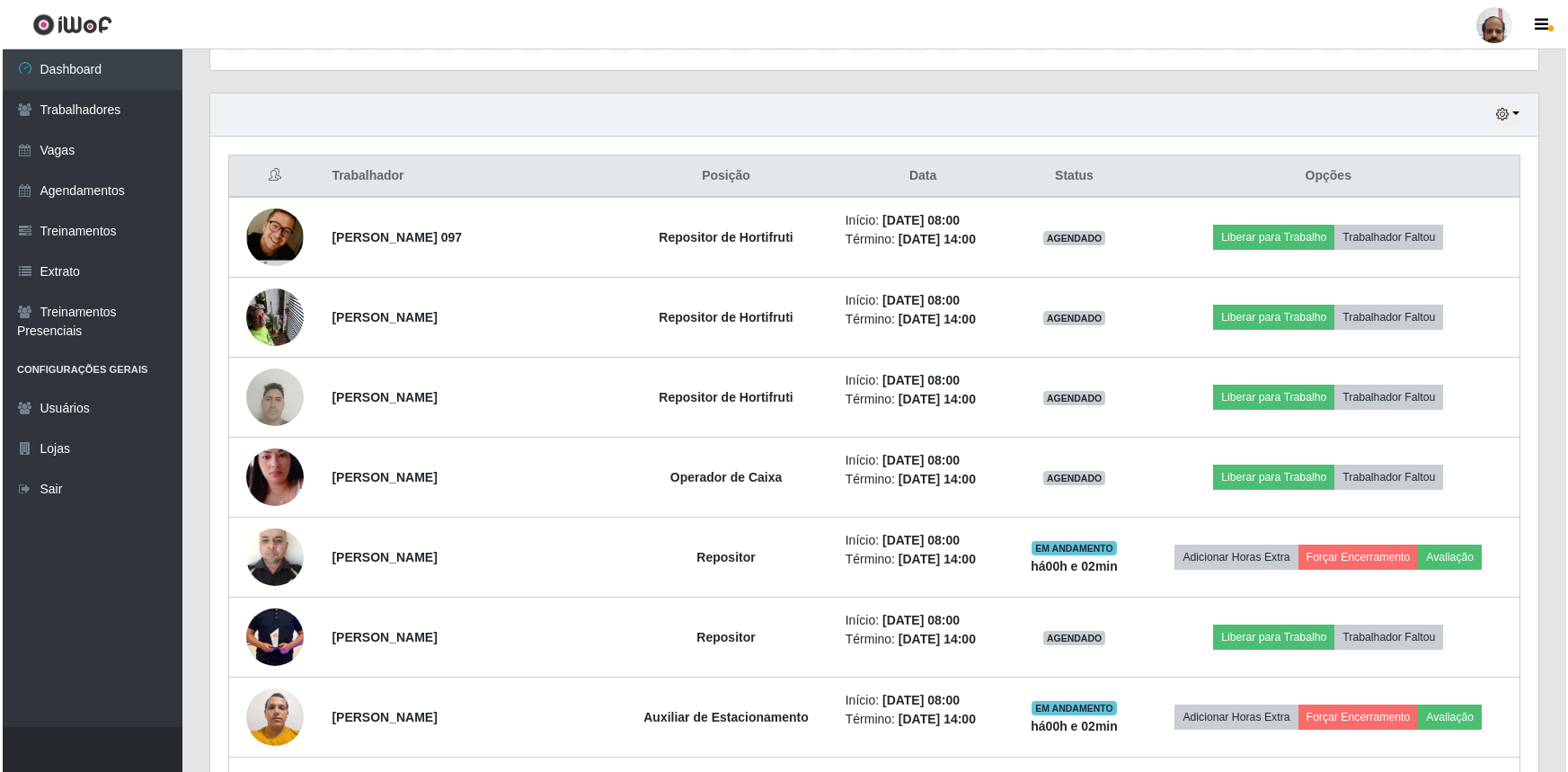
scroll to position [100, 0]
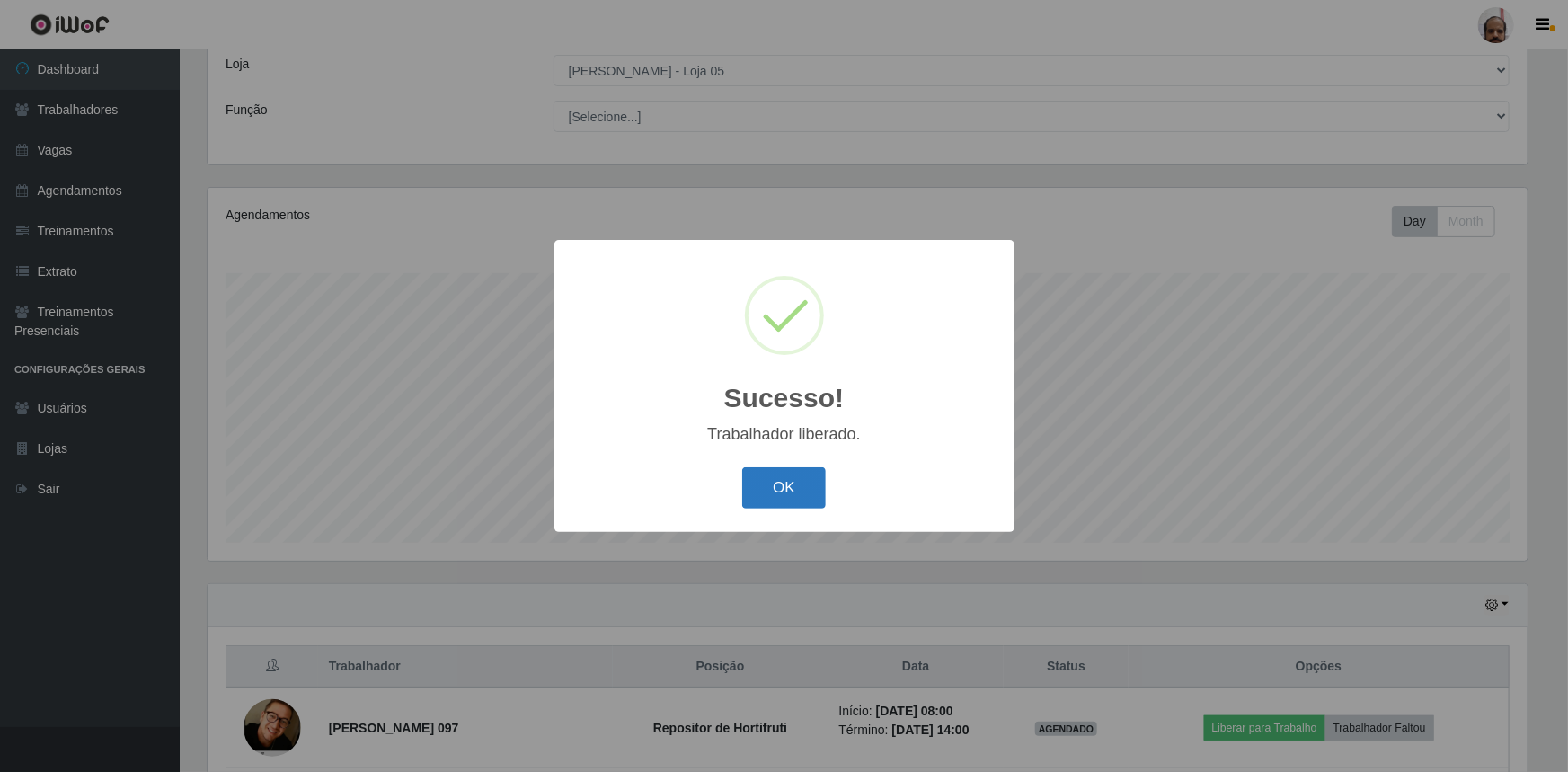
click at [774, 498] on button "OK" at bounding box center [784, 488] width 84 height 42
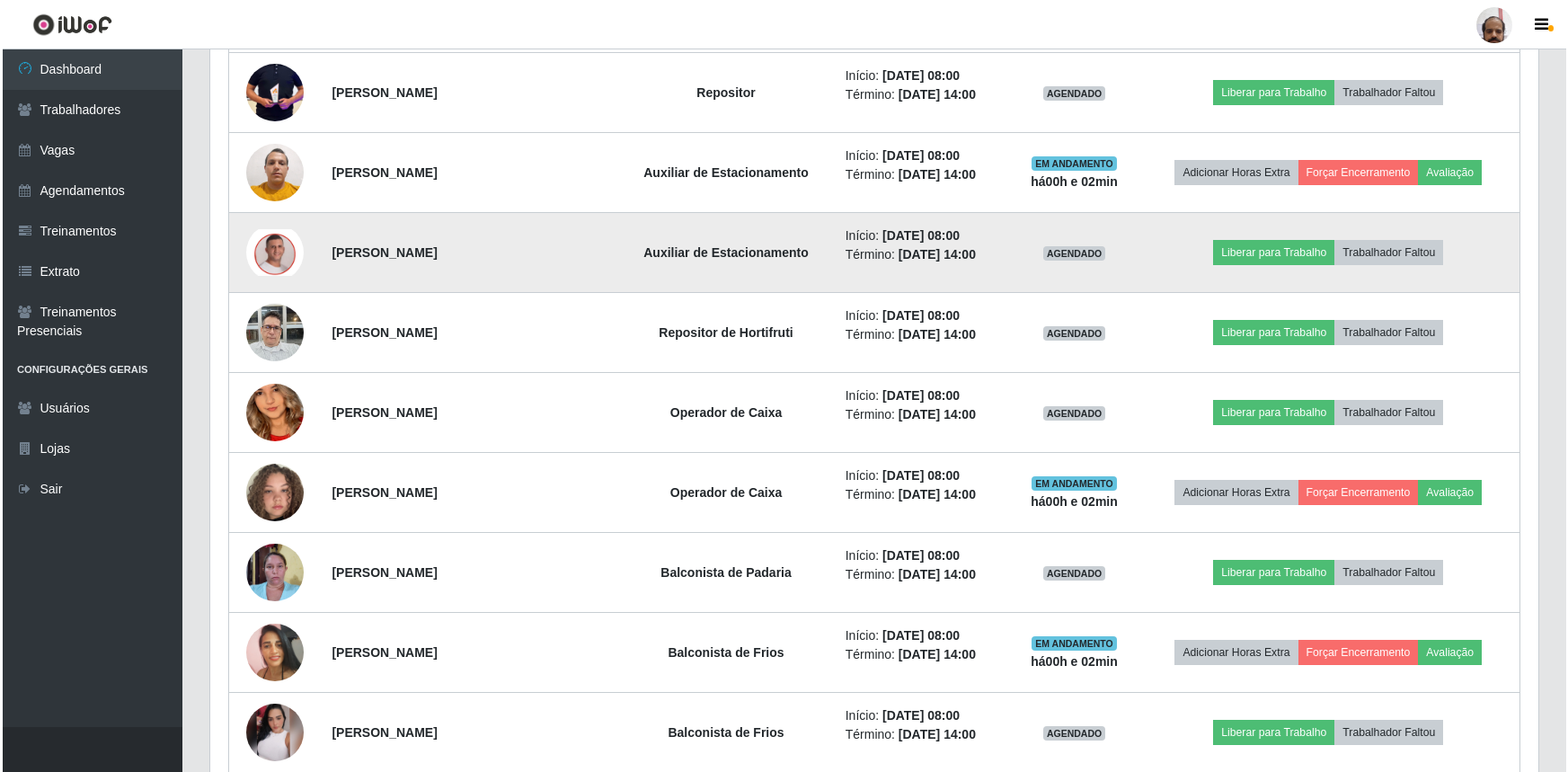
scroll to position [1162, 0]
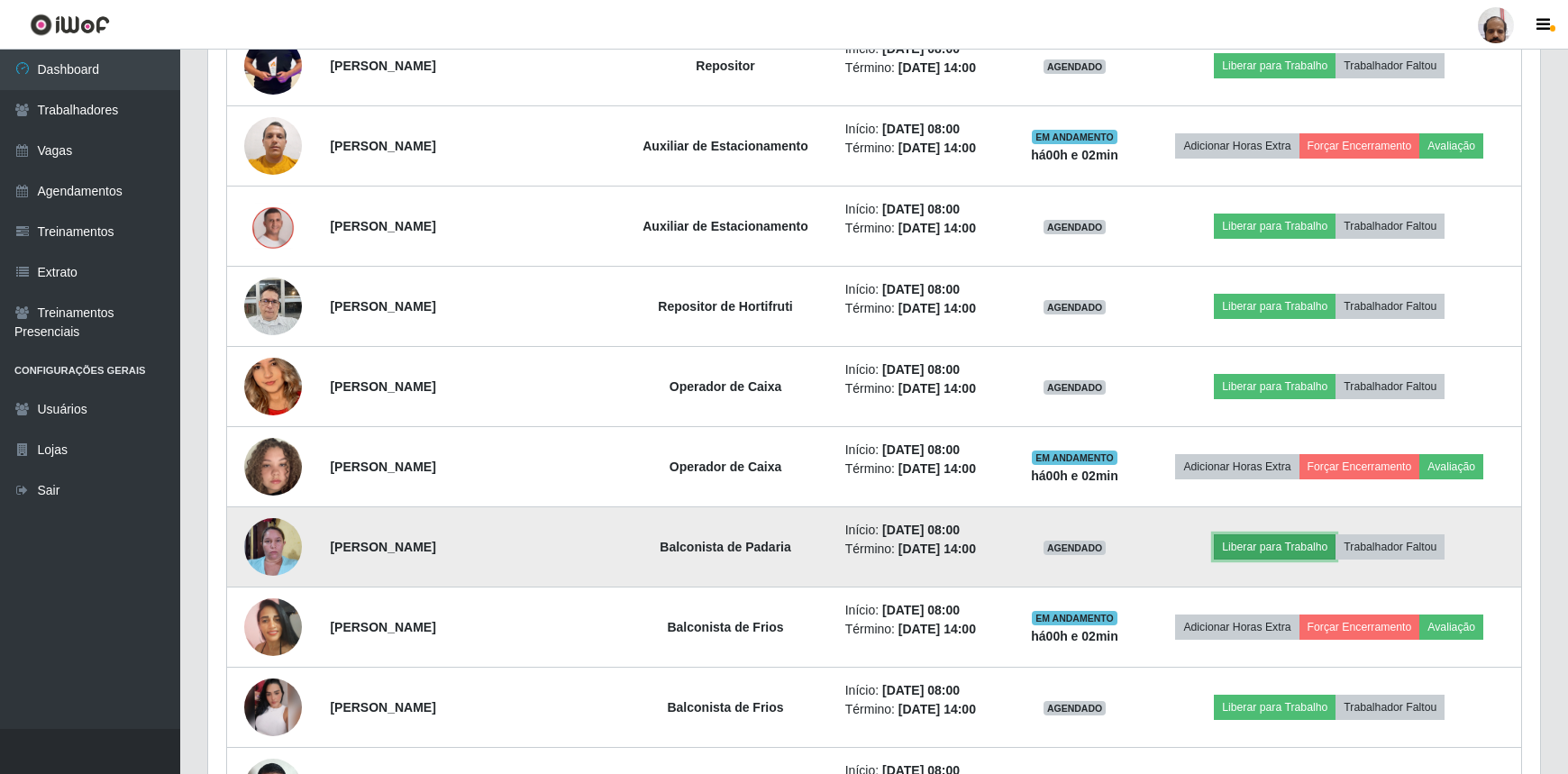
click at [1253, 548] on button "Liberar para Trabalho" at bounding box center [1274, 547] width 121 height 25
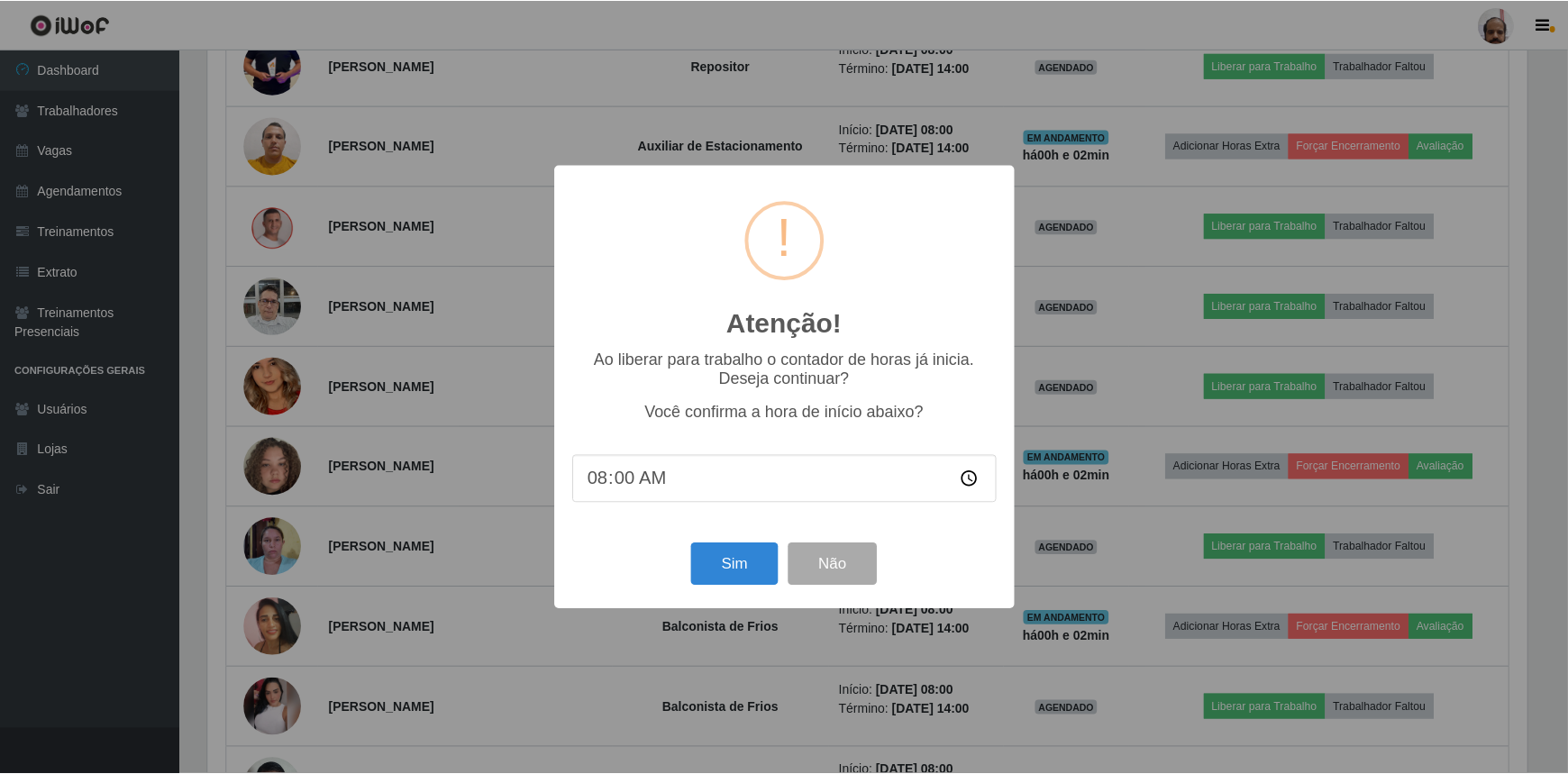
scroll to position [374, 1323]
click at [750, 581] on button "Sim" at bounding box center [736, 565] width 87 height 42
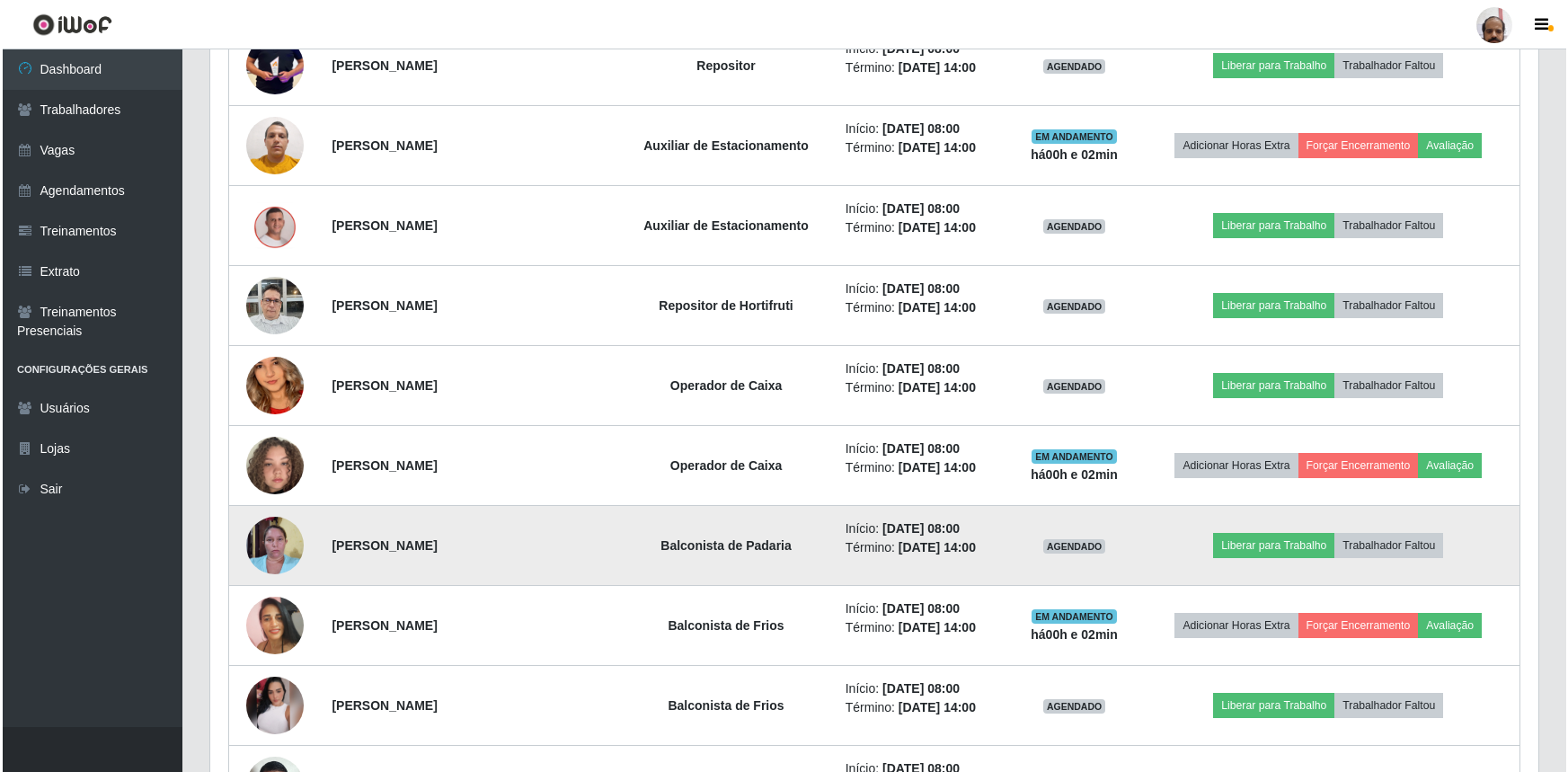
scroll to position [898444, 897049]
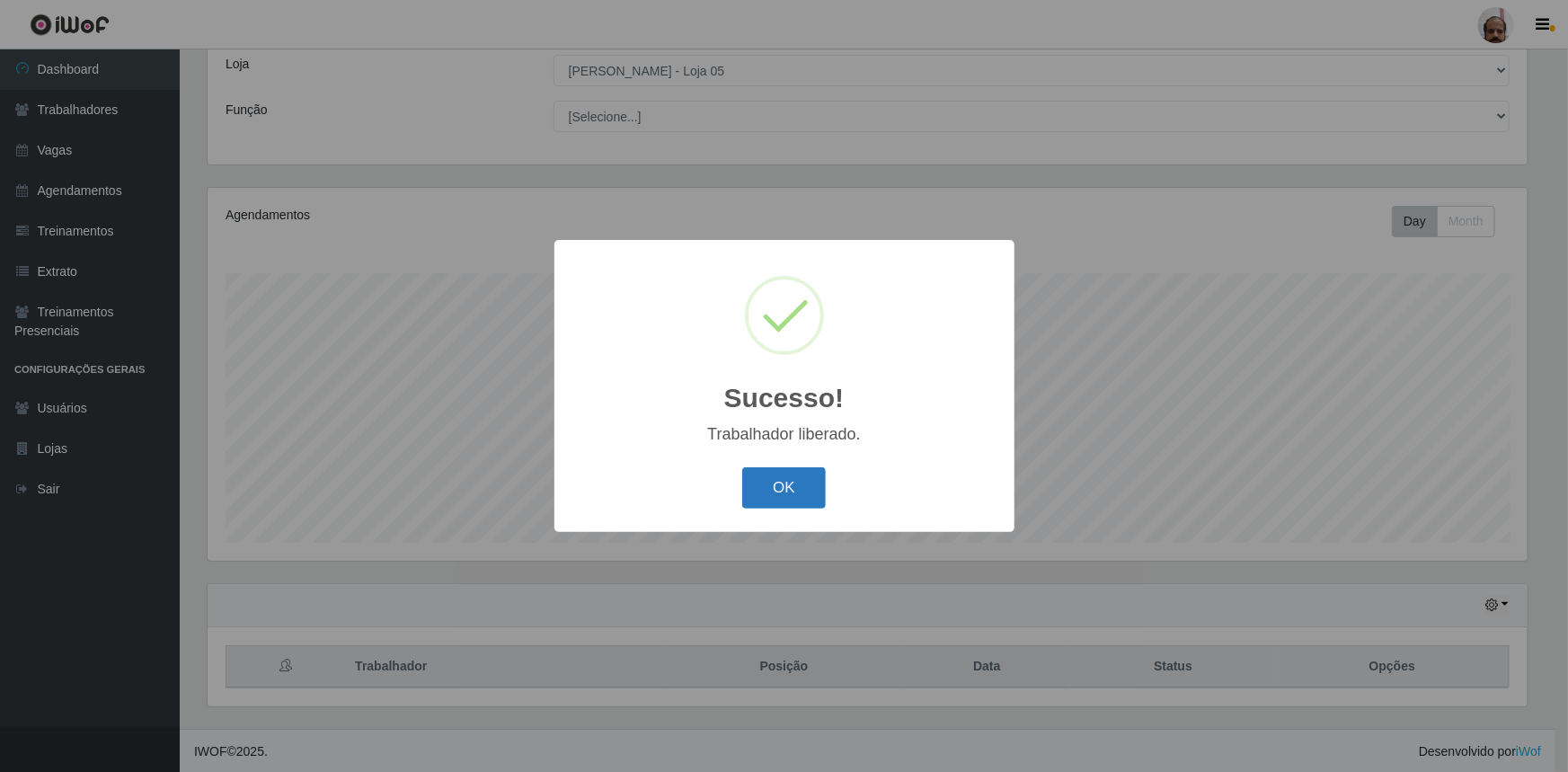
click at [815, 493] on button "OK" at bounding box center [784, 488] width 84 height 42
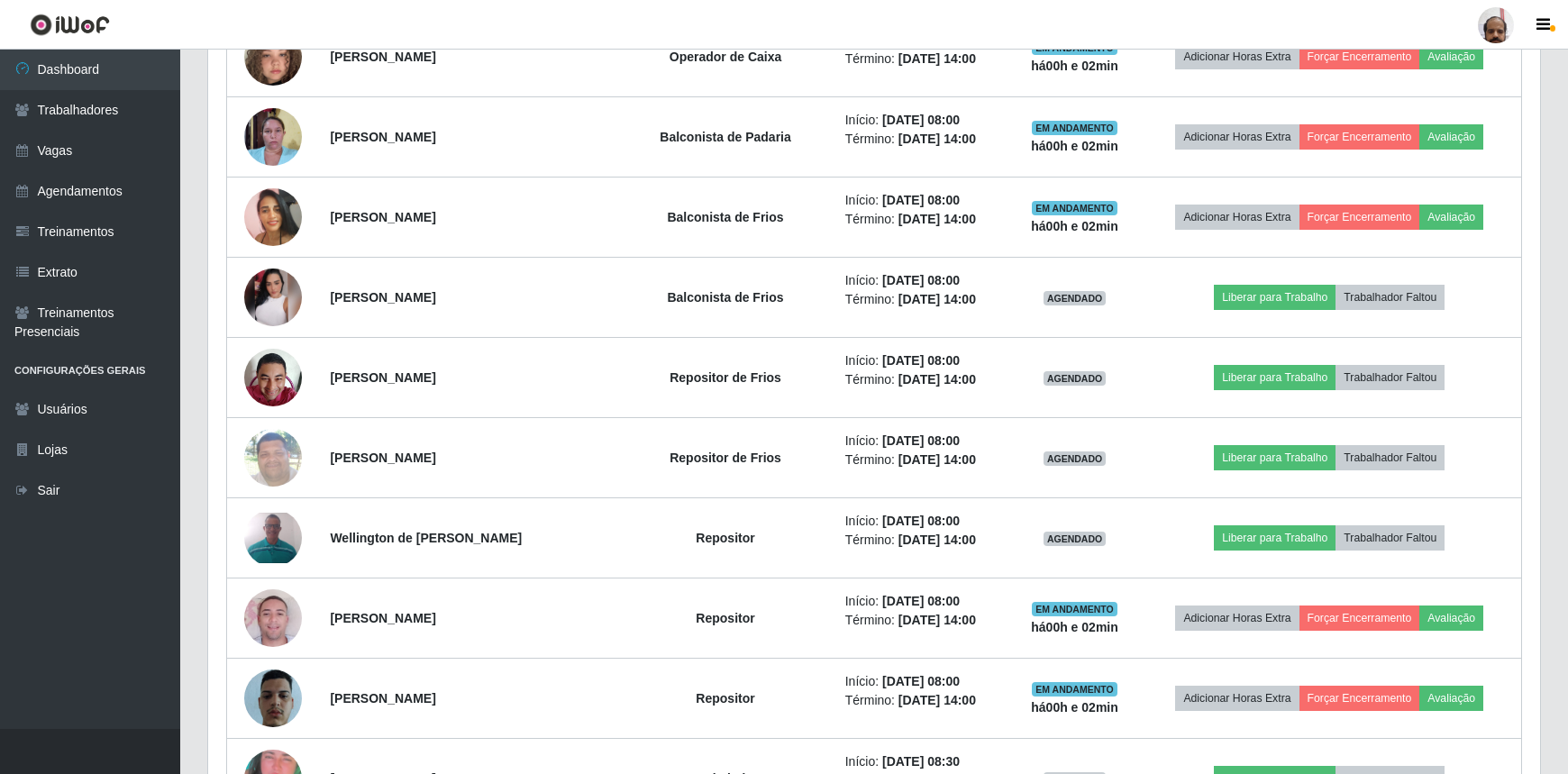
scroll to position [1657, 0]
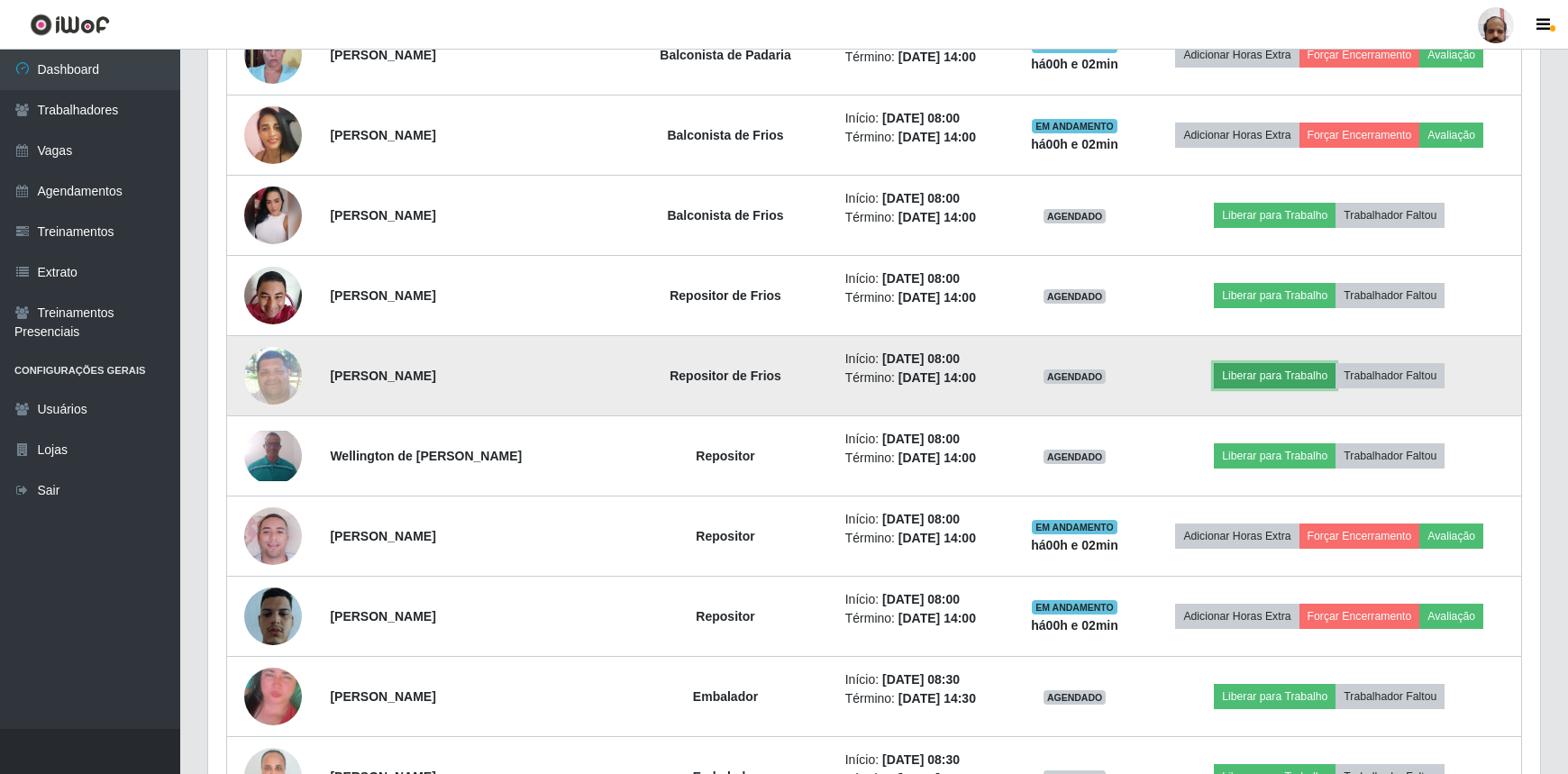
click at [1244, 377] on button "Liberar para Trabalho" at bounding box center [1274, 376] width 121 height 25
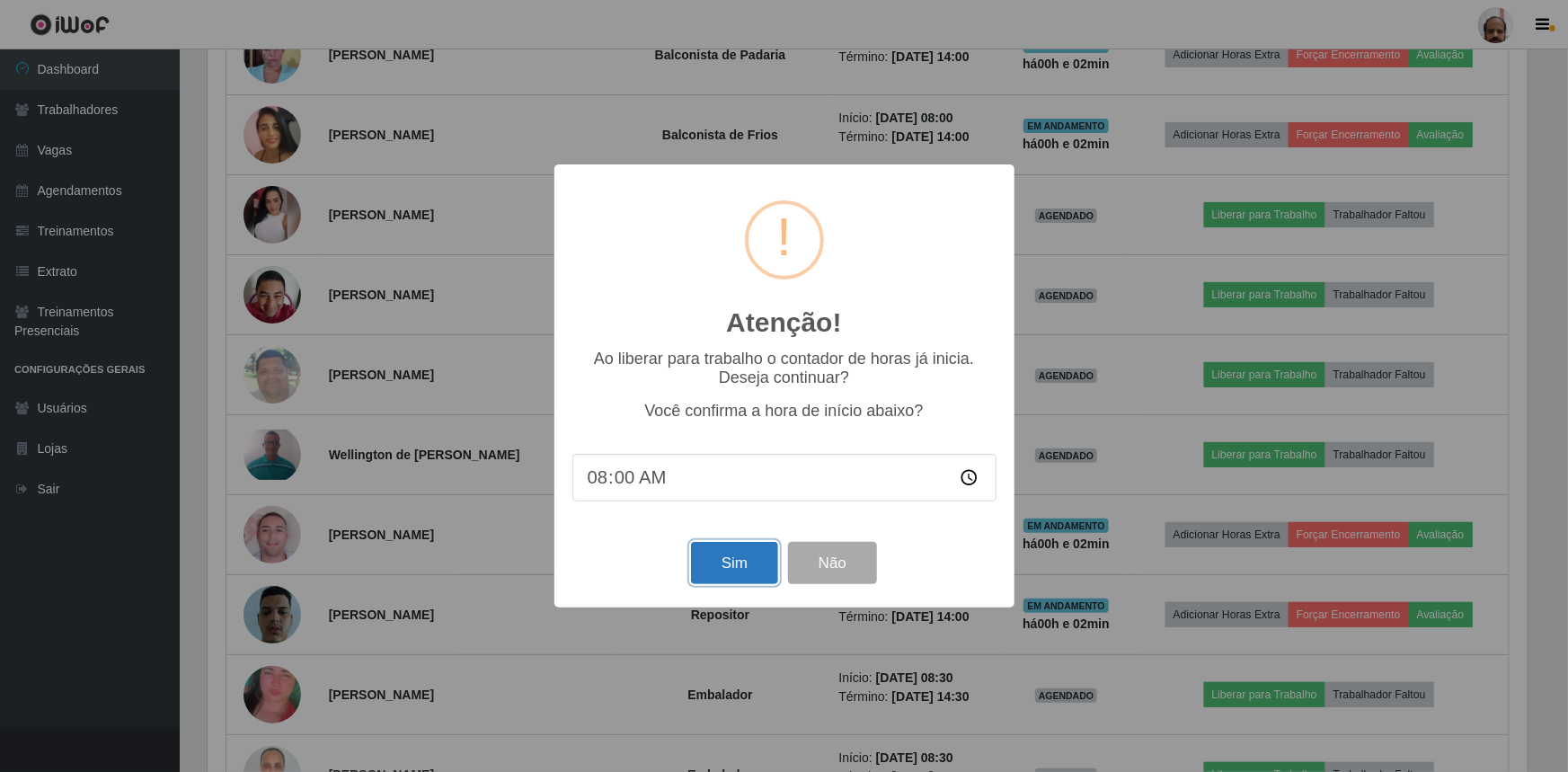
click at [727, 567] on button "Sim" at bounding box center [734, 563] width 87 height 42
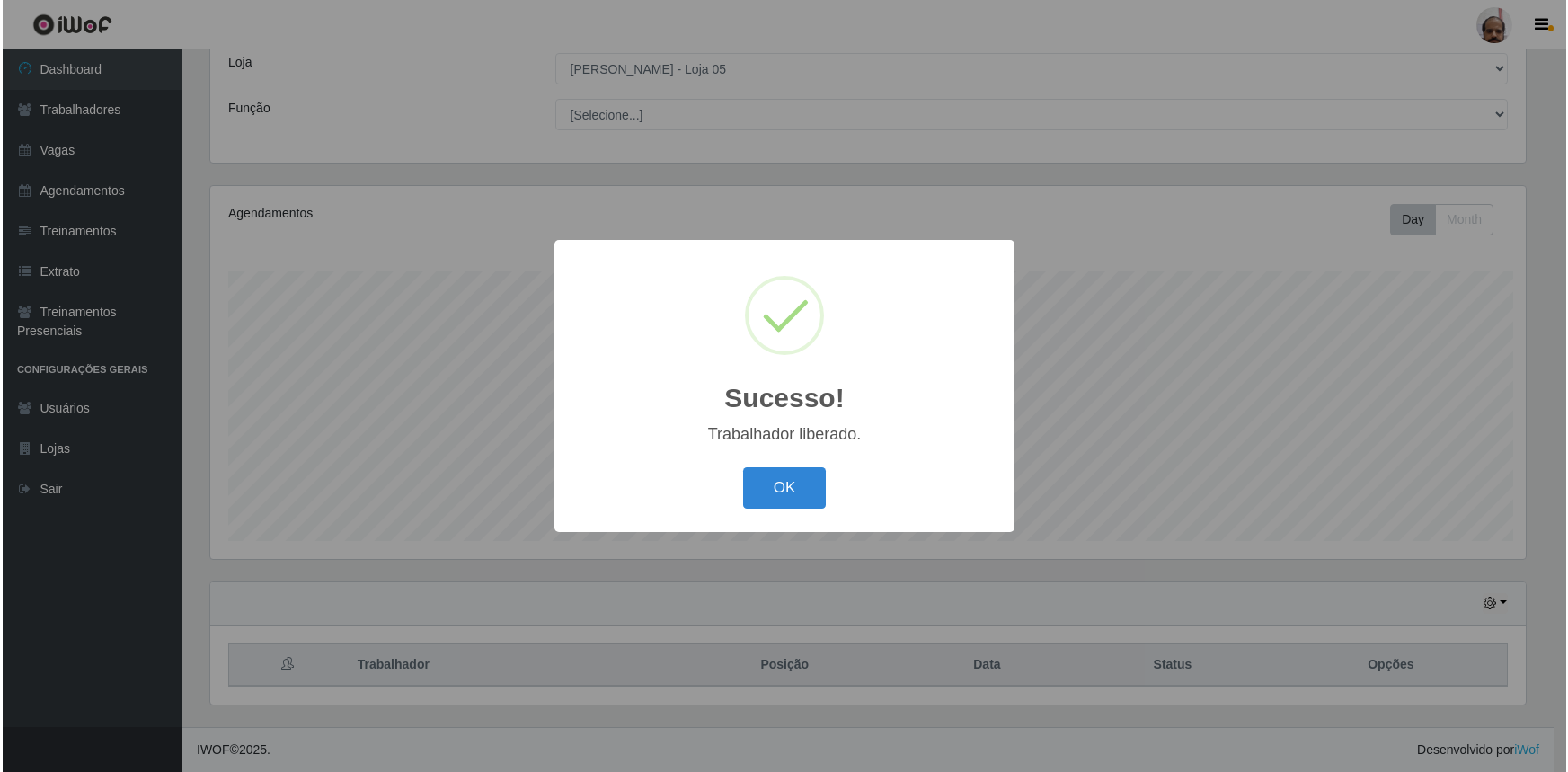
scroll to position [100, 0]
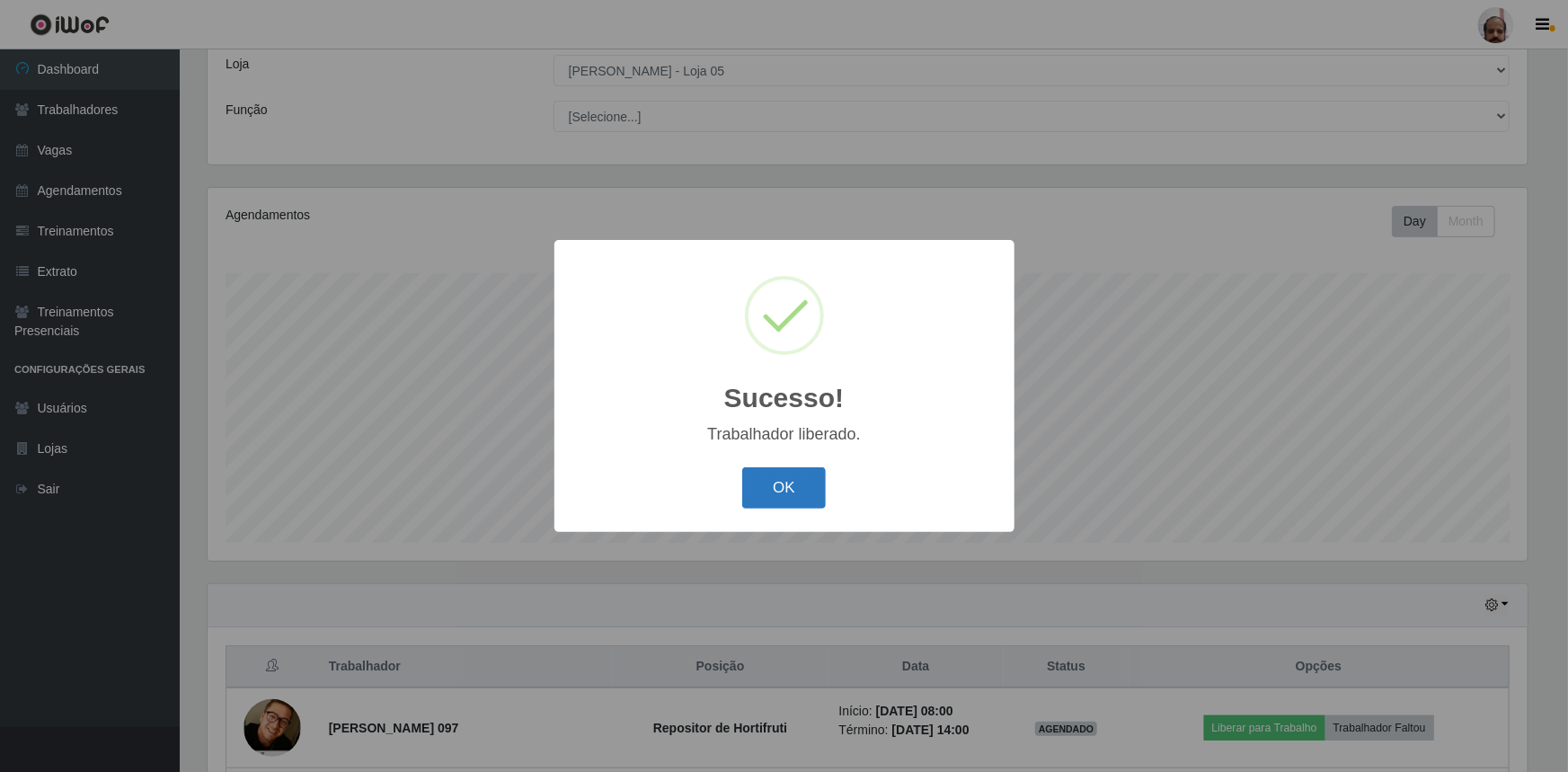
click at [798, 498] on button "OK" at bounding box center [784, 488] width 84 height 42
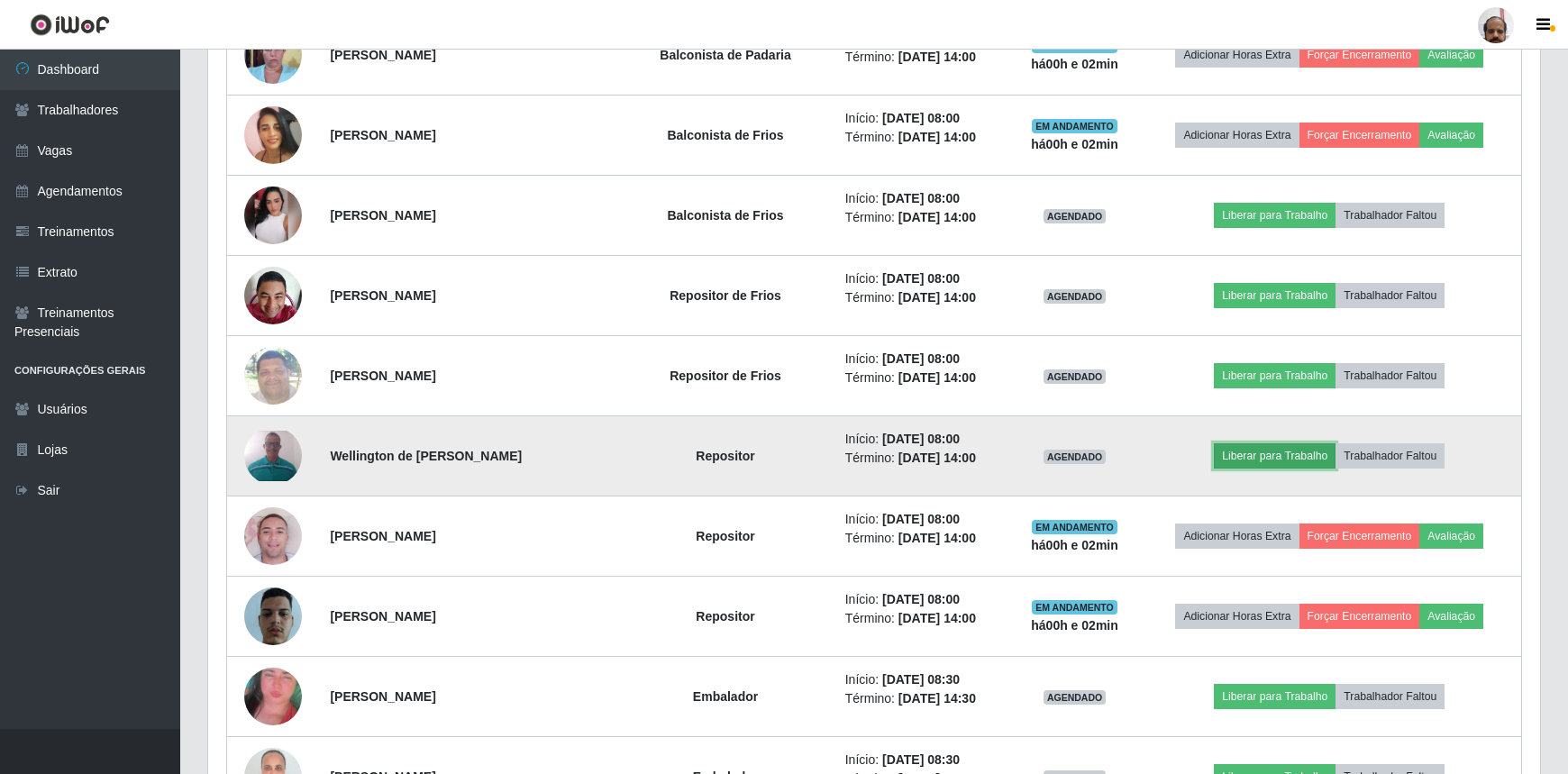
click at [1247, 452] on button "Liberar para Trabalho" at bounding box center [1274, 456] width 121 height 25
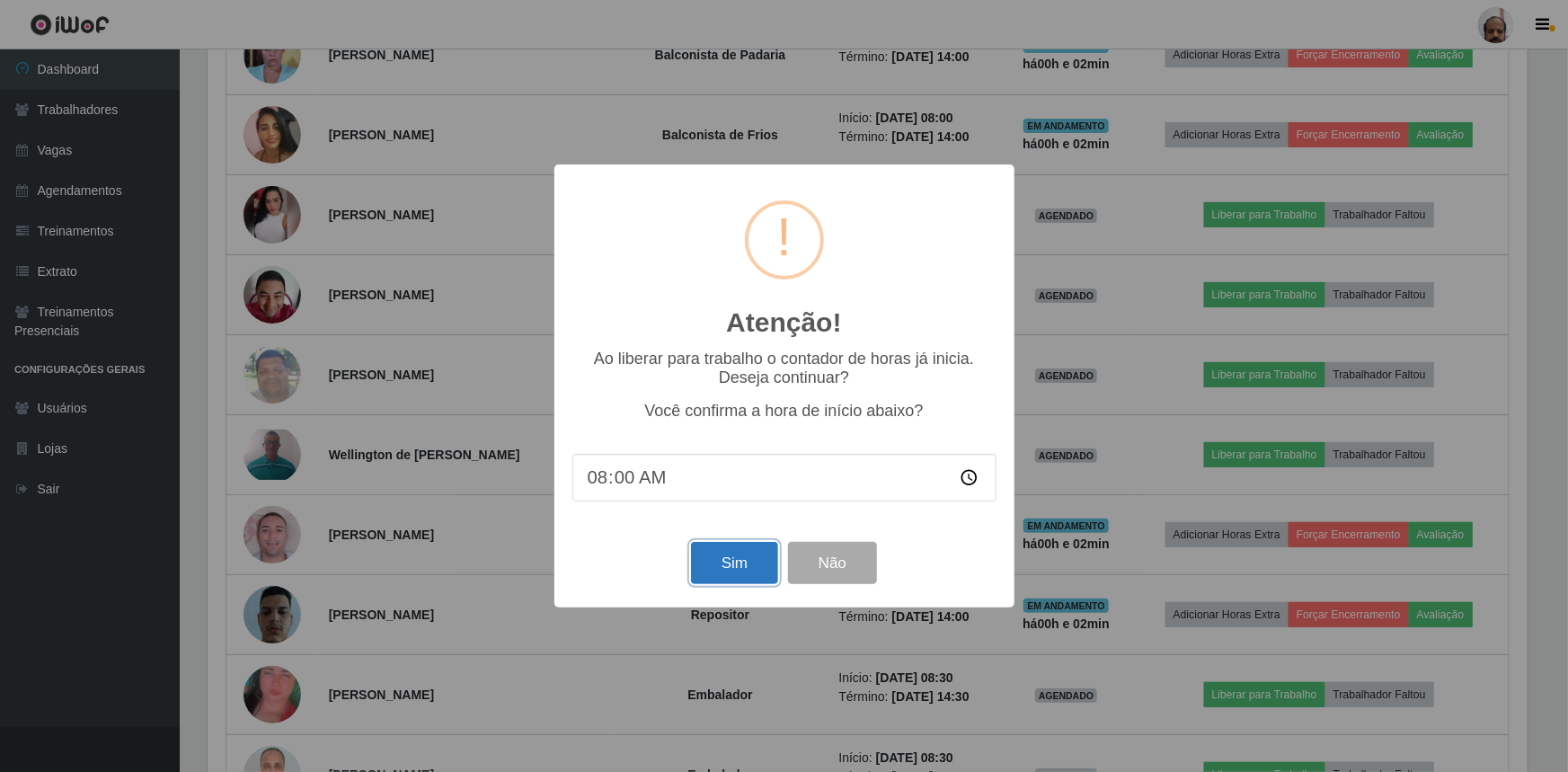
click at [744, 559] on button "Sim" at bounding box center [734, 563] width 87 height 42
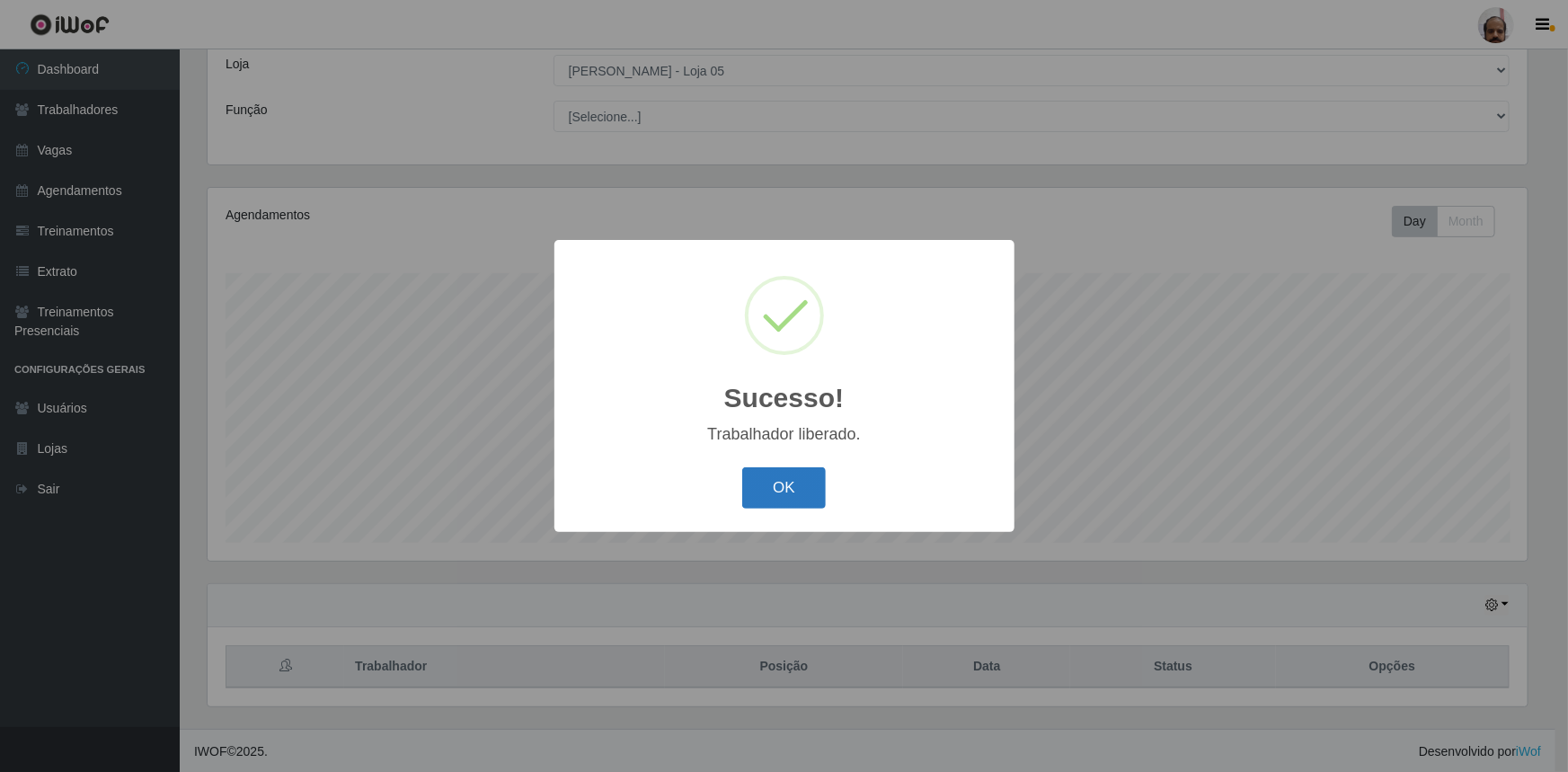
click at [794, 482] on button "OK" at bounding box center [784, 488] width 84 height 42
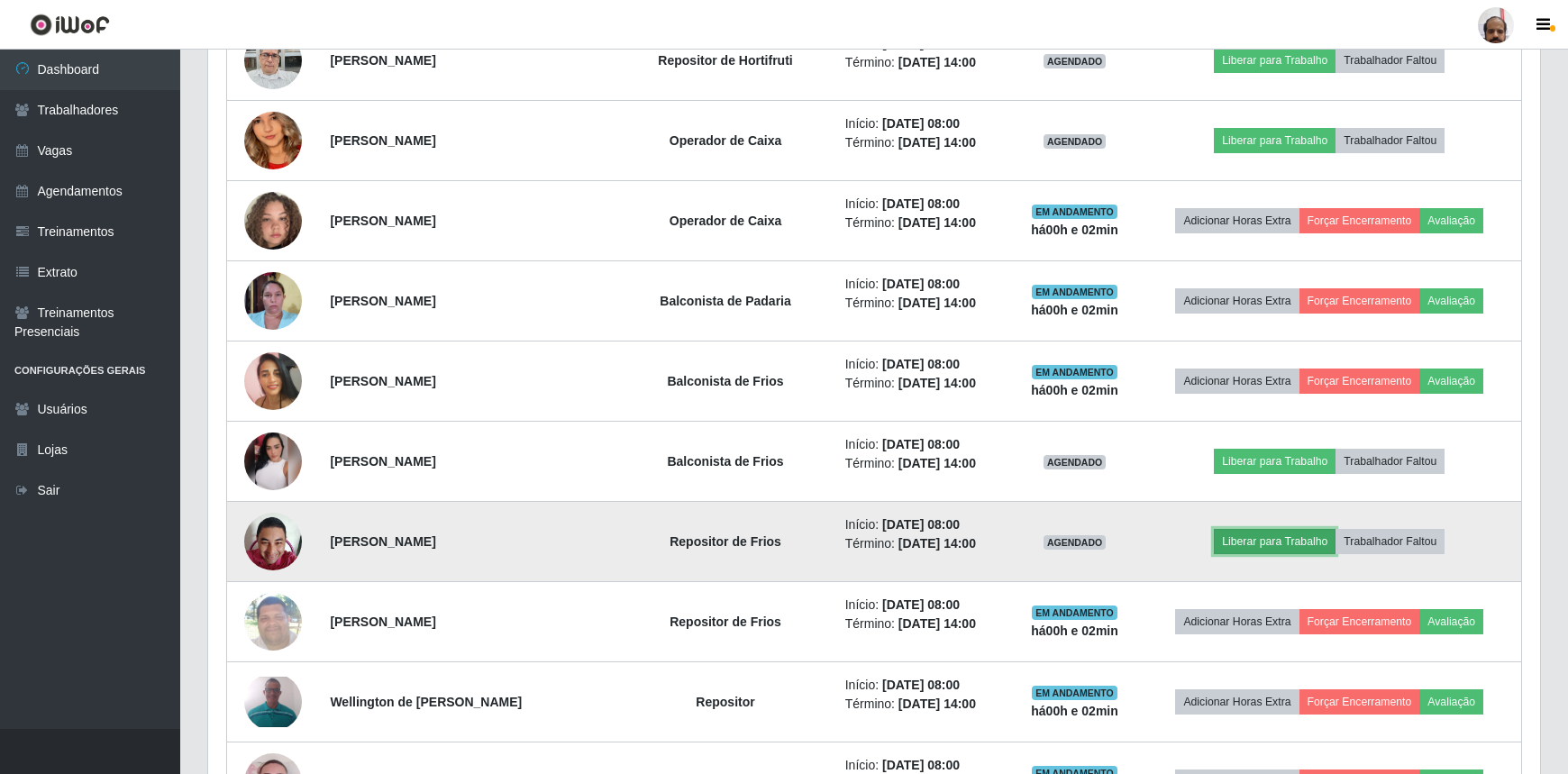
click at [1260, 533] on button "Liberar para Trabalho" at bounding box center [1274, 542] width 121 height 25
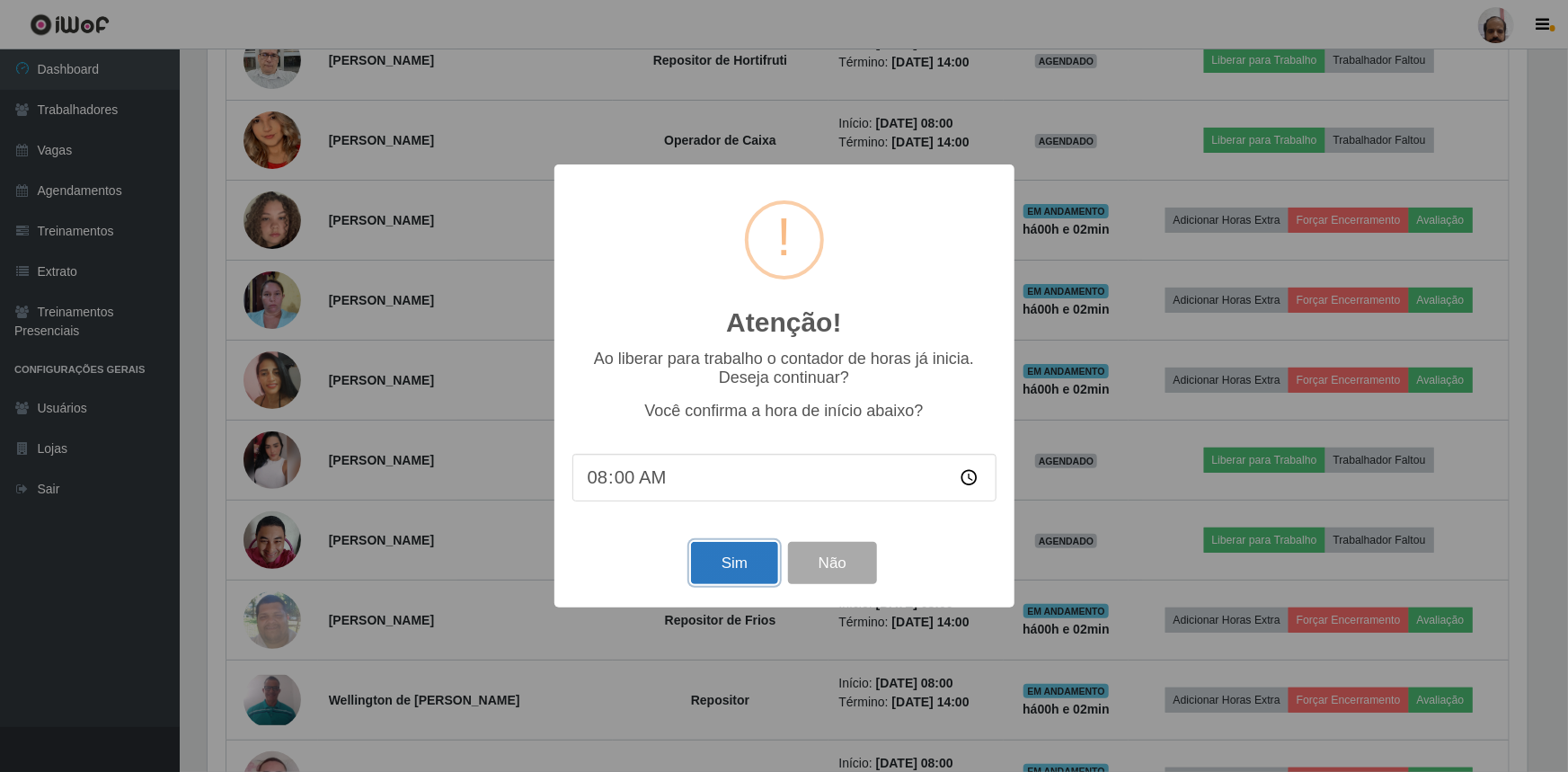
click at [728, 580] on button "Sim" at bounding box center [734, 563] width 87 height 42
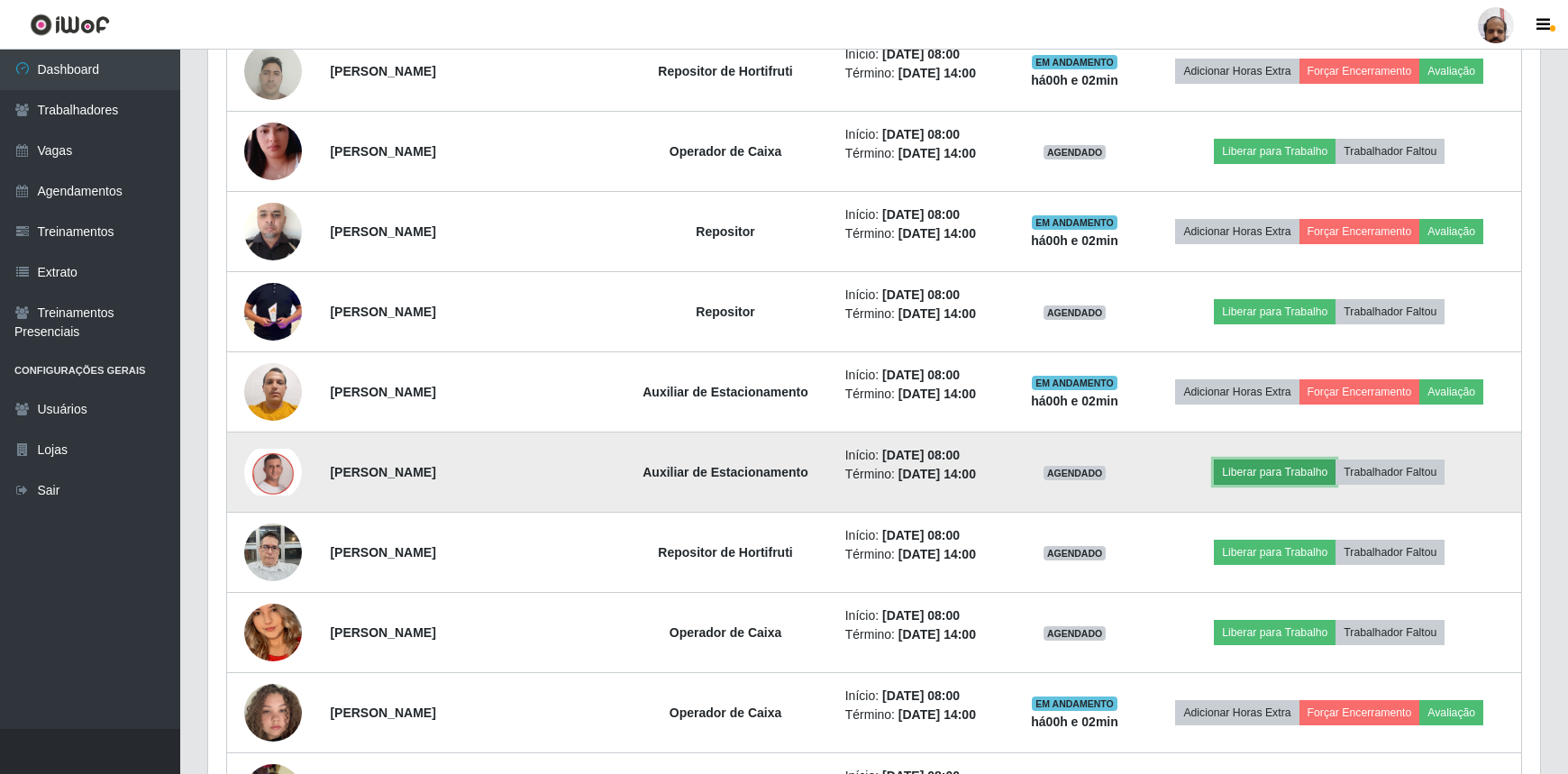
click at [1249, 467] on button "Liberar para Trabalho" at bounding box center [1274, 472] width 121 height 25
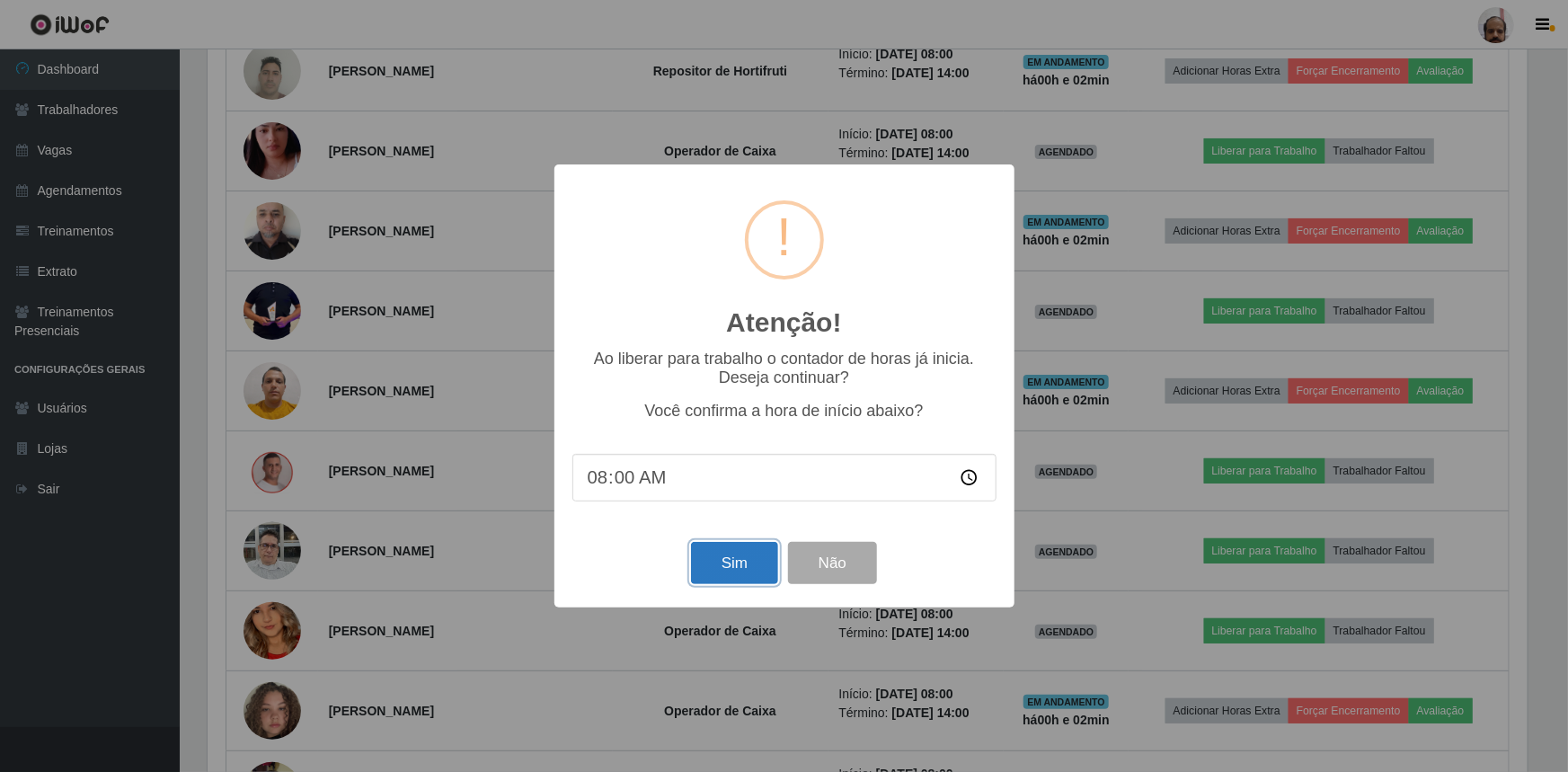
click at [725, 569] on button "Sim" at bounding box center [734, 563] width 87 height 42
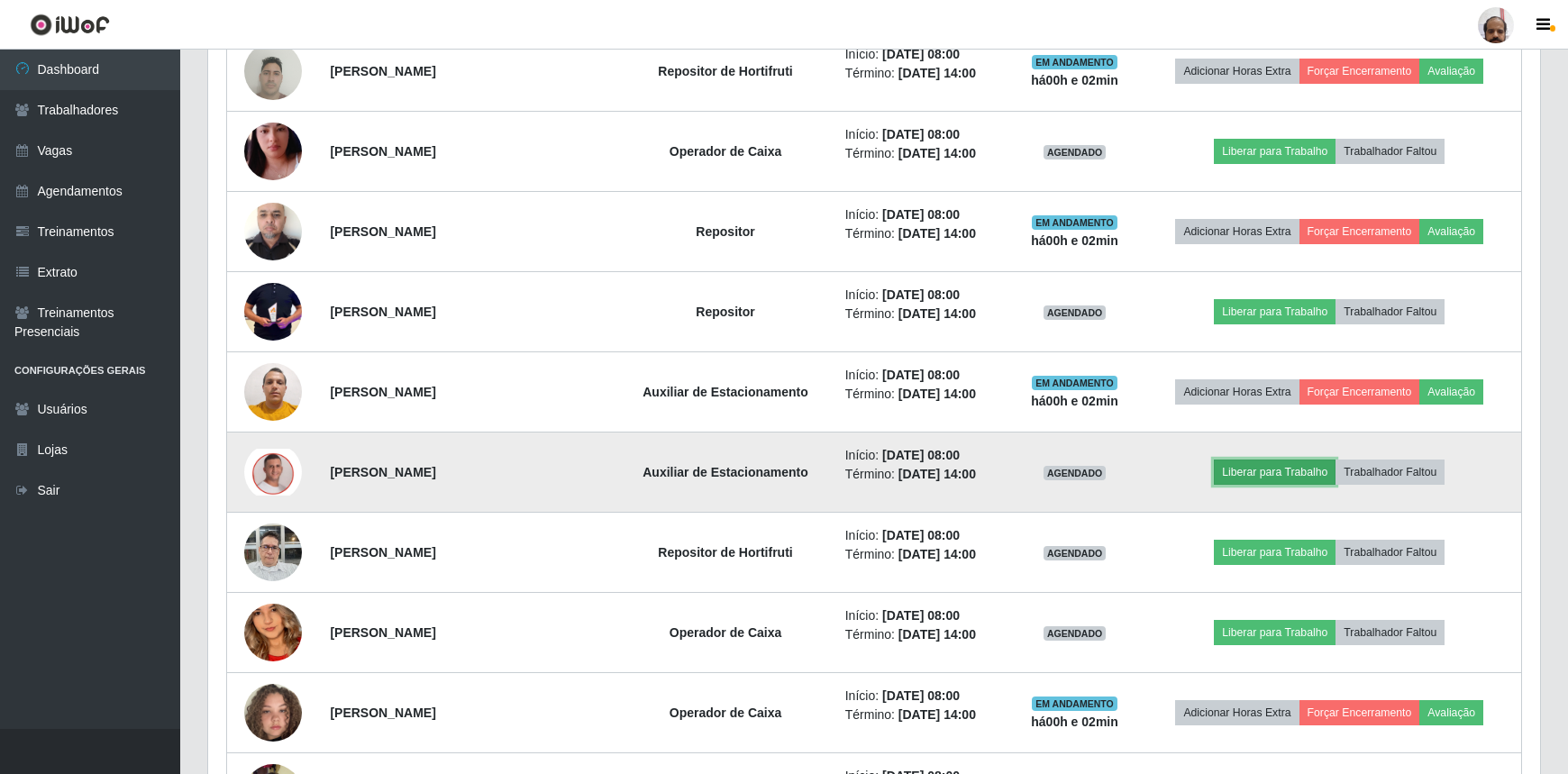
click at [1256, 460] on button "Liberar para Trabalho" at bounding box center [1274, 472] width 121 height 25
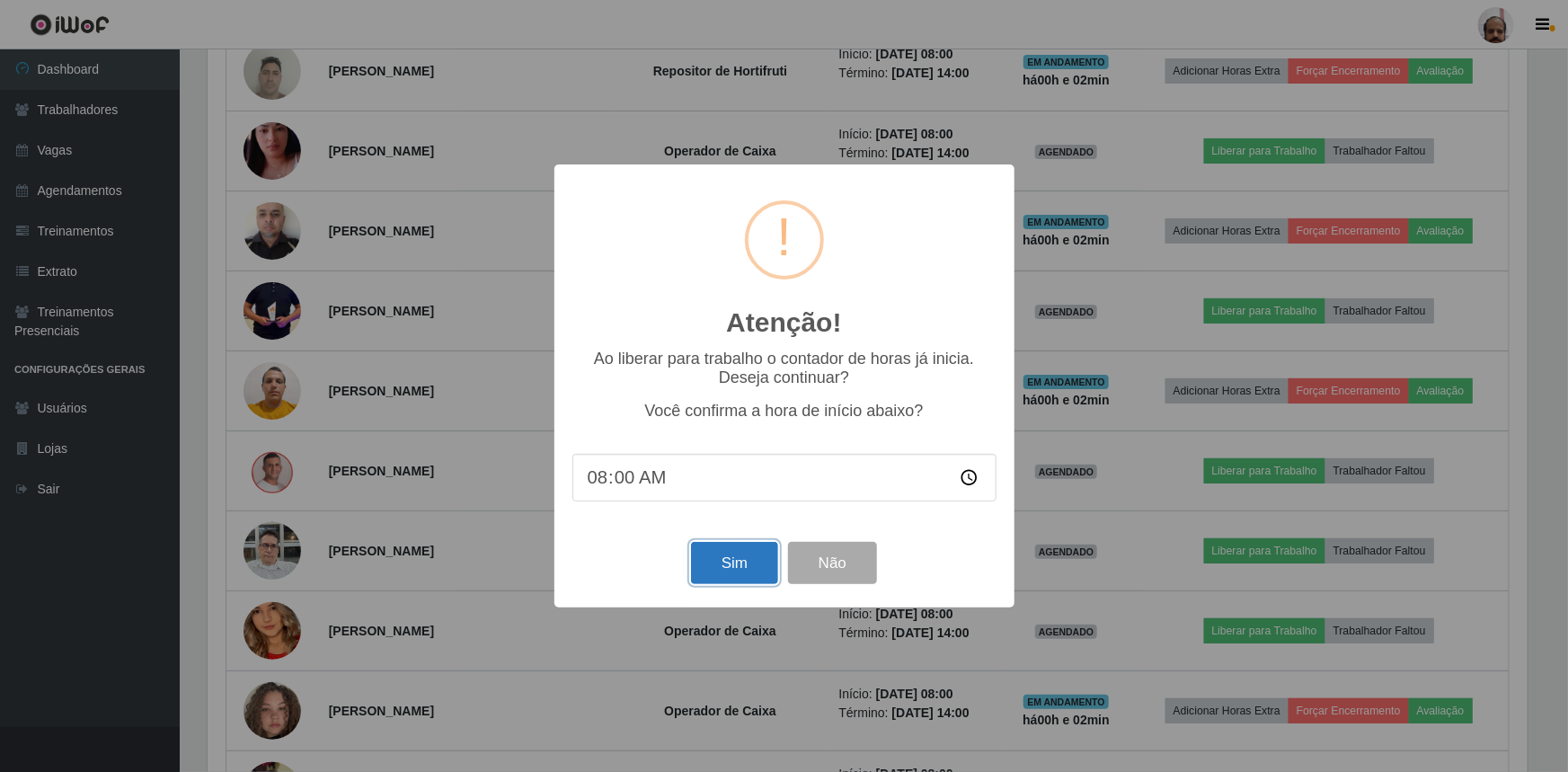
click at [746, 573] on button "Sim" at bounding box center [734, 563] width 87 height 42
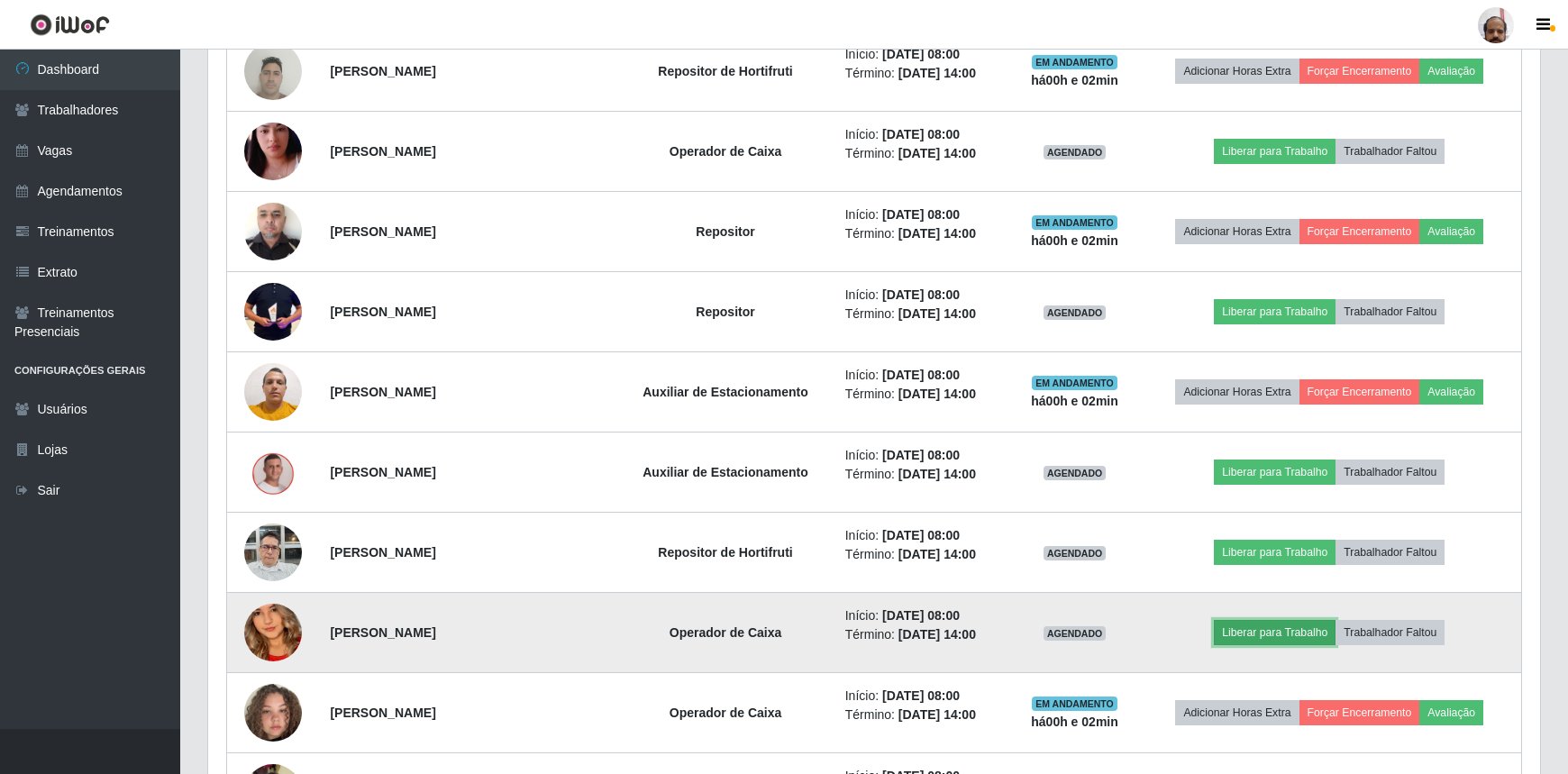
click at [1279, 630] on button "Liberar para Trabalho" at bounding box center [1274, 633] width 121 height 25
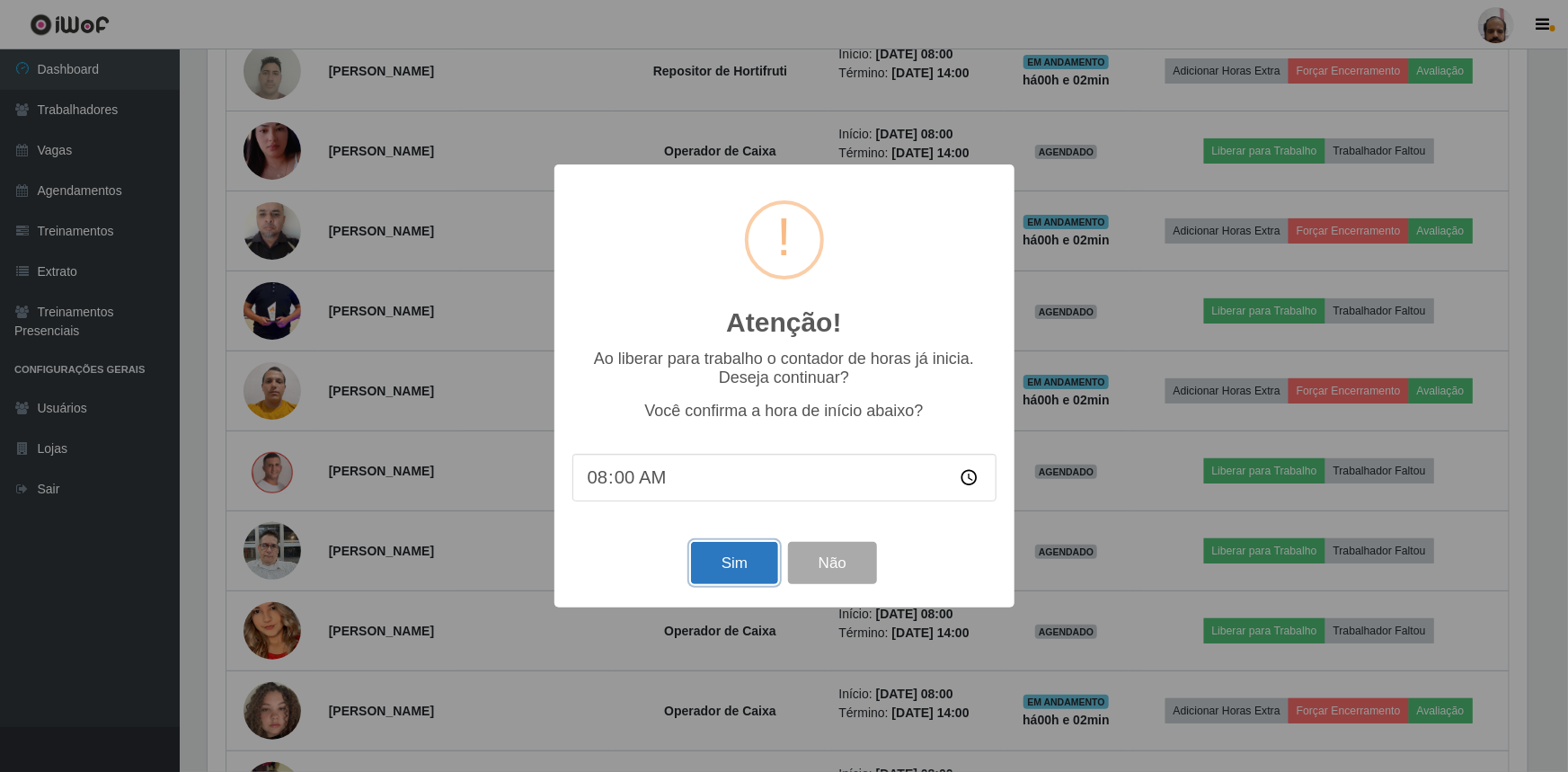
click at [734, 573] on button "Sim" at bounding box center [734, 563] width 87 height 42
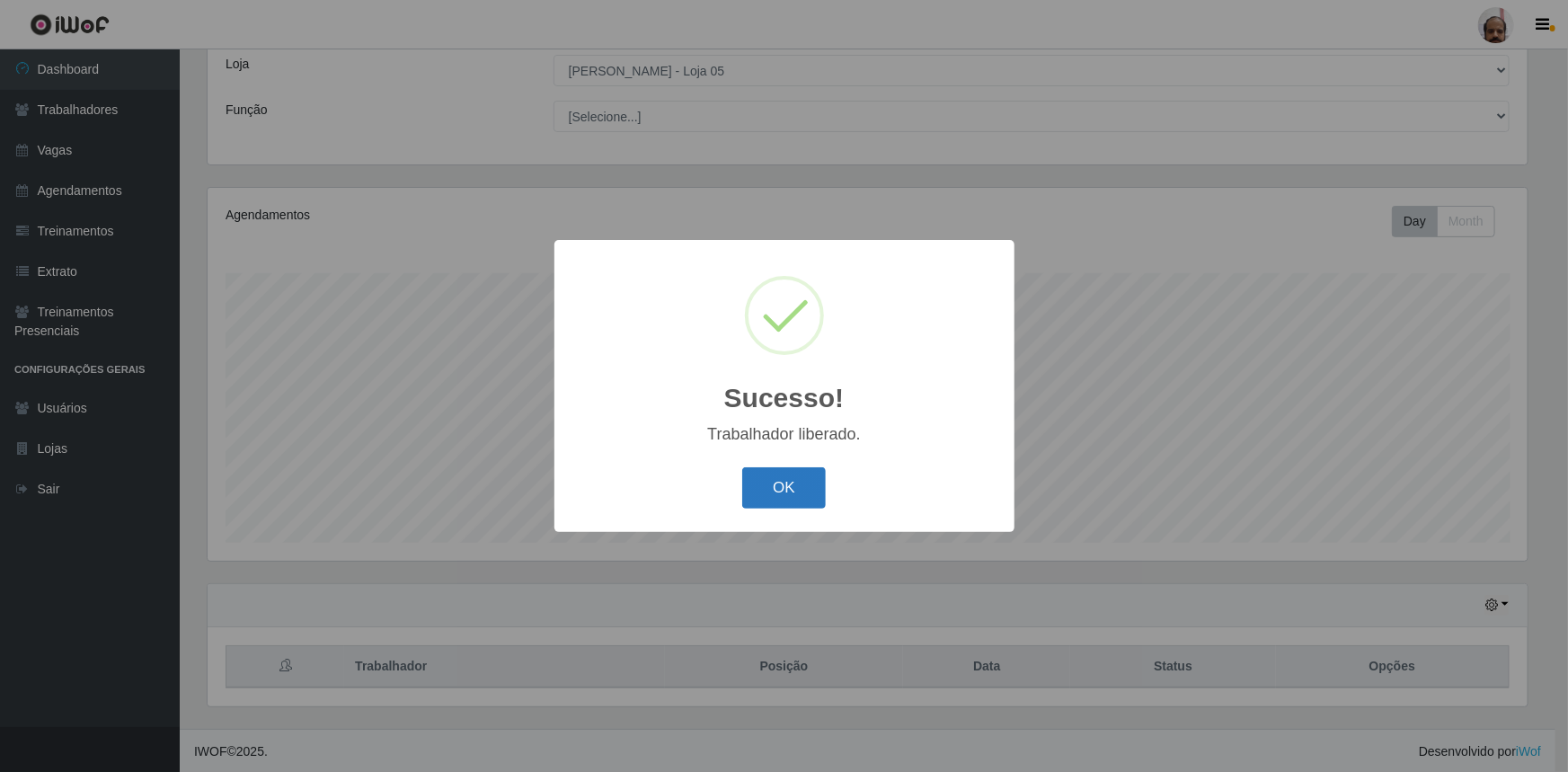
click at [788, 481] on button "OK" at bounding box center [784, 488] width 84 height 42
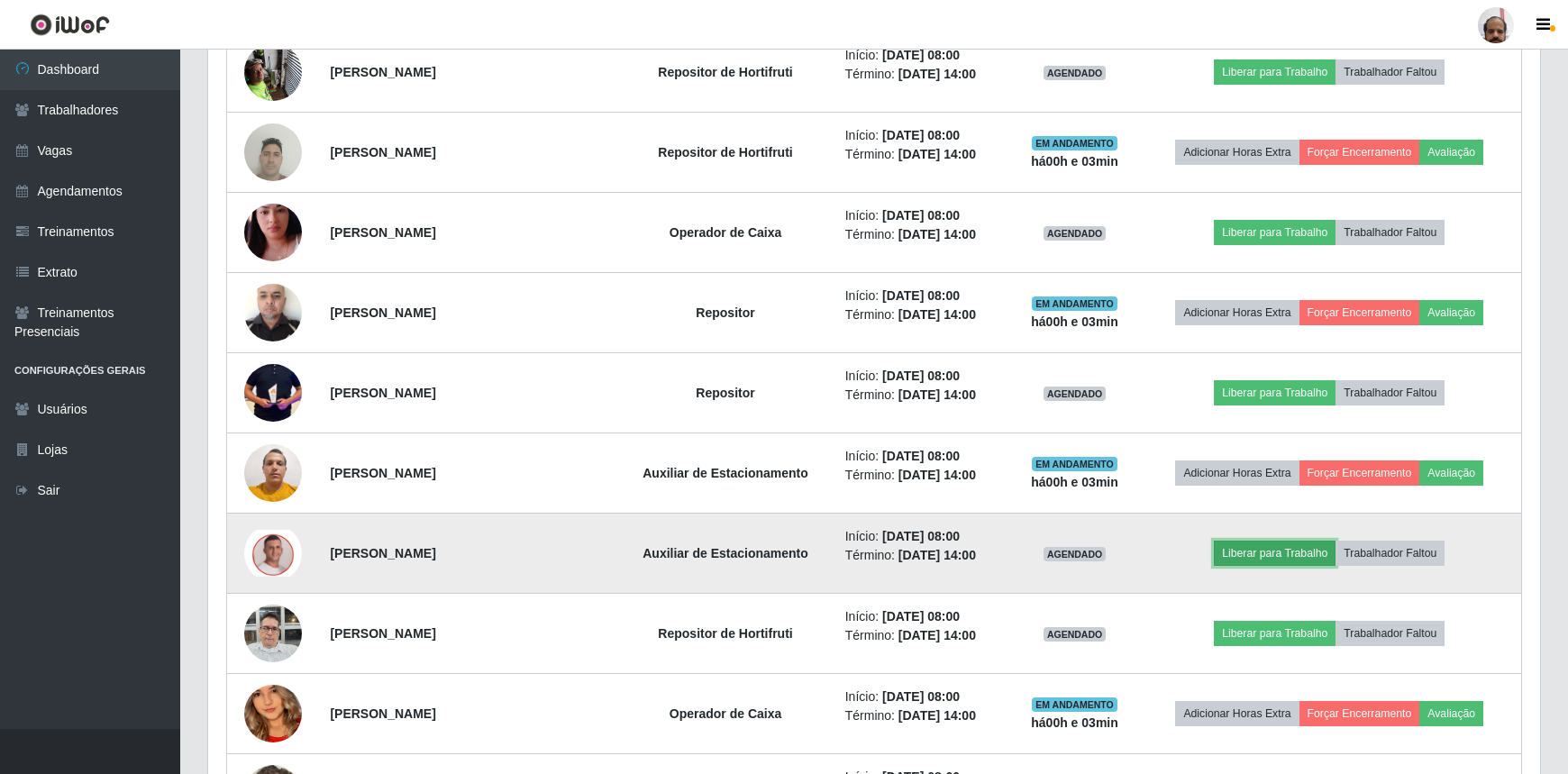
click at [1261, 550] on button "Liberar para Trabalho" at bounding box center [1274, 553] width 121 height 25
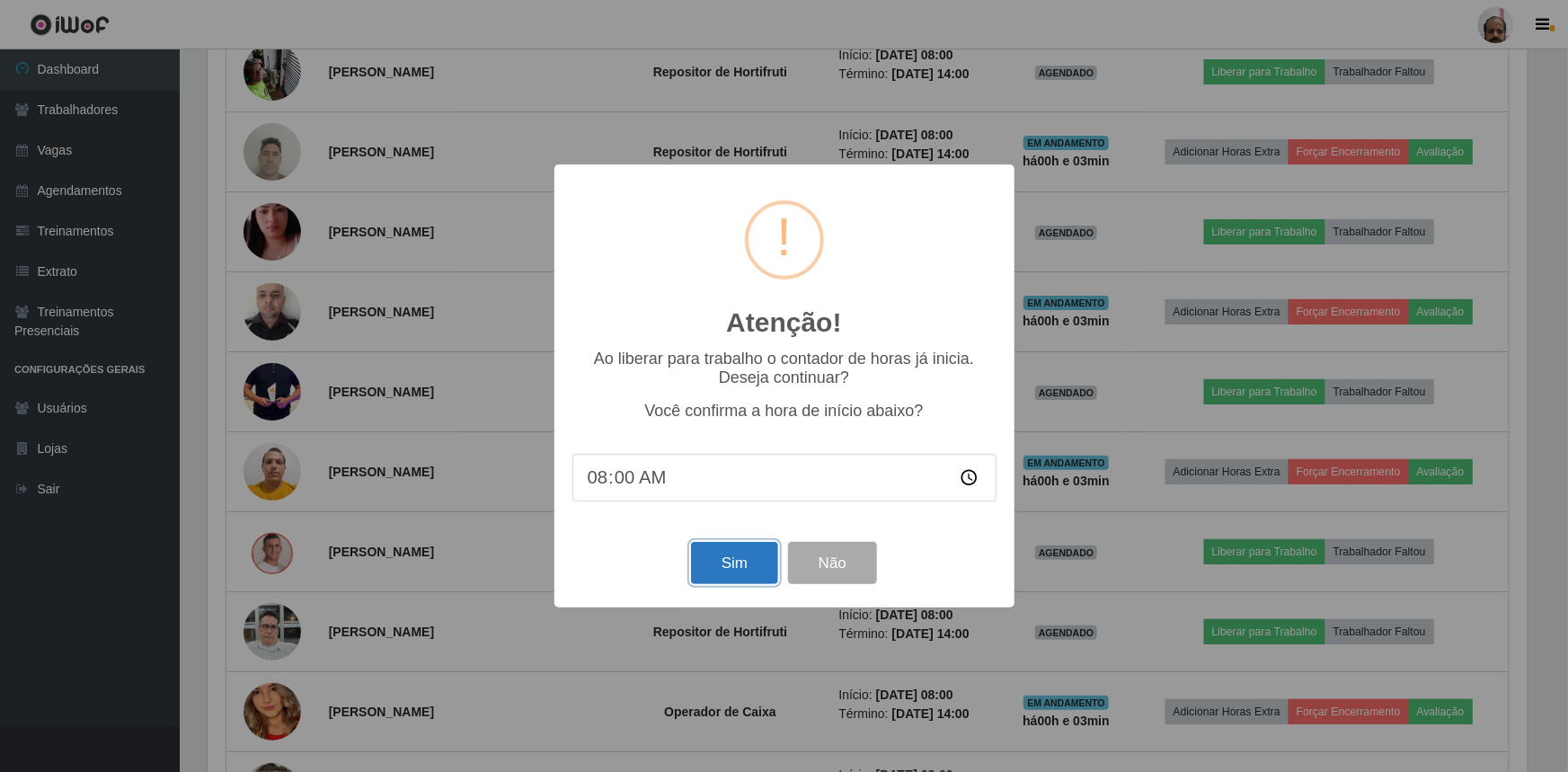
click at [728, 568] on button "Sim" at bounding box center [734, 563] width 87 height 42
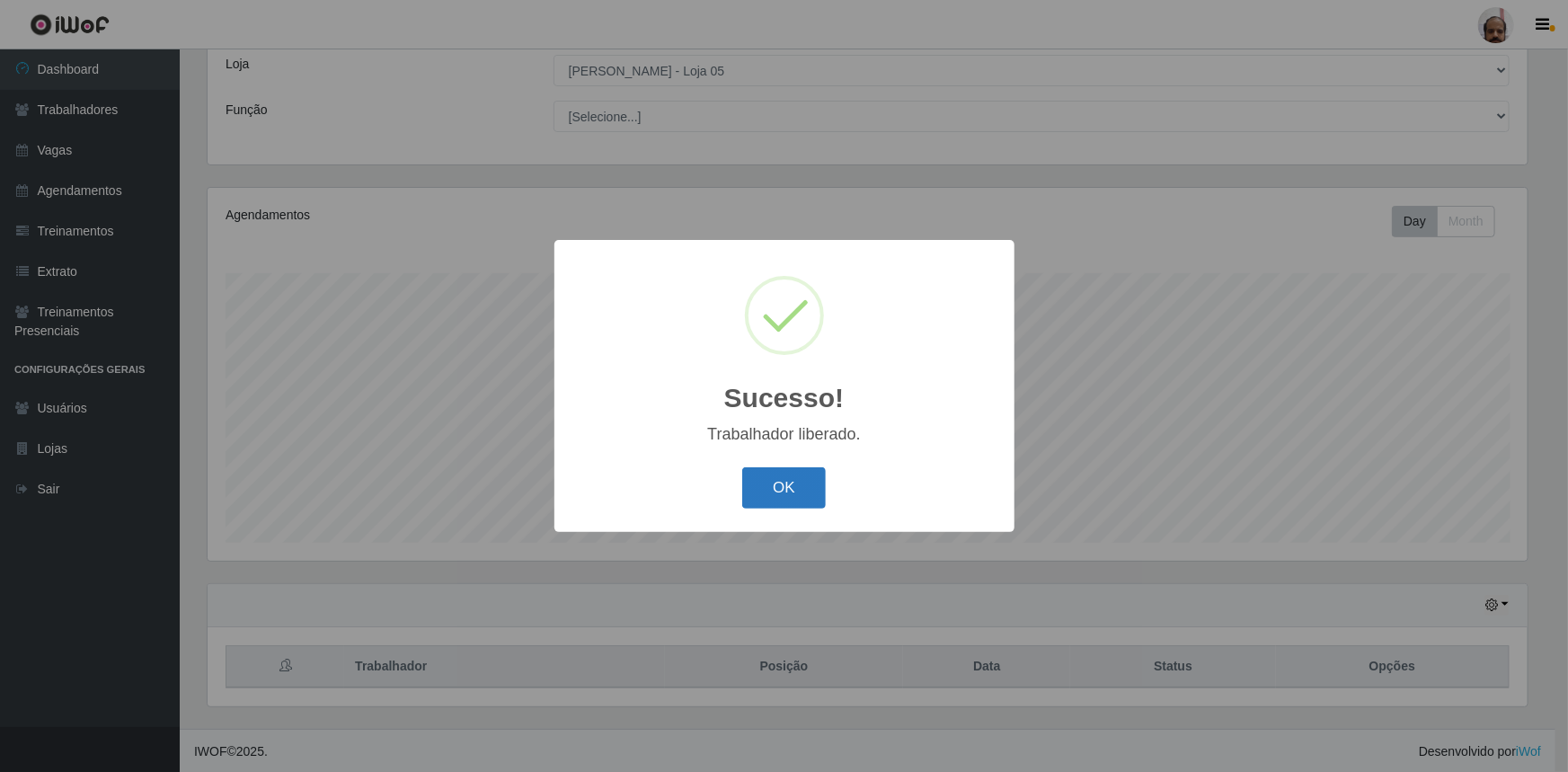
click at [771, 498] on button "OK" at bounding box center [784, 488] width 84 height 42
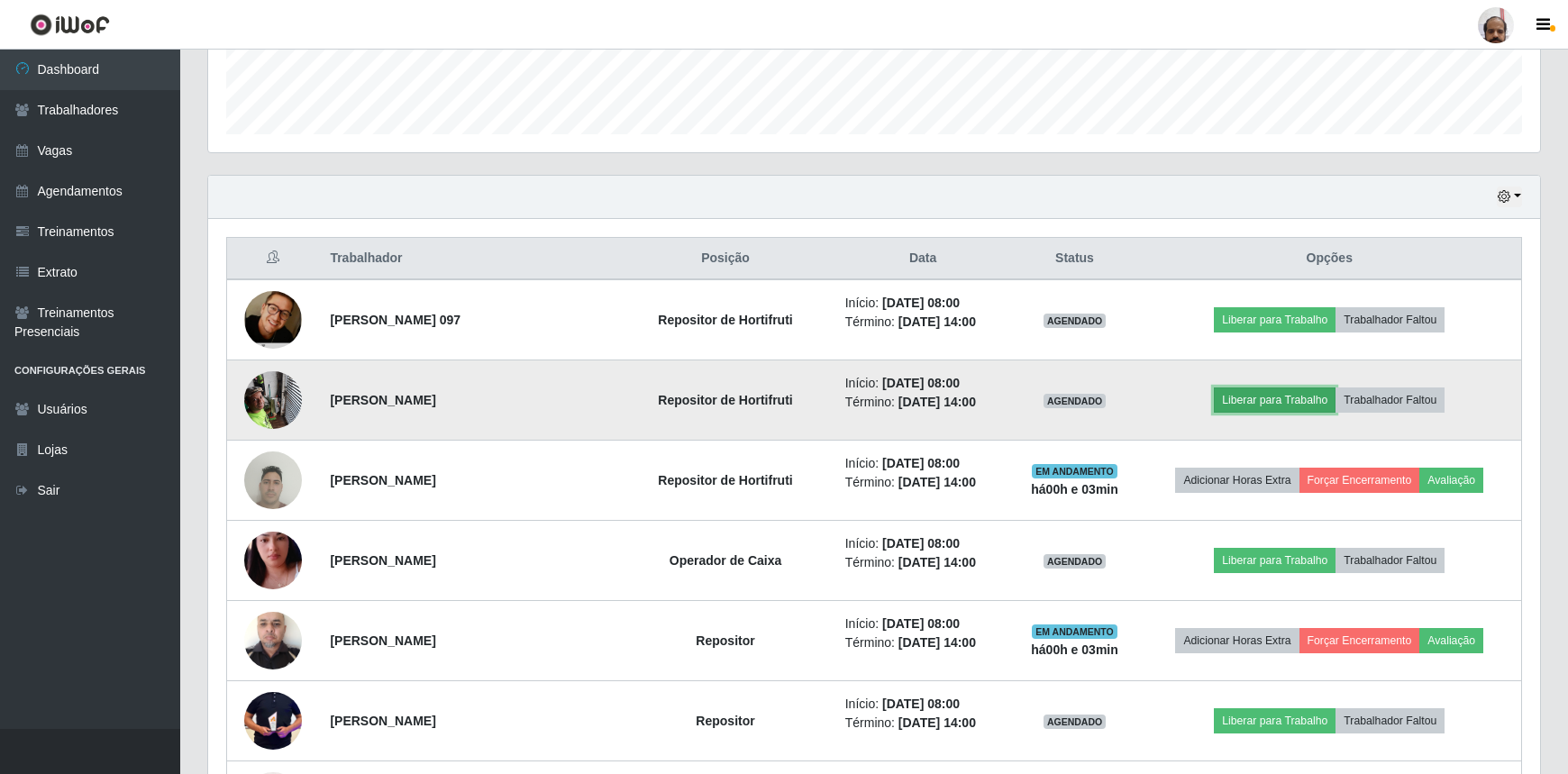
click at [1254, 398] on button "Liberar para Trabalho" at bounding box center [1274, 400] width 121 height 25
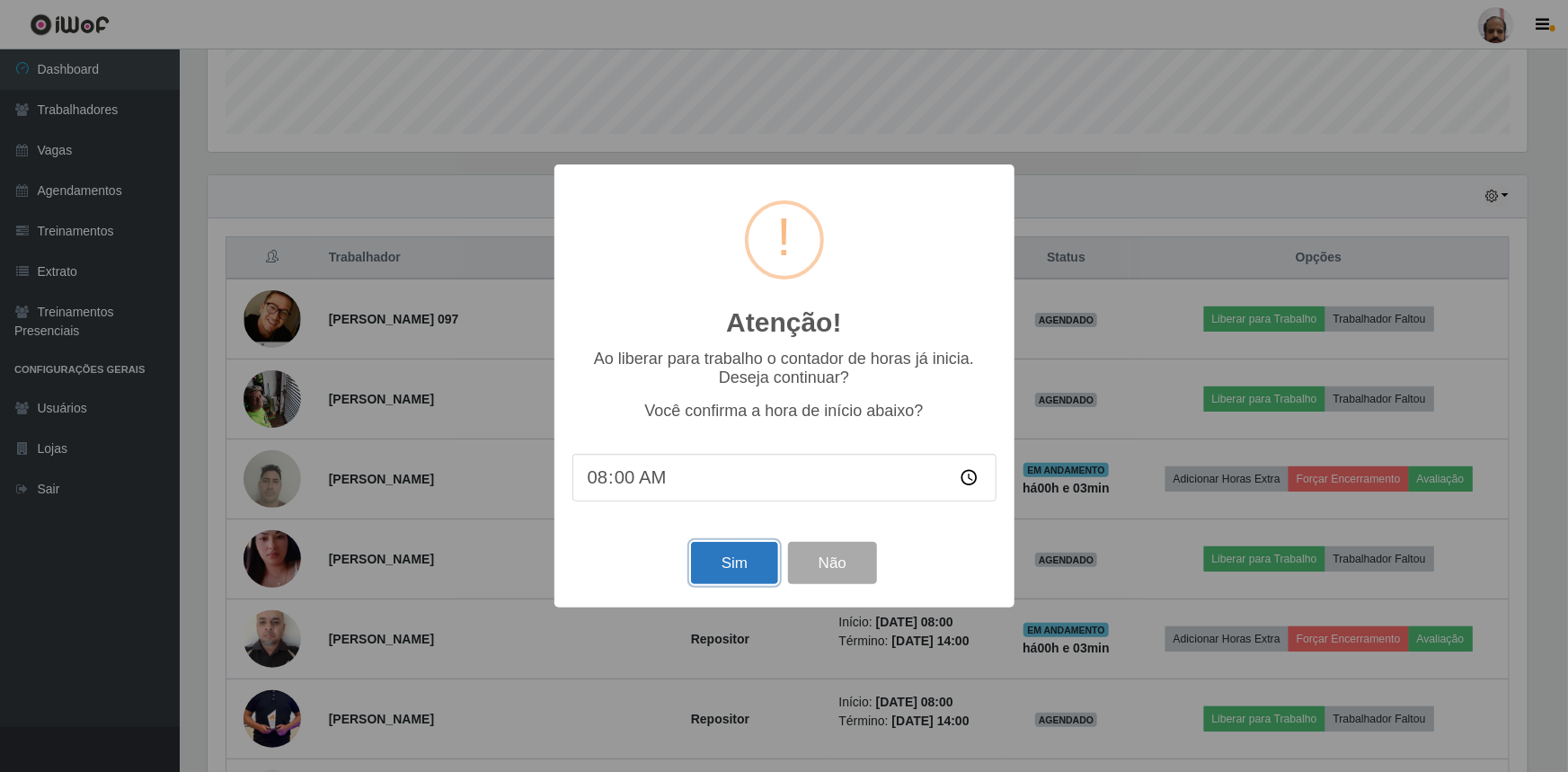
click at [748, 565] on button "Sim" at bounding box center [734, 563] width 87 height 42
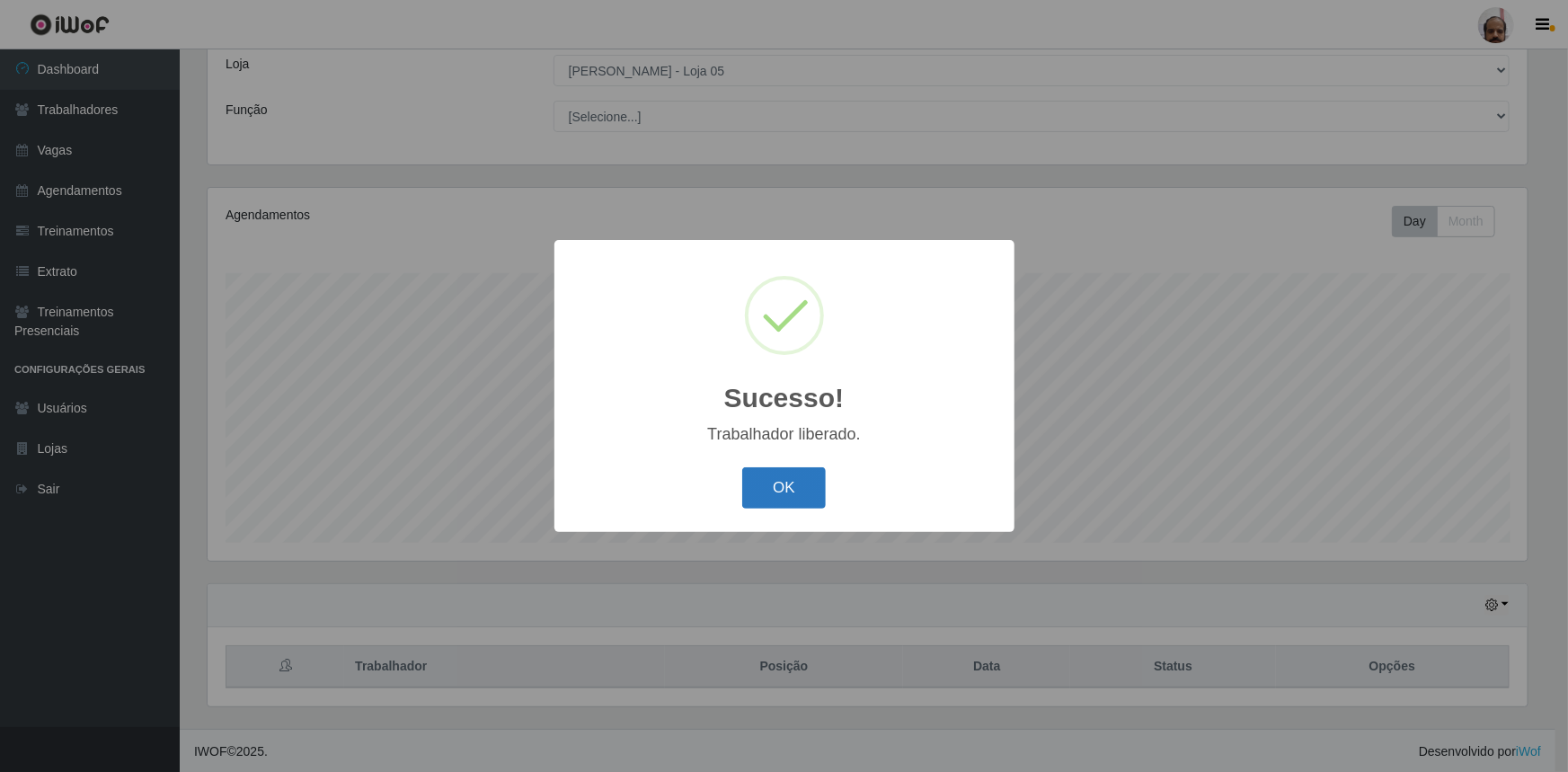
click at [800, 507] on button "OK" at bounding box center [784, 488] width 84 height 42
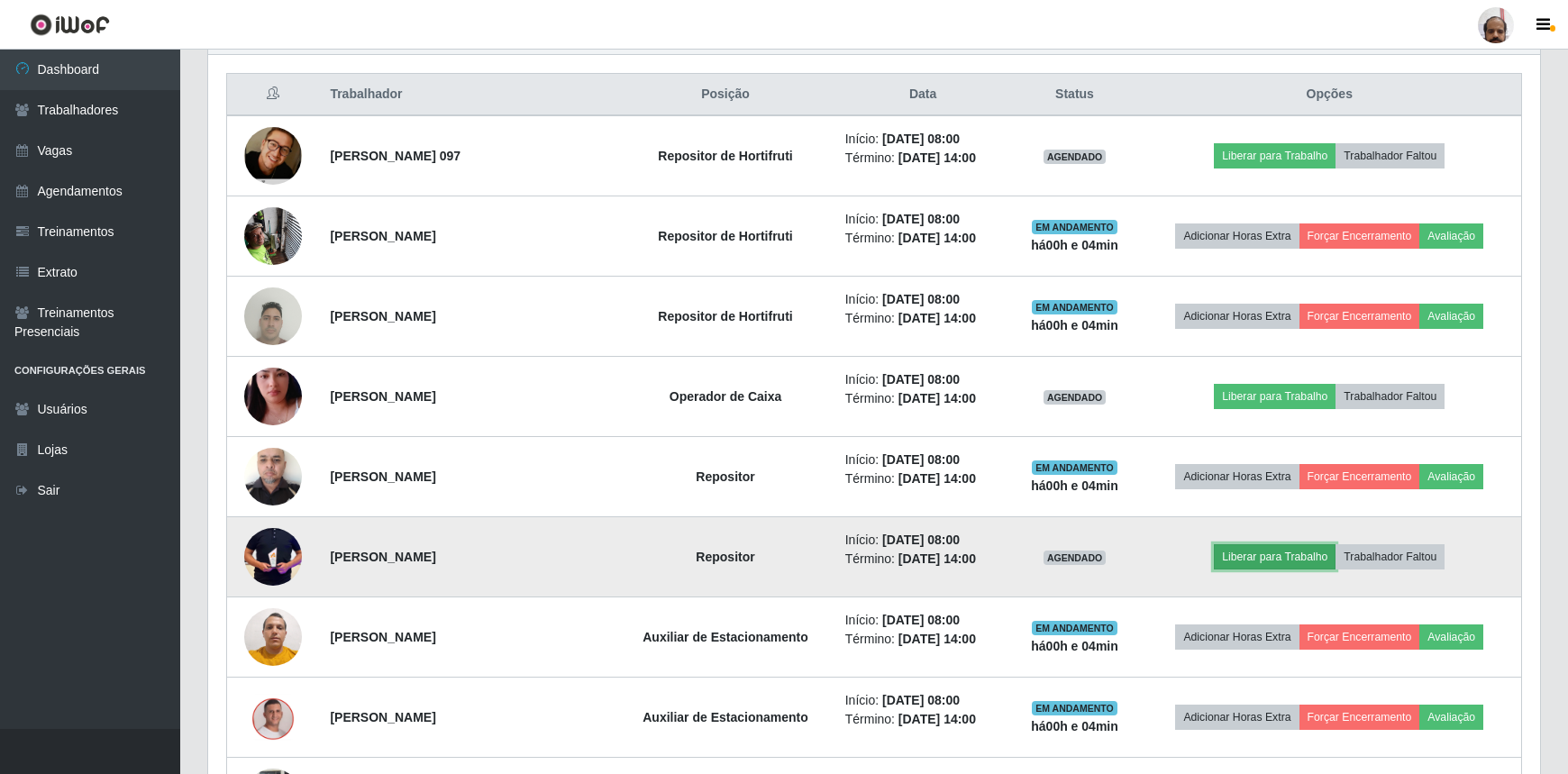
click at [1263, 559] on button "Liberar para Trabalho" at bounding box center [1274, 557] width 121 height 25
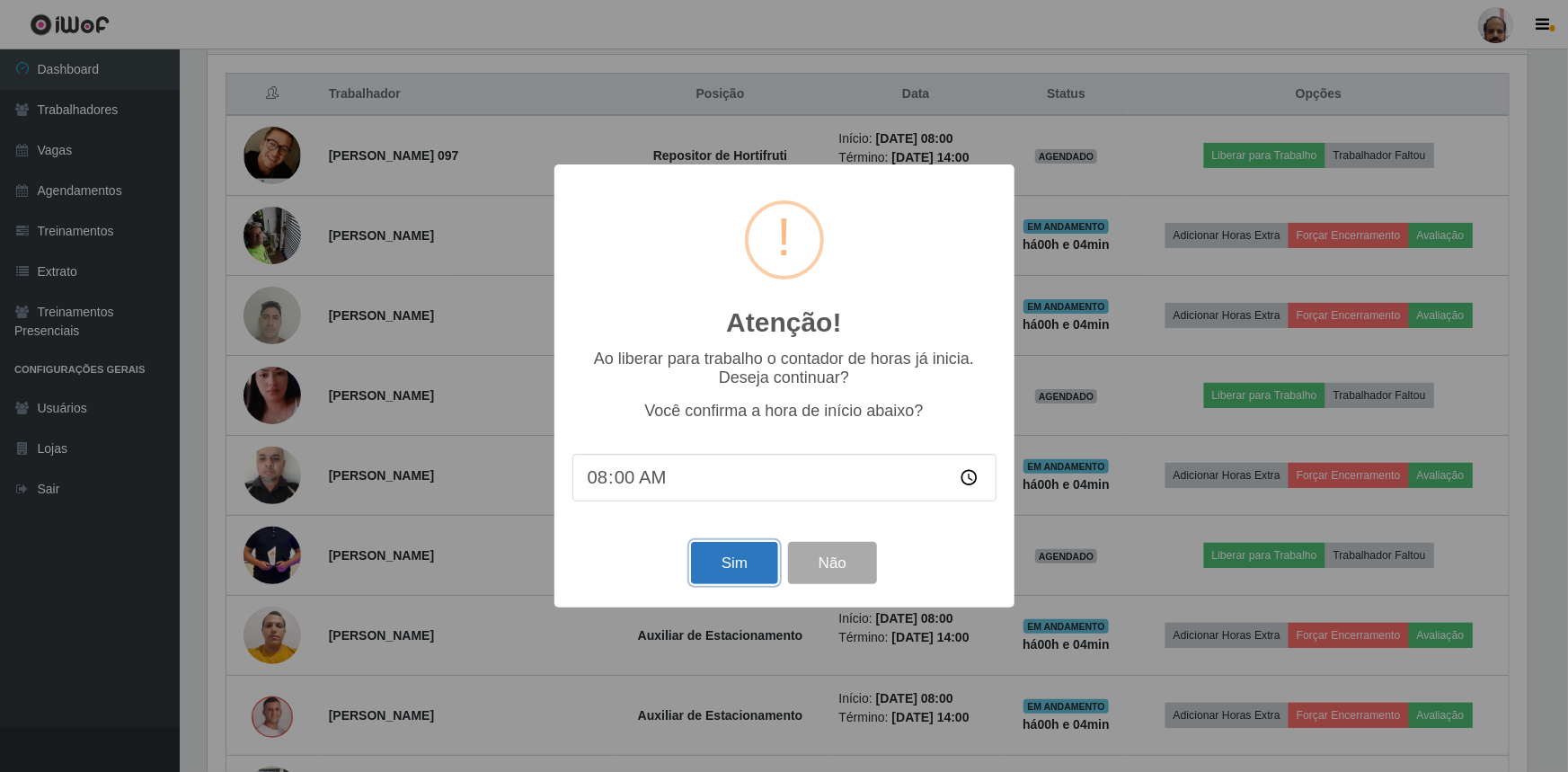
click at [737, 560] on button "Sim" at bounding box center [734, 563] width 87 height 42
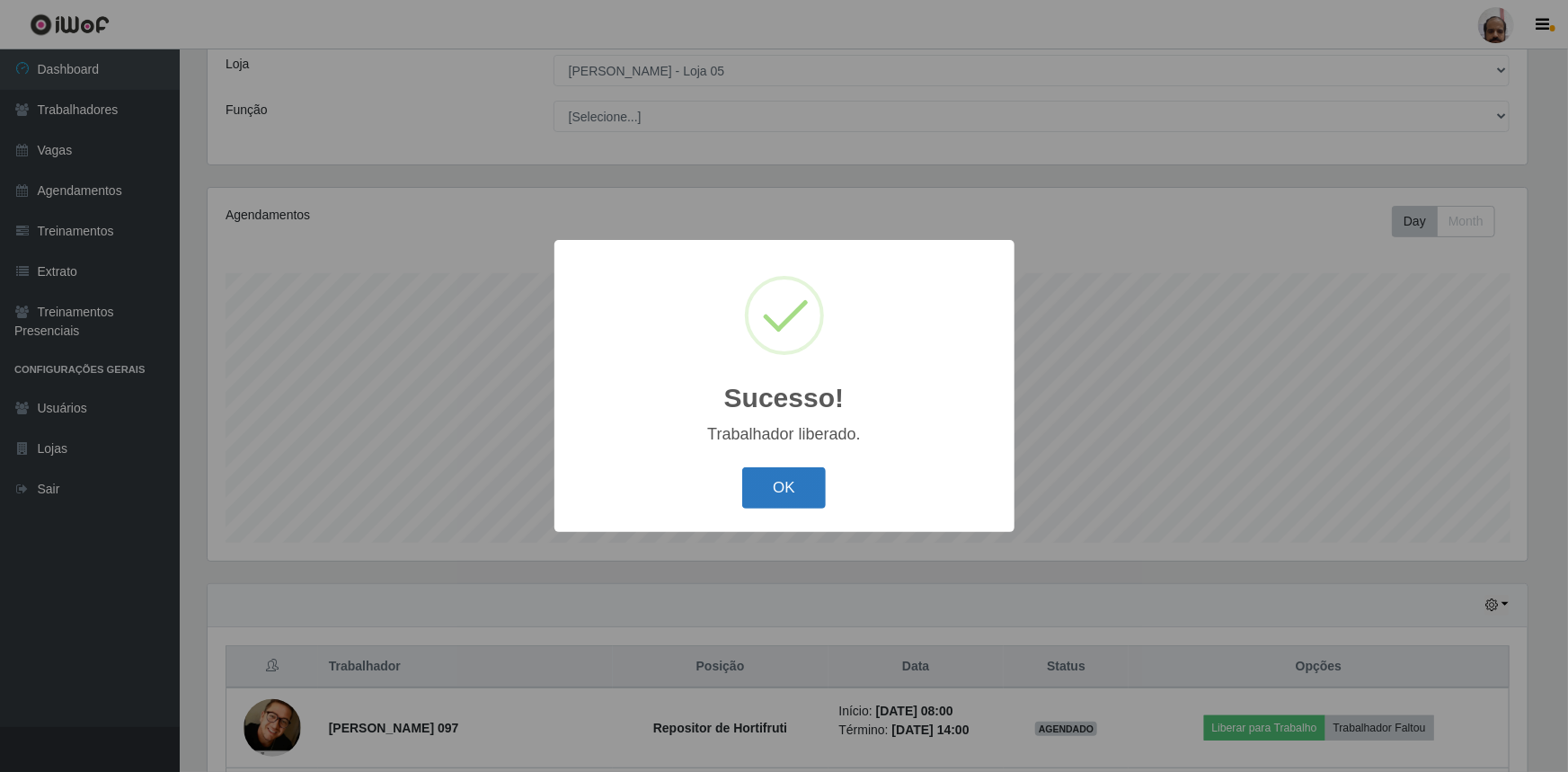
click at [793, 500] on button "OK" at bounding box center [784, 488] width 84 height 42
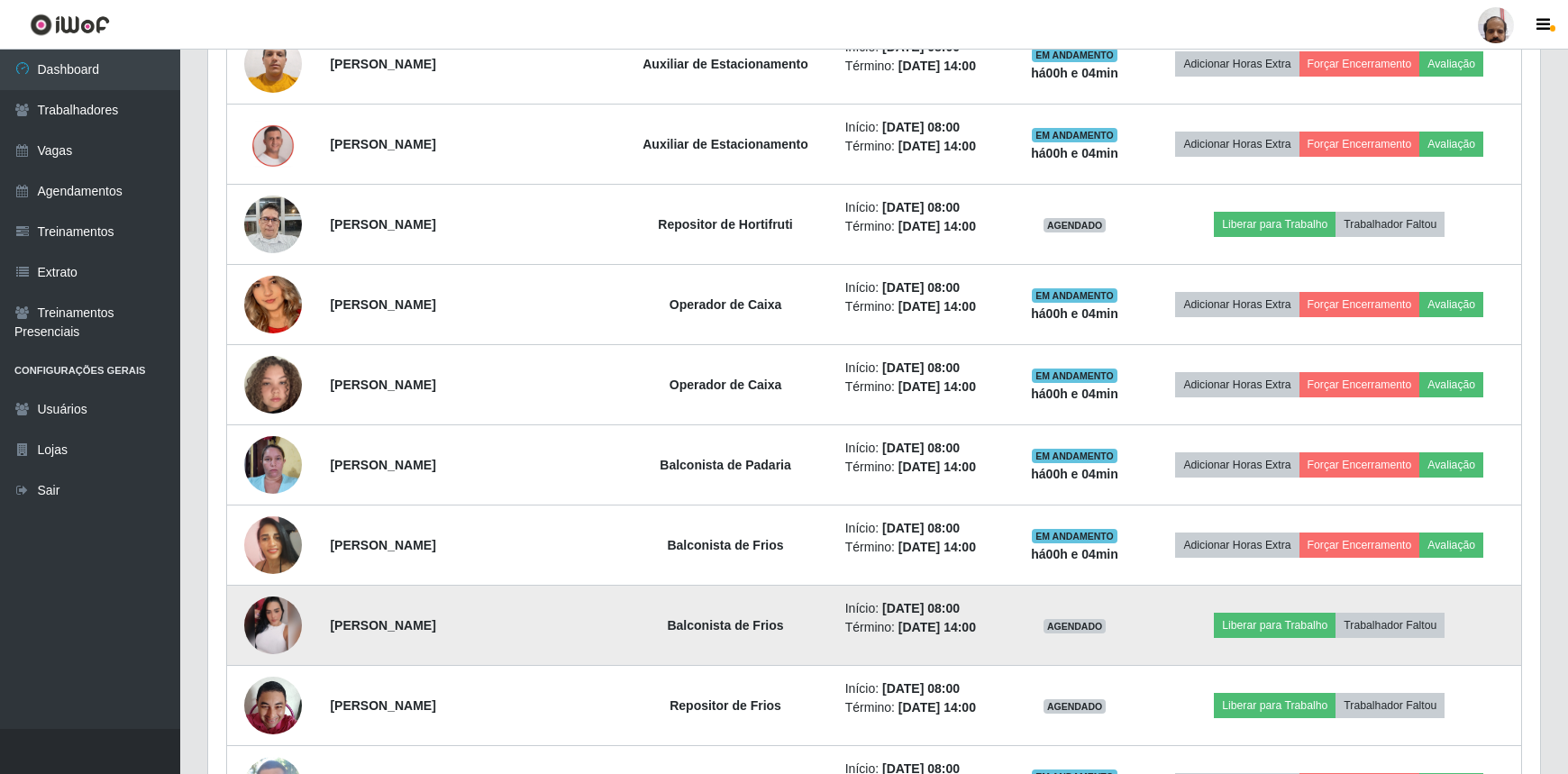
click at [269, 613] on img at bounding box center [273, 625] width 57 height 57
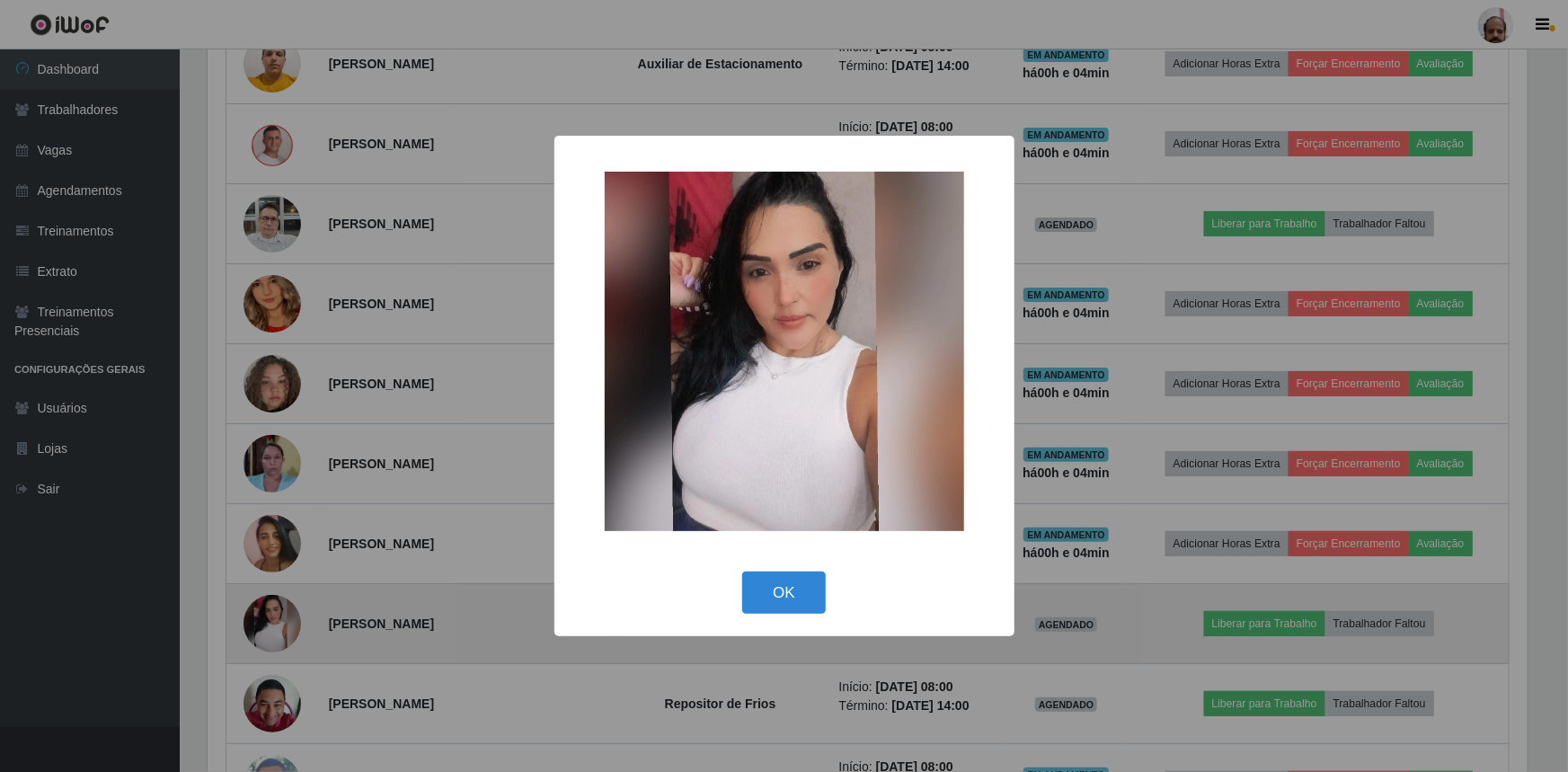
click at [268, 611] on div "× OK Cancel" at bounding box center [784, 386] width 1568 height 772
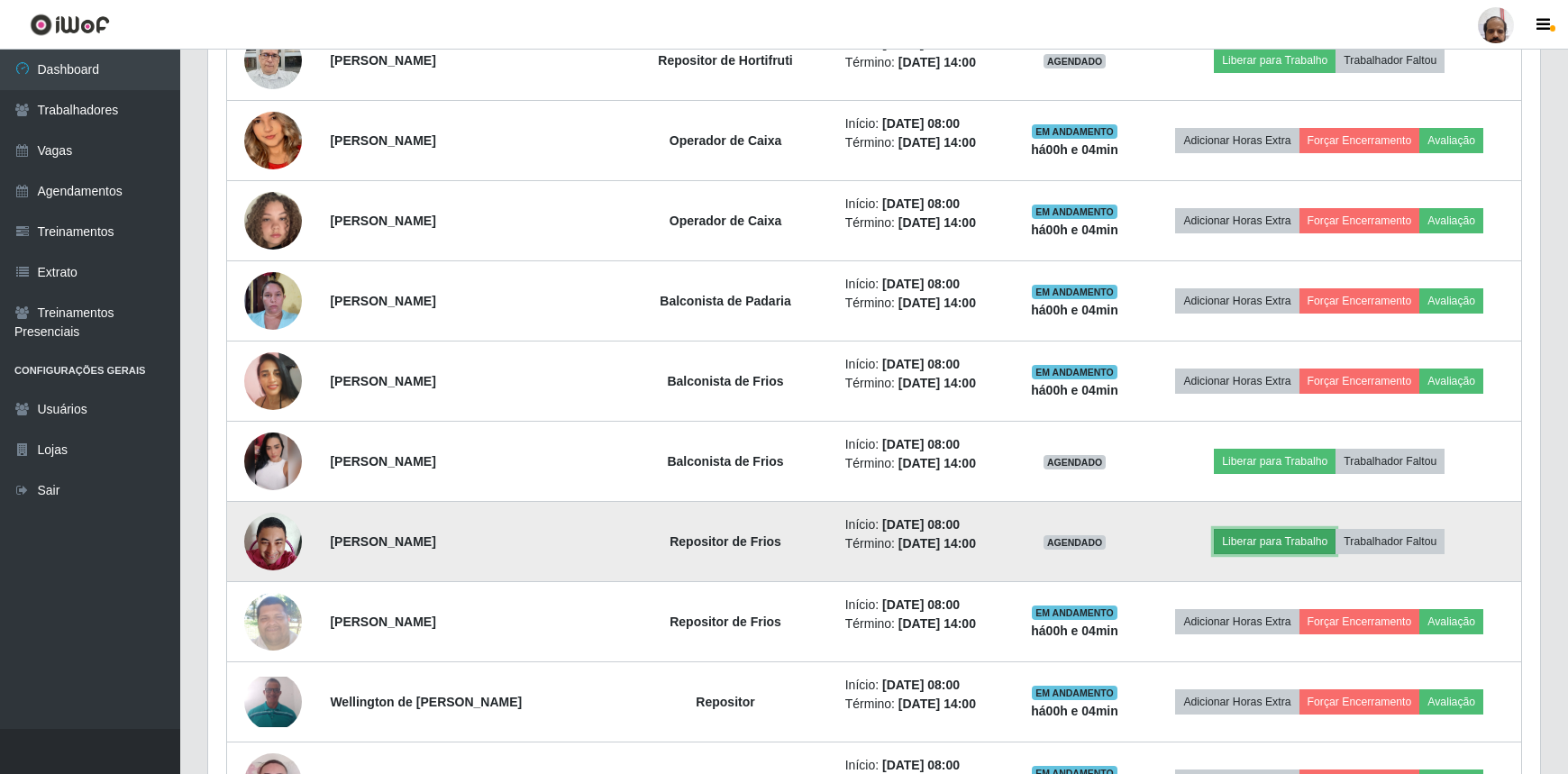
click at [1275, 537] on button "Liberar para Trabalho" at bounding box center [1274, 542] width 121 height 25
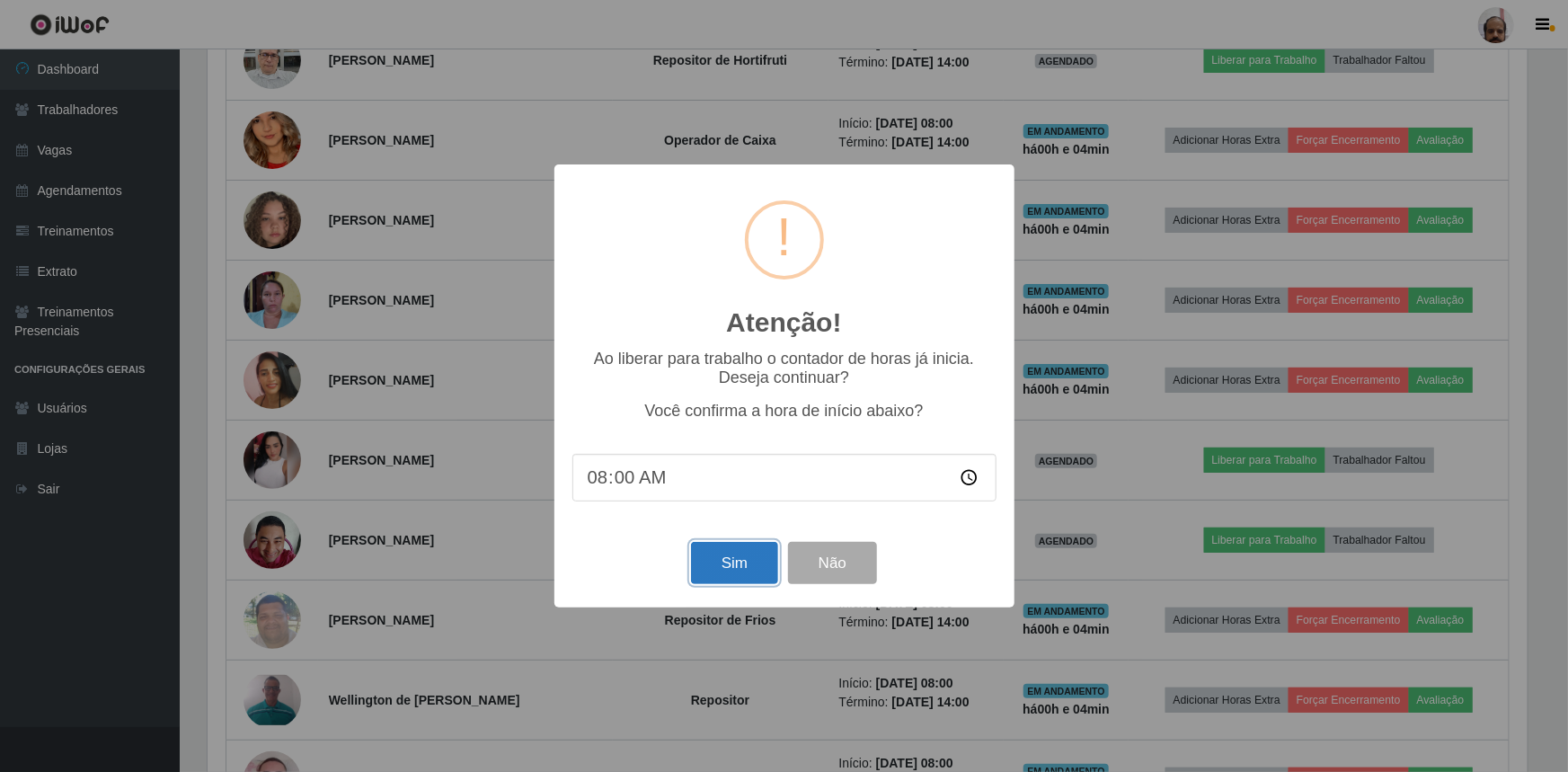
click at [749, 568] on button "Sim" at bounding box center [734, 563] width 87 height 42
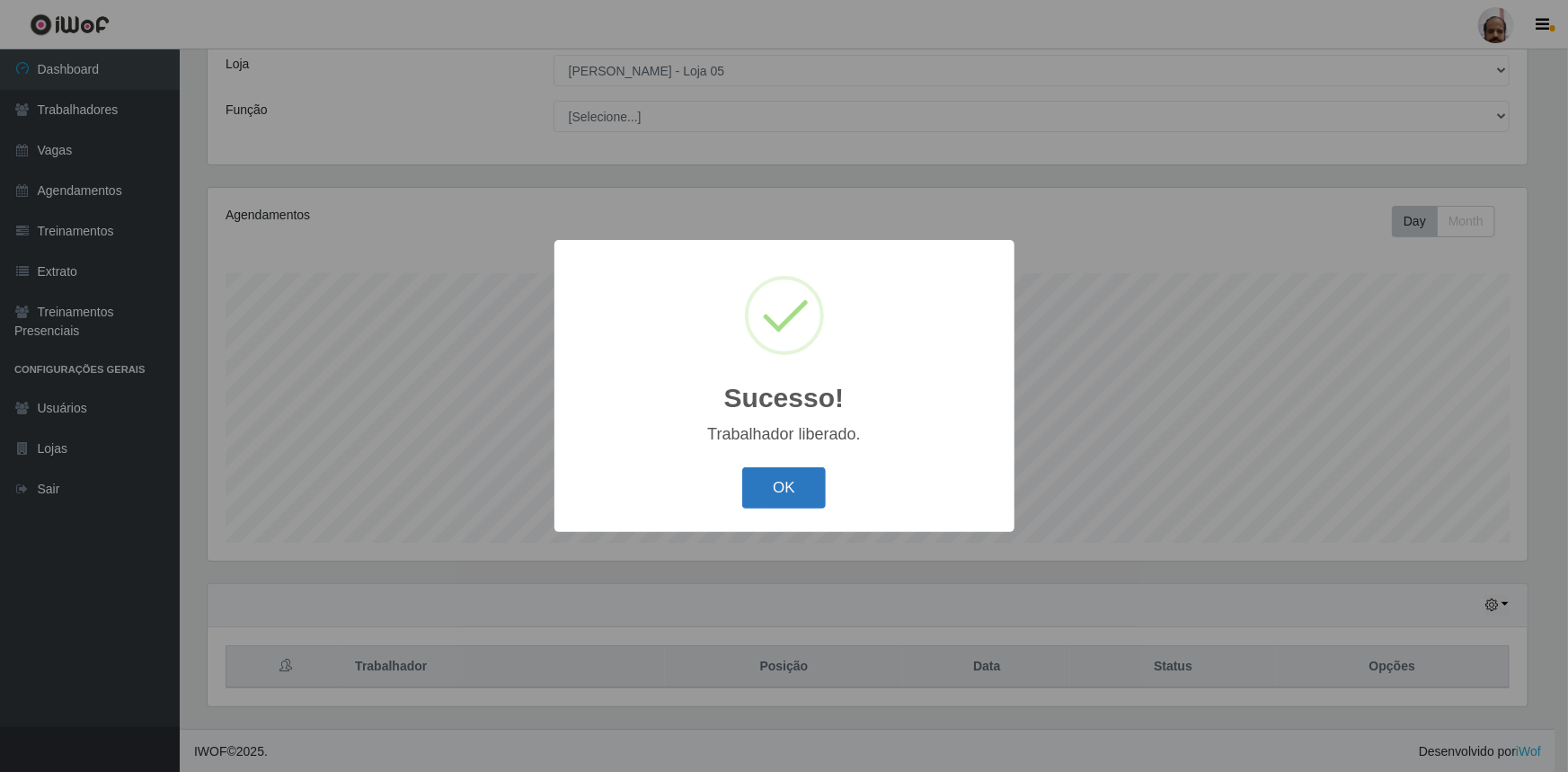
click at [807, 494] on button "OK" at bounding box center [784, 488] width 84 height 42
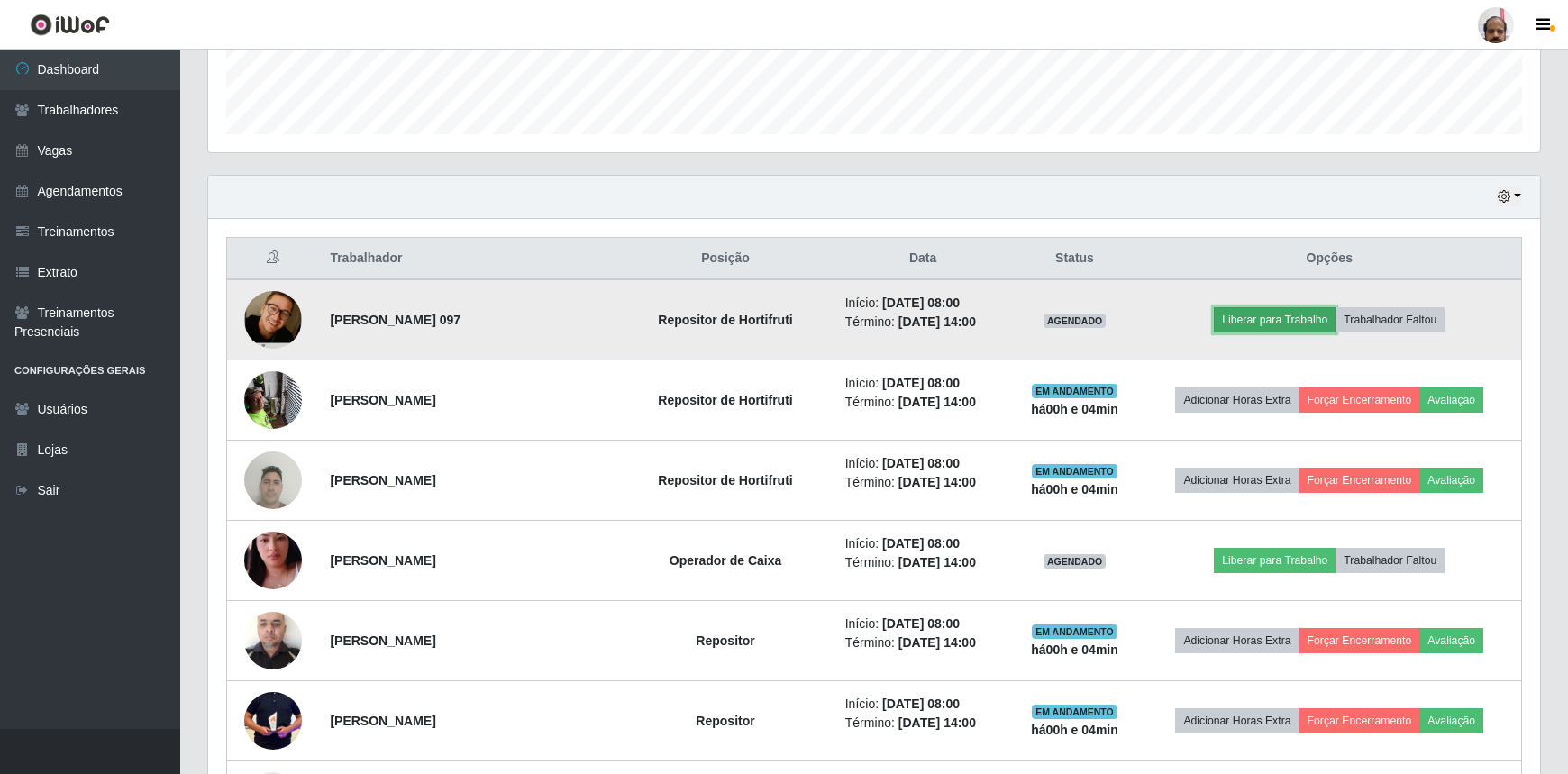
click at [1261, 313] on button "Liberar para Trabalho" at bounding box center [1274, 320] width 121 height 25
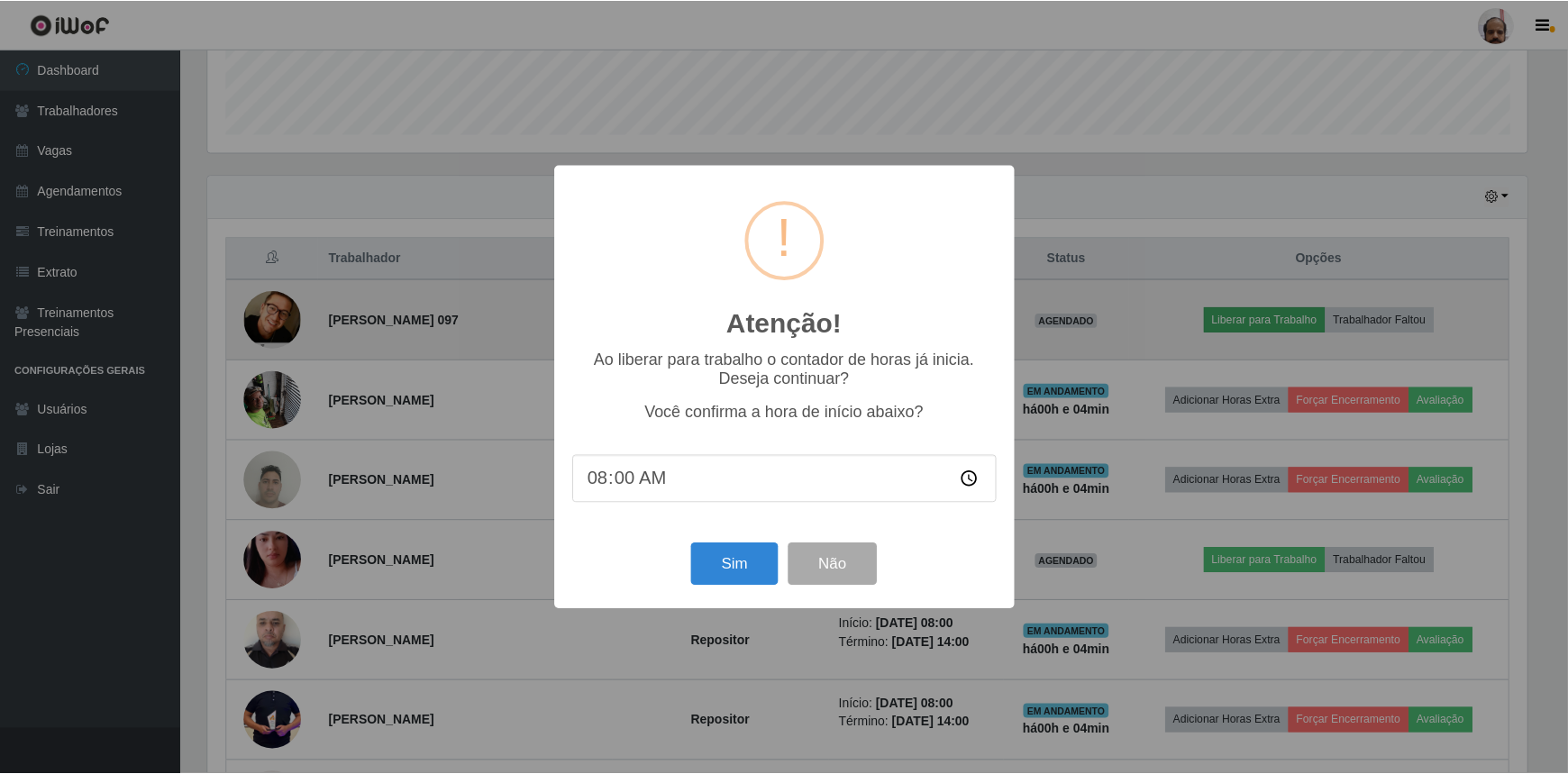
scroll to position [374, 1323]
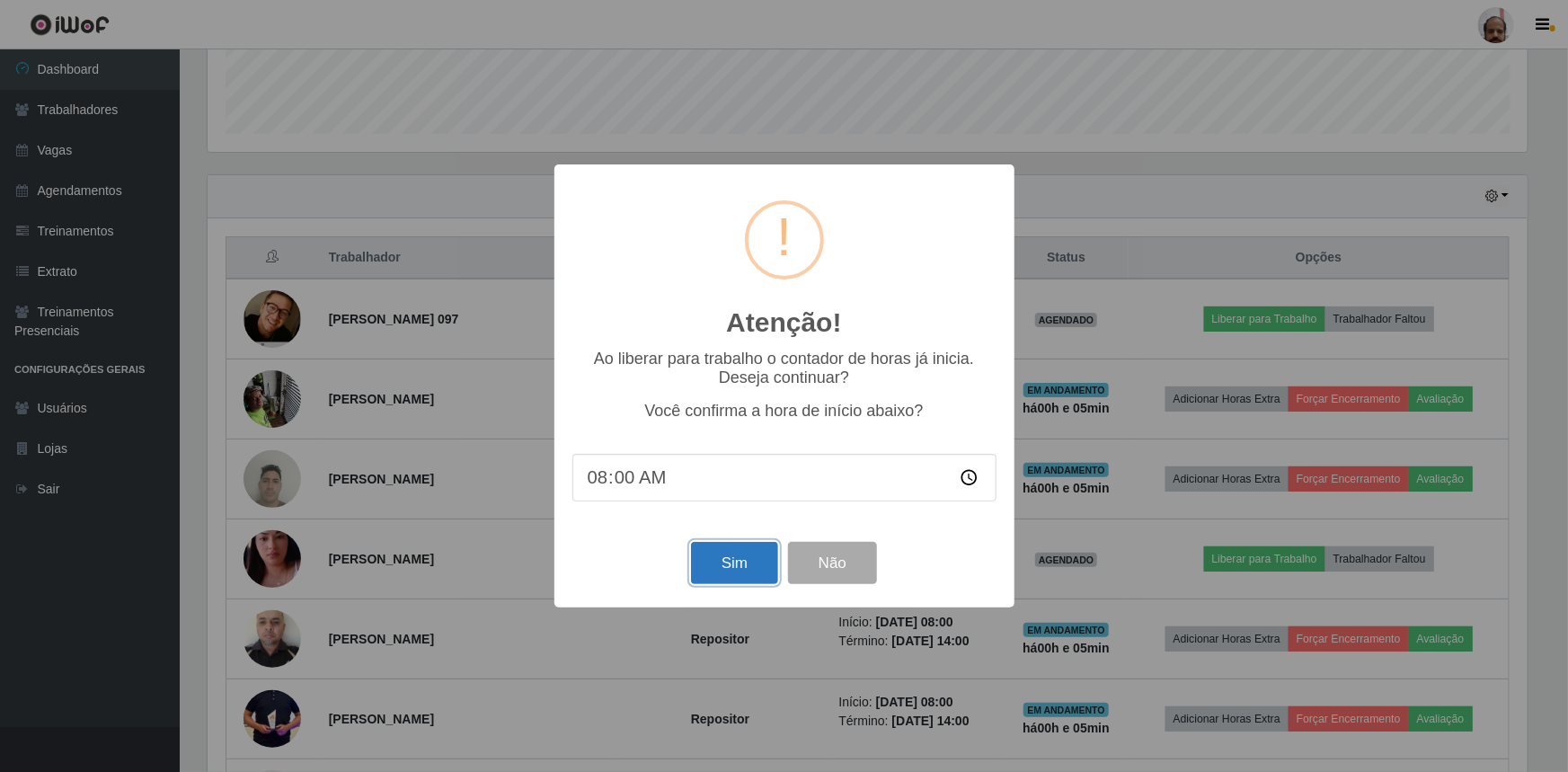
click at [737, 566] on button "Sim" at bounding box center [734, 563] width 87 height 42
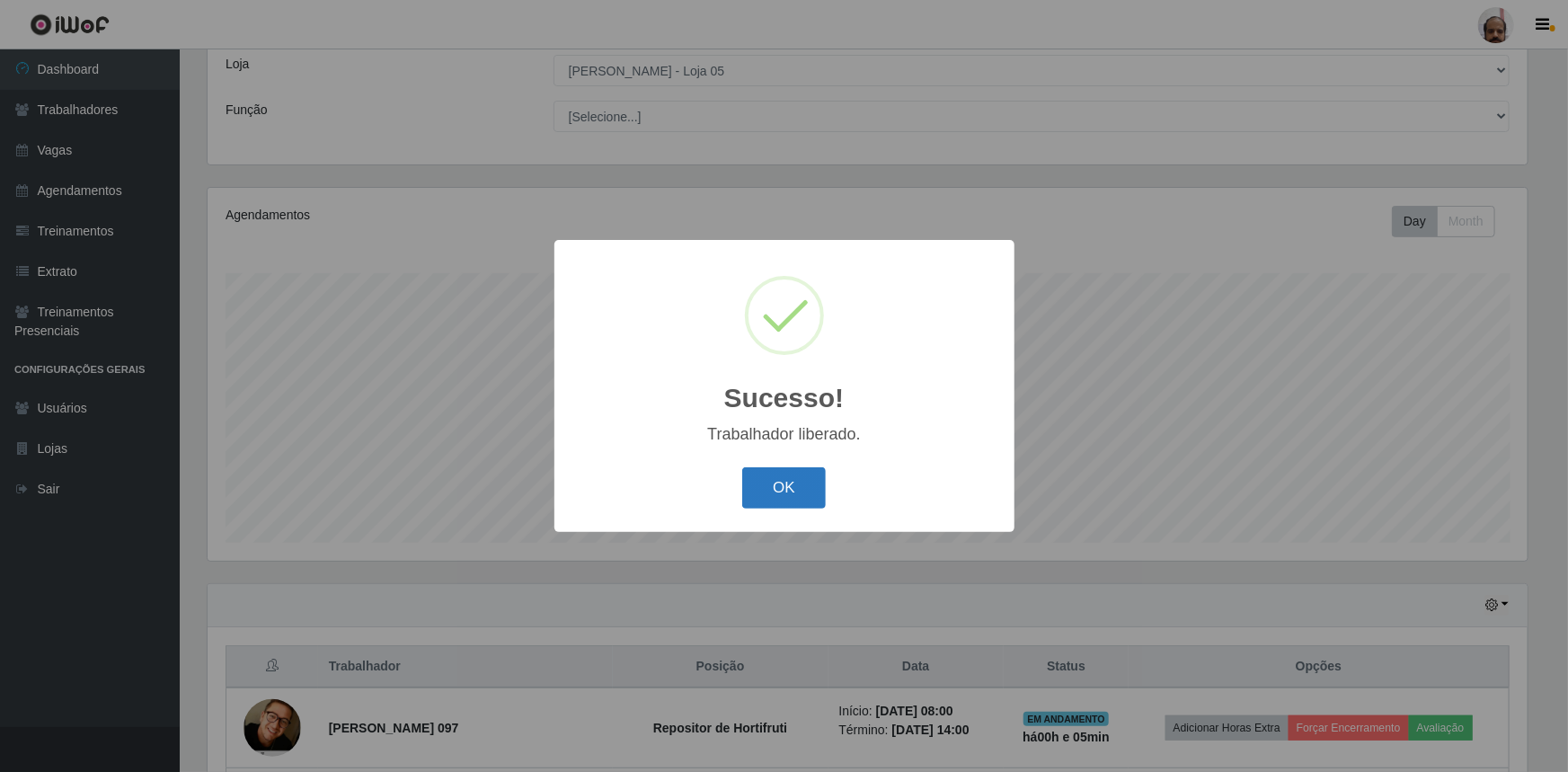
click at [802, 492] on button "OK" at bounding box center [784, 488] width 84 height 42
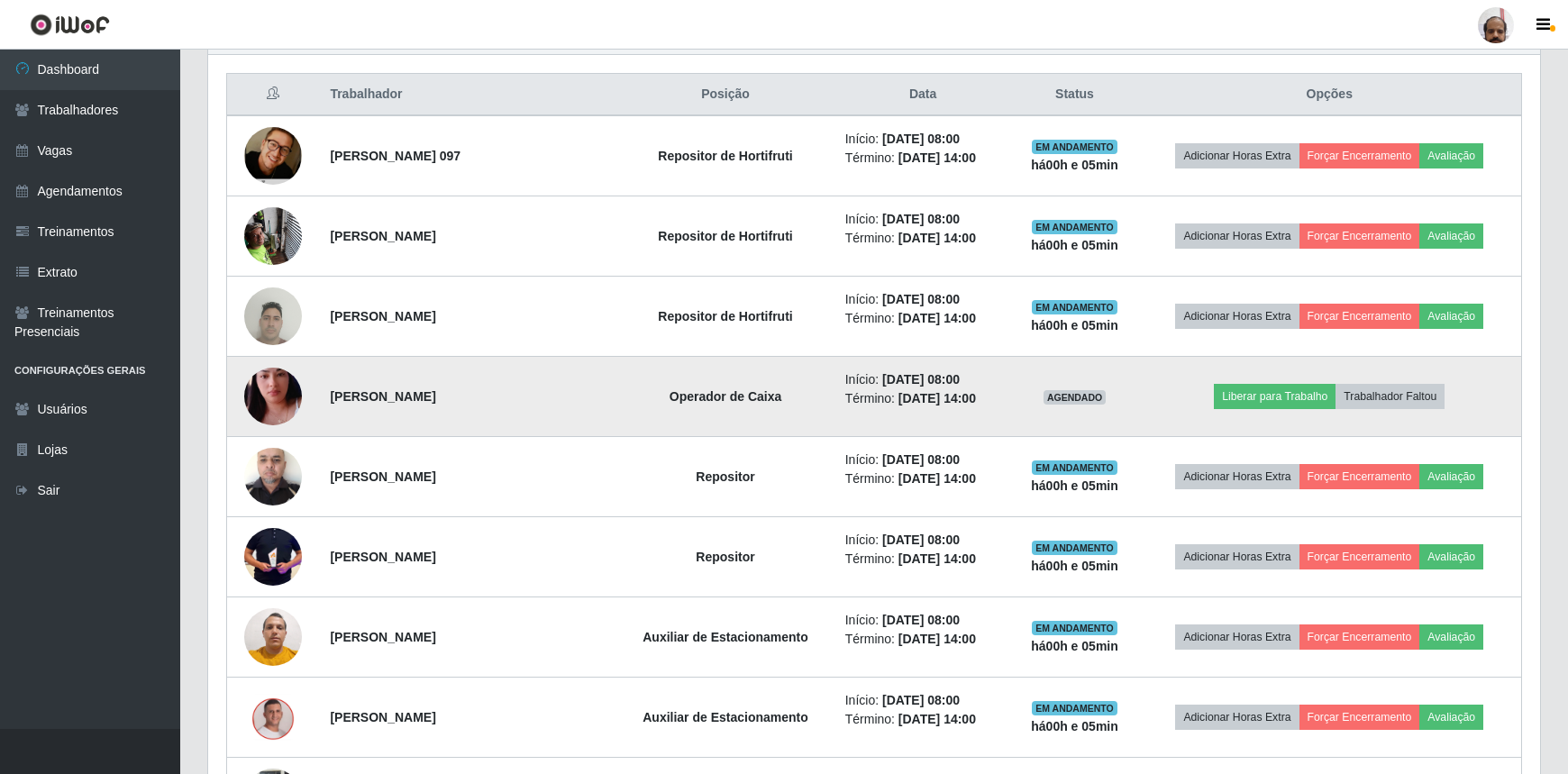
click at [270, 404] on img at bounding box center [273, 397] width 57 height 103
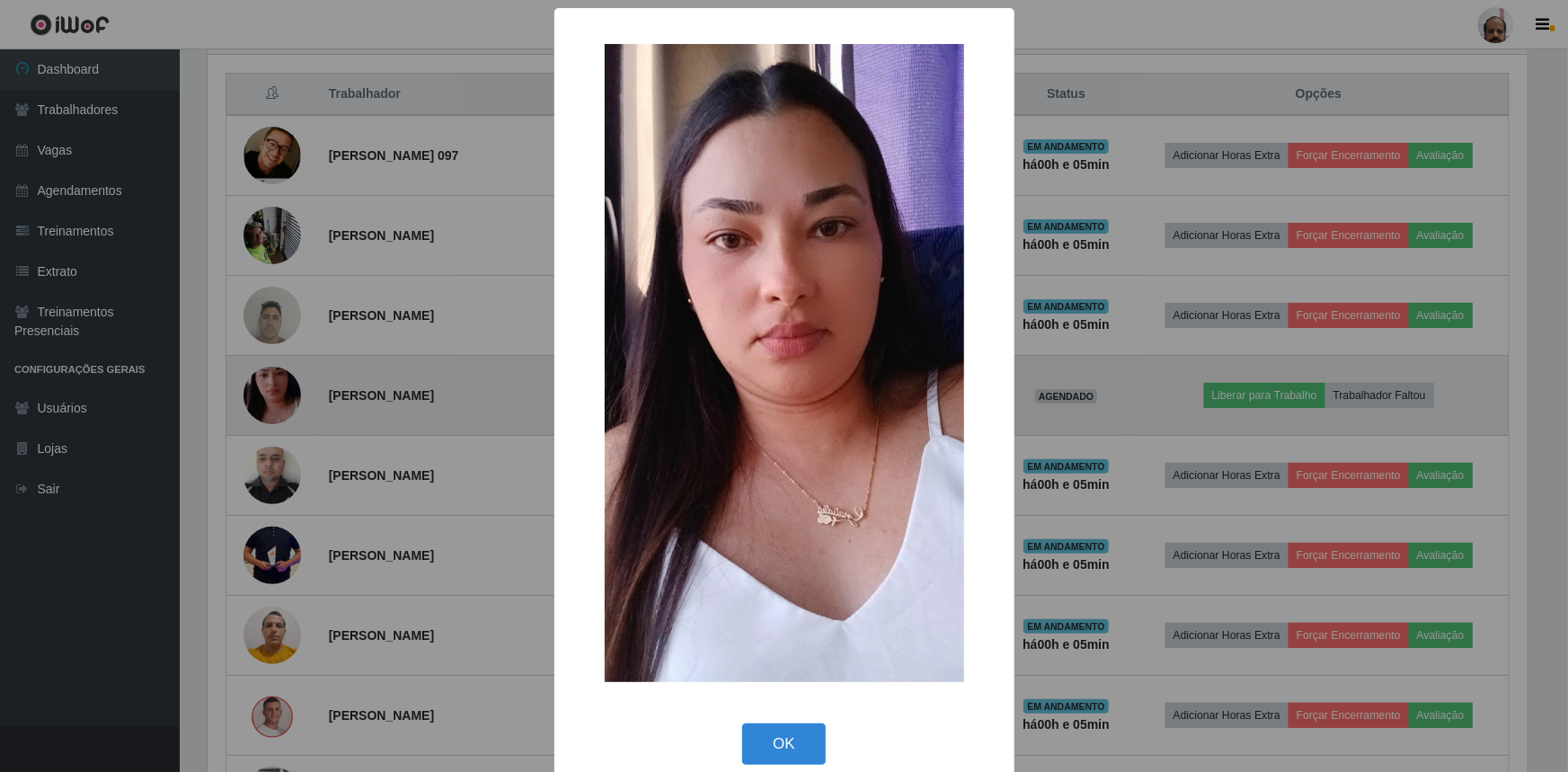
click at [270, 403] on div "× OK Cancel" at bounding box center [784, 386] width 1568 height 772
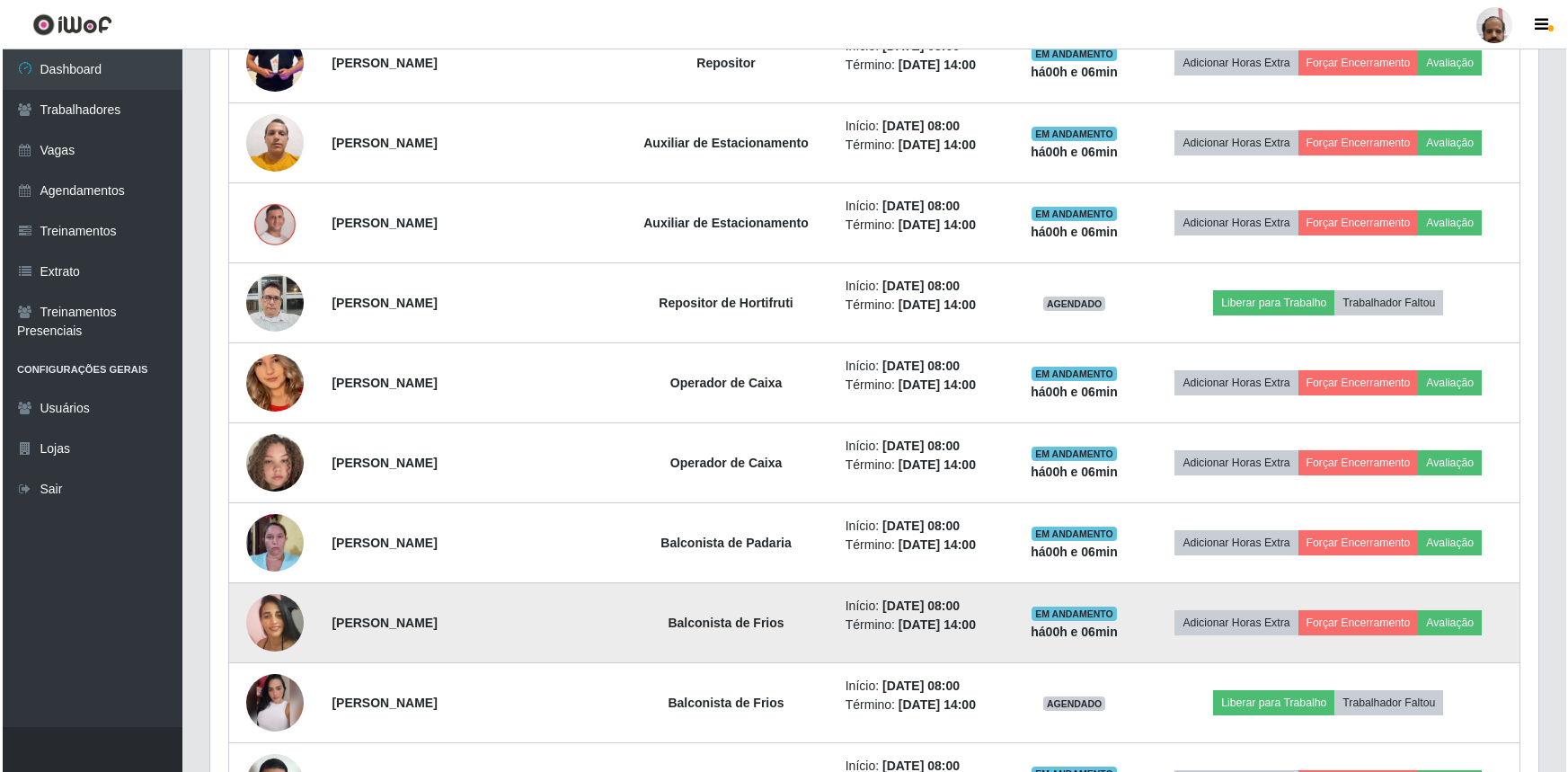
scroll to position [1162, 0]
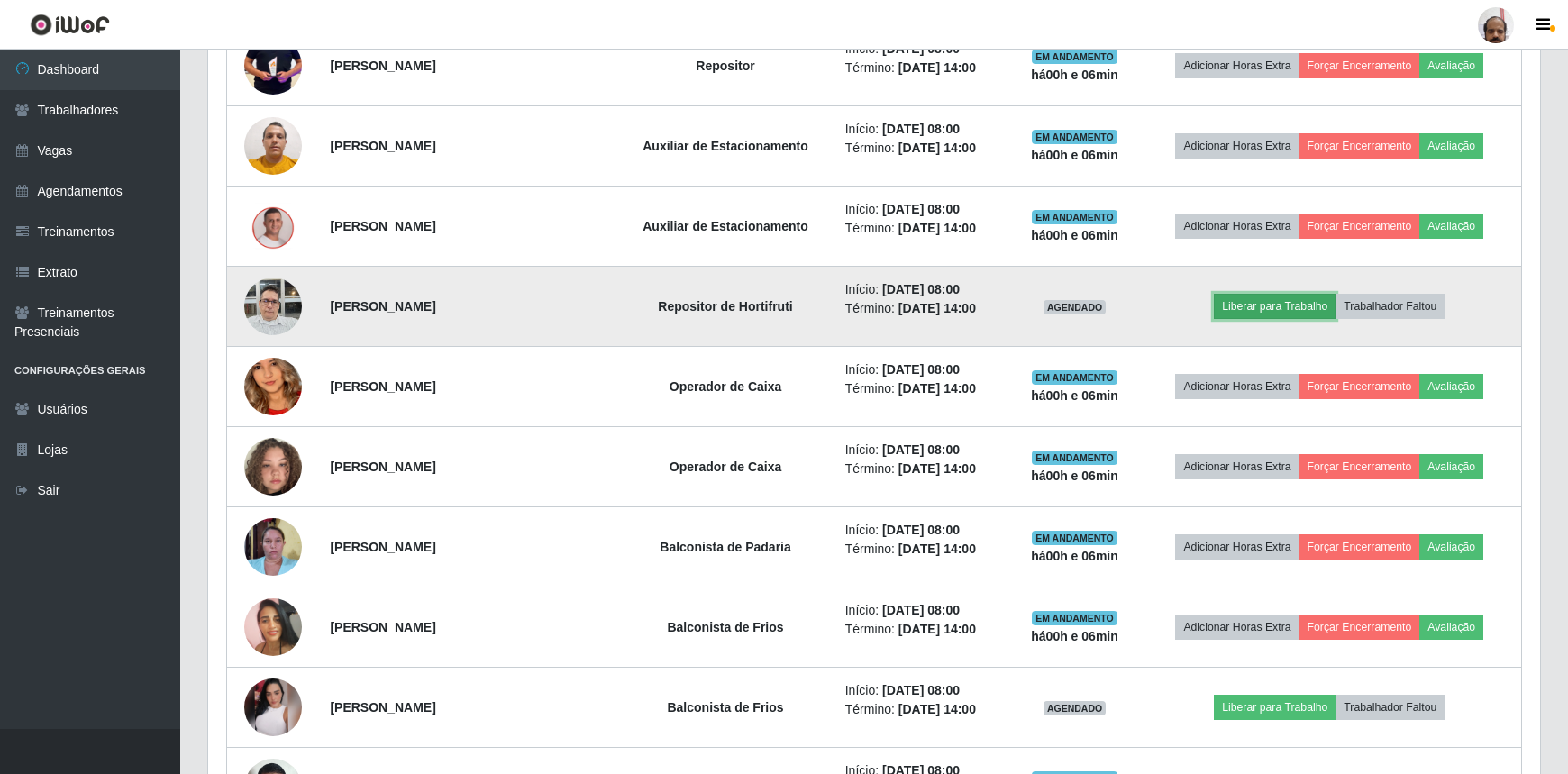
click at [1298, 305] on button "Liberar para Trabalho" at bounding box center [1274, 306] width 121 height 25
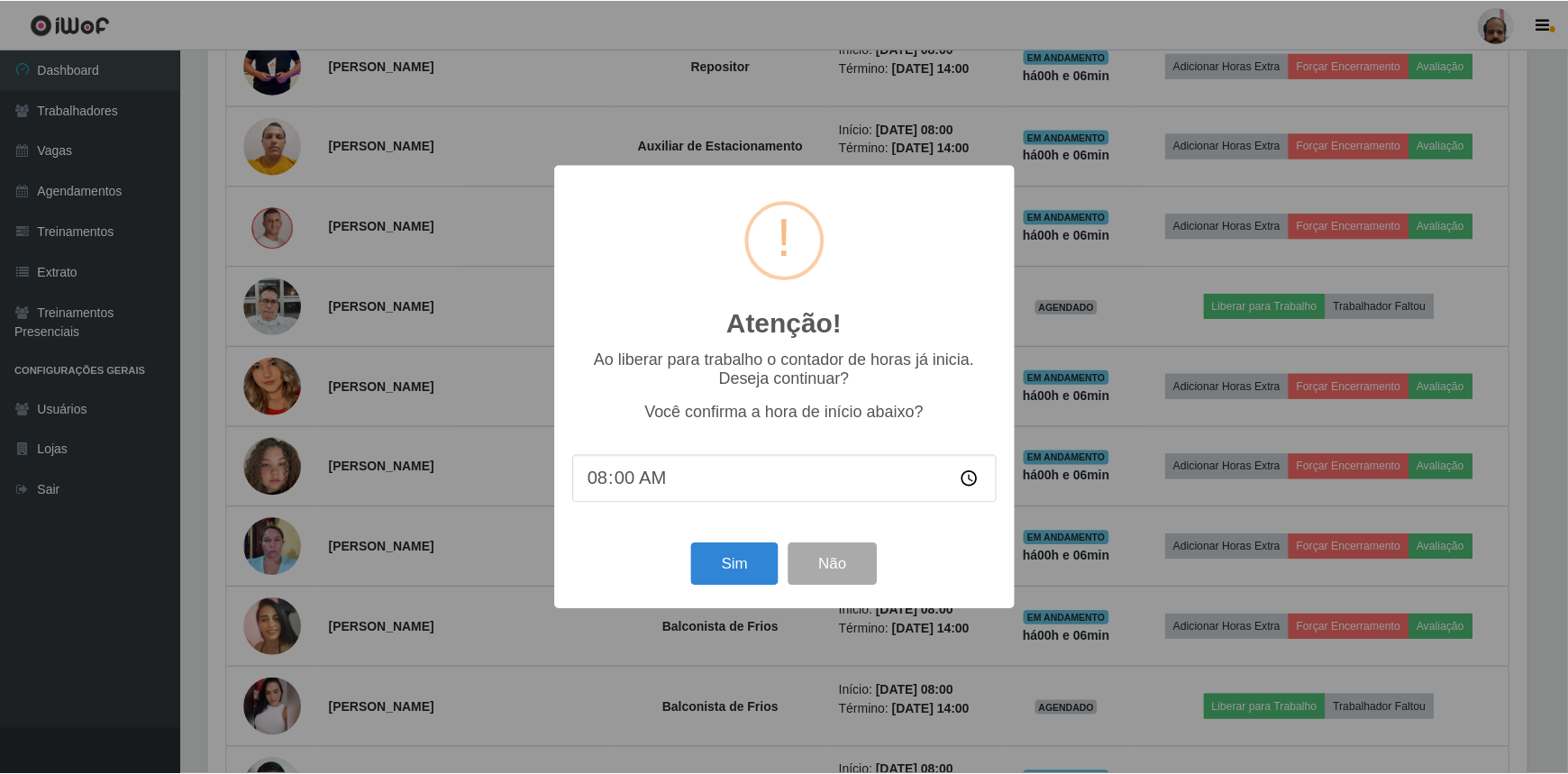
scroll to position [374, 1323]
click at [723, 562] on button "Sim" at bounding box center [736, 565] width 87 height 42
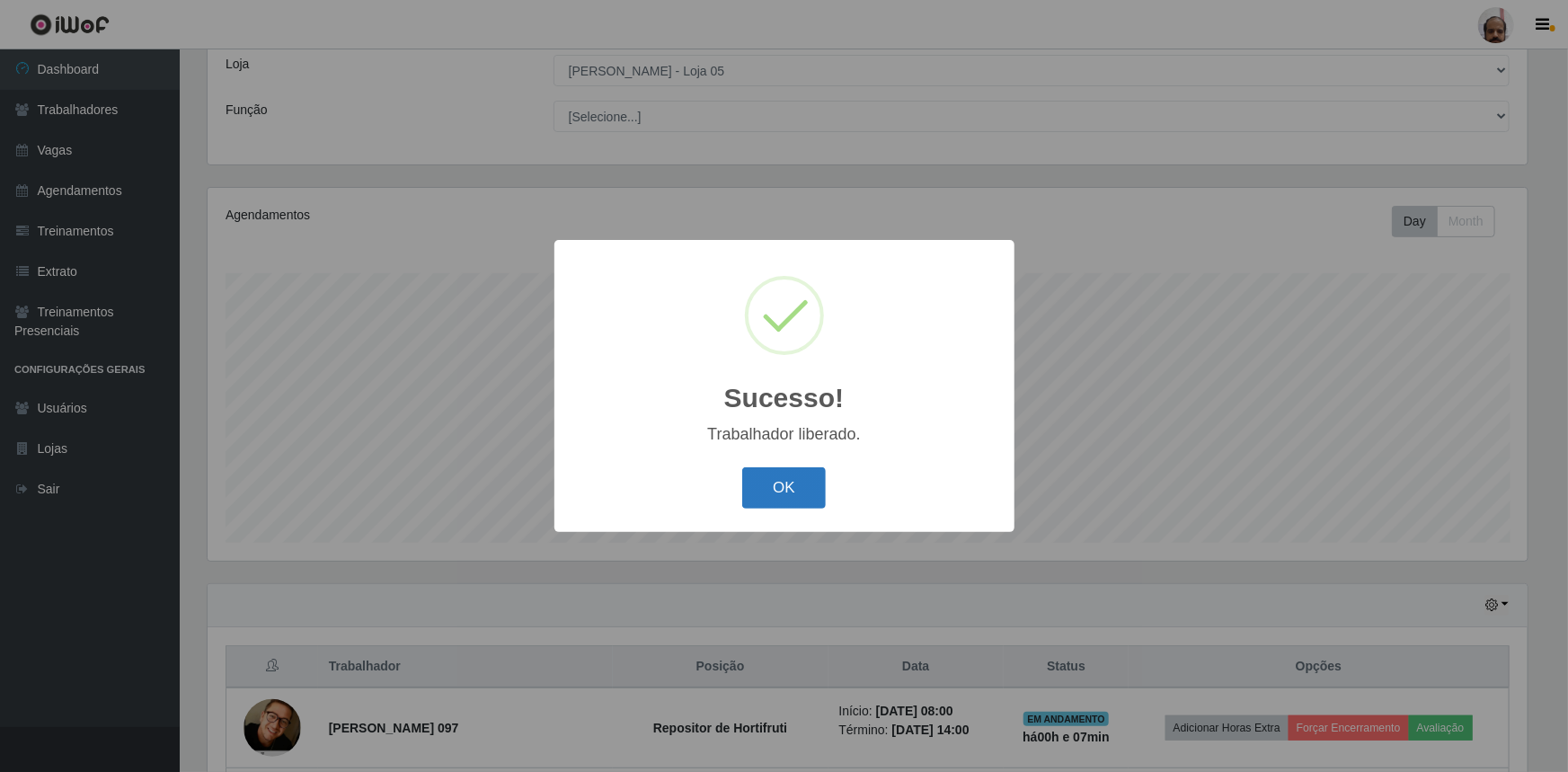
click at [750, 502] on button "OK" at bounding box center [784, 488] width 84 height 42
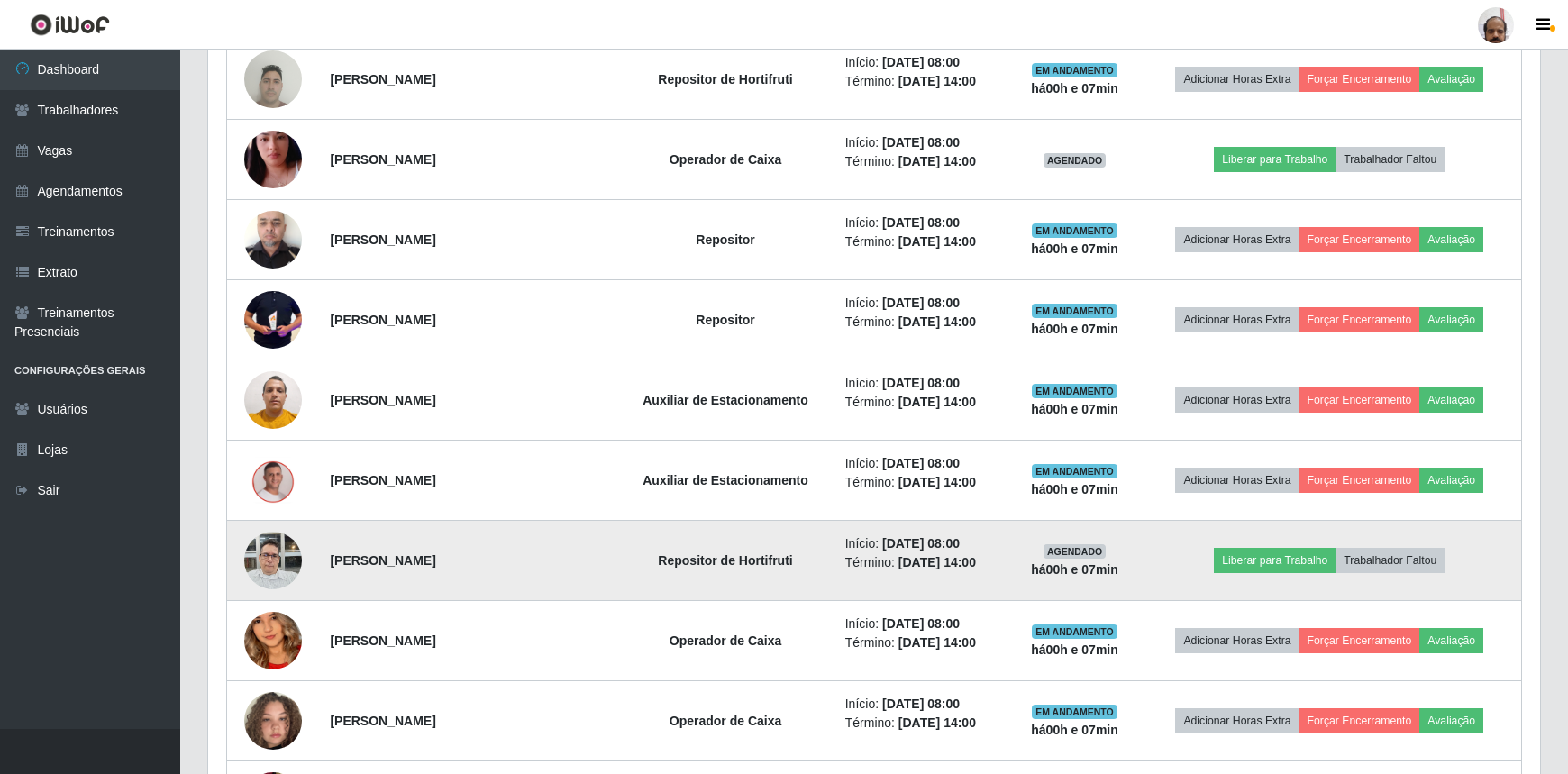
scroll to position [919, 0]
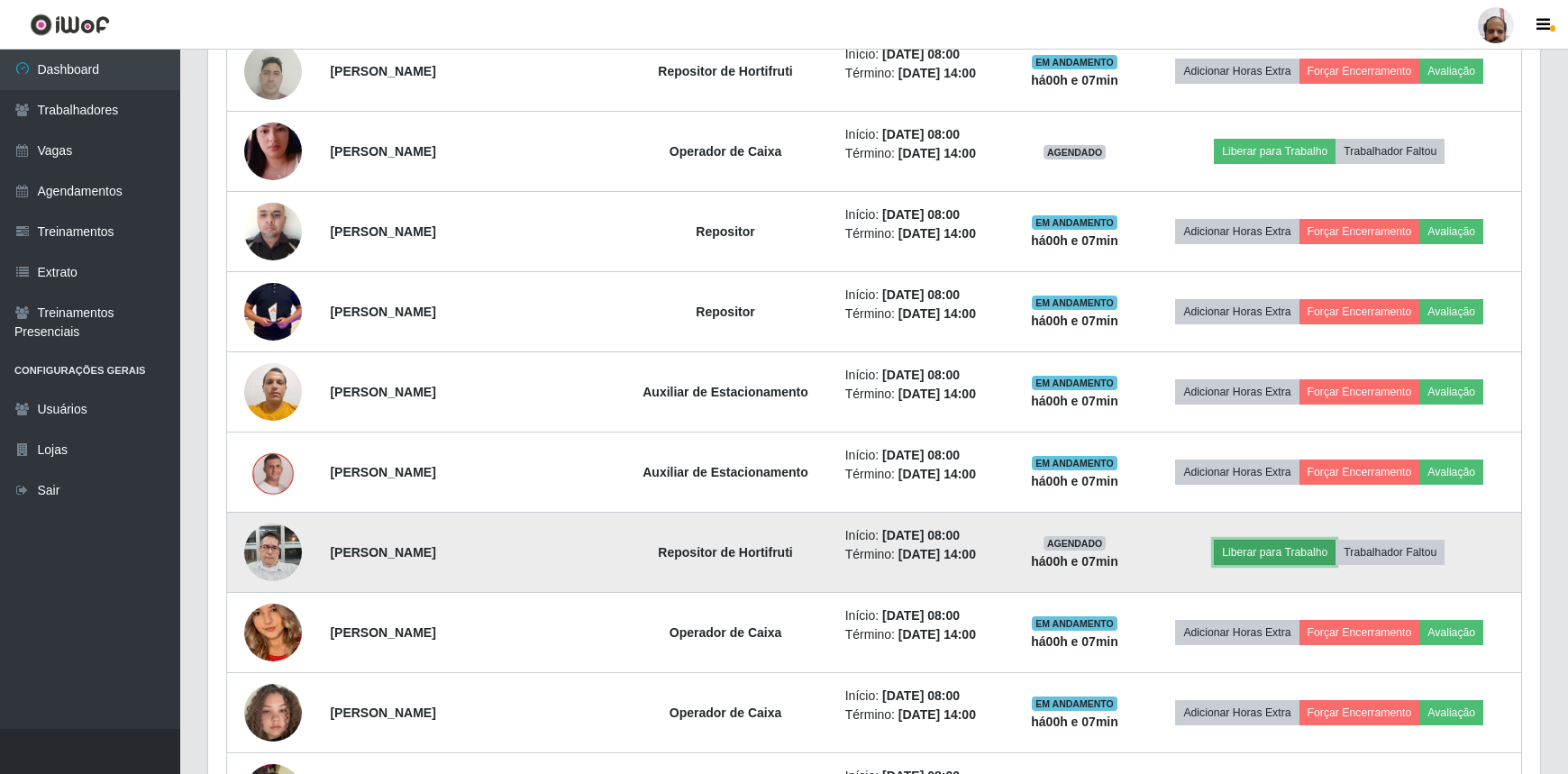
click at [1240, 549] on button "Liberar para Trabalho" at bounding box center [1274, 552] width 121 height 25
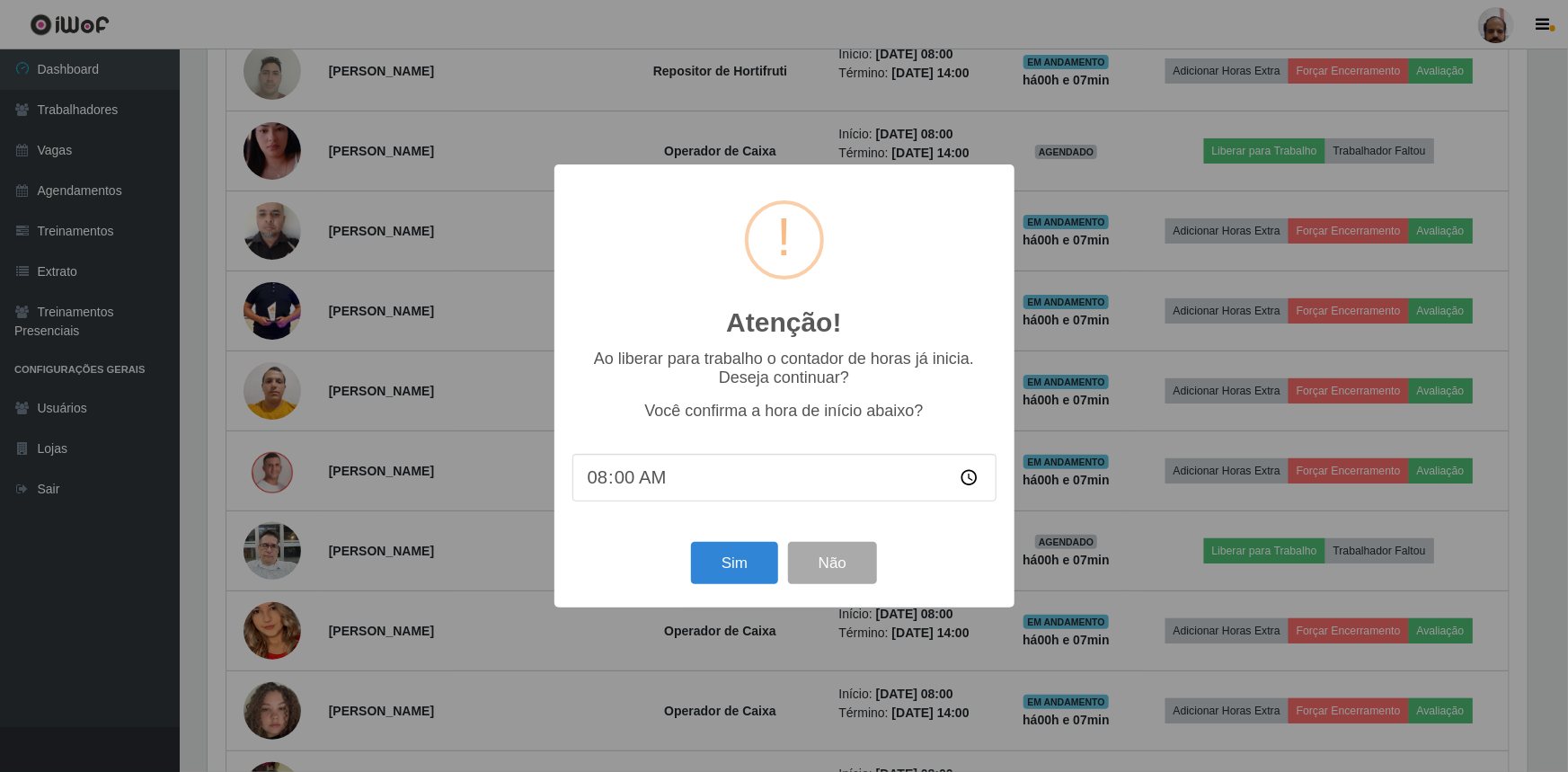
click at [613, 485] on input "08:00" at bounding box center [784, 477] width 424 height 48
type input "08:07"
click at [705, 558] on button "Sim" at bounding box center [734, 563] width 87 height 42
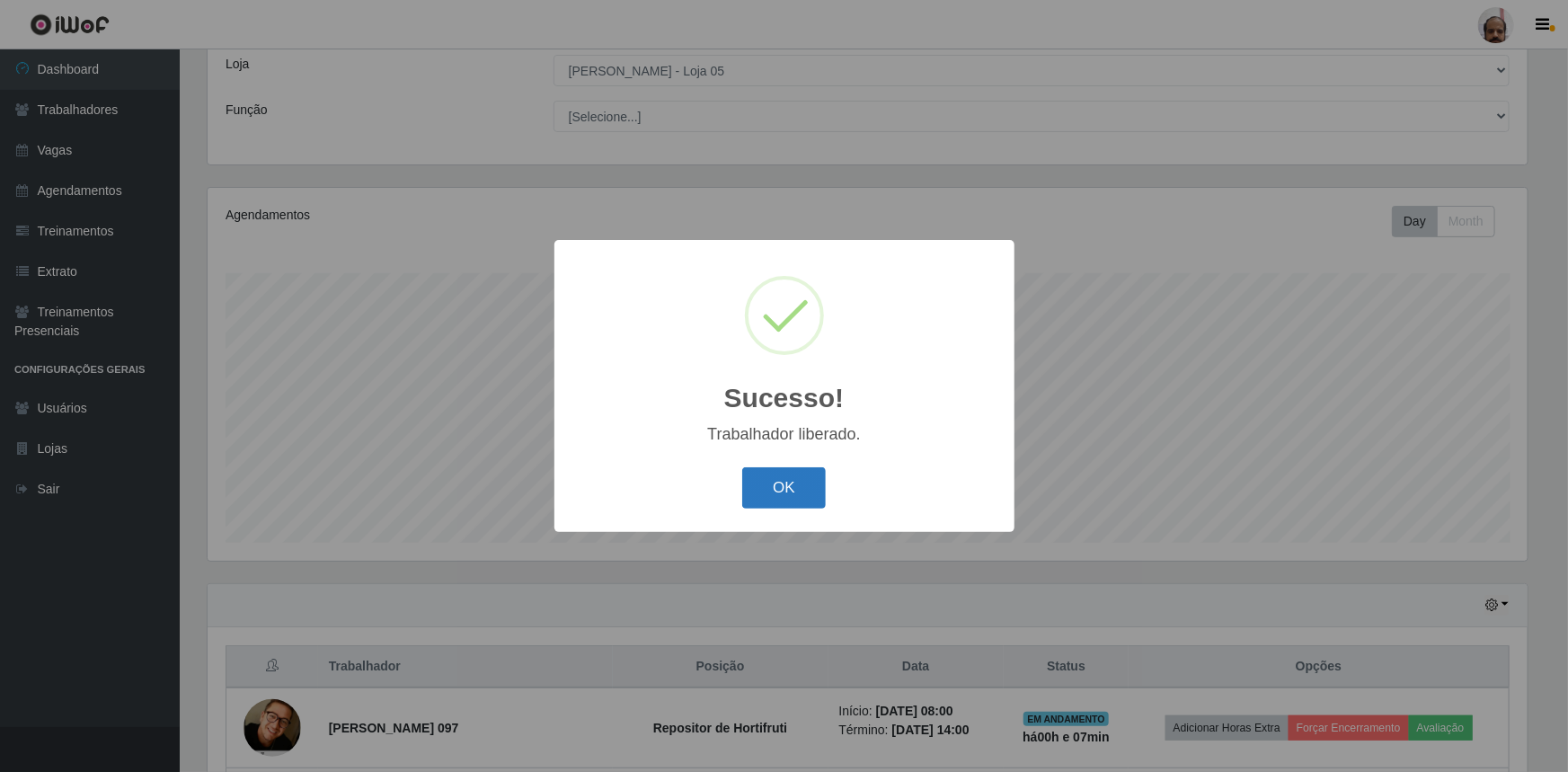
click at [792, 486] on button "OK" at bounding box center [784, 488] width 84 height 42
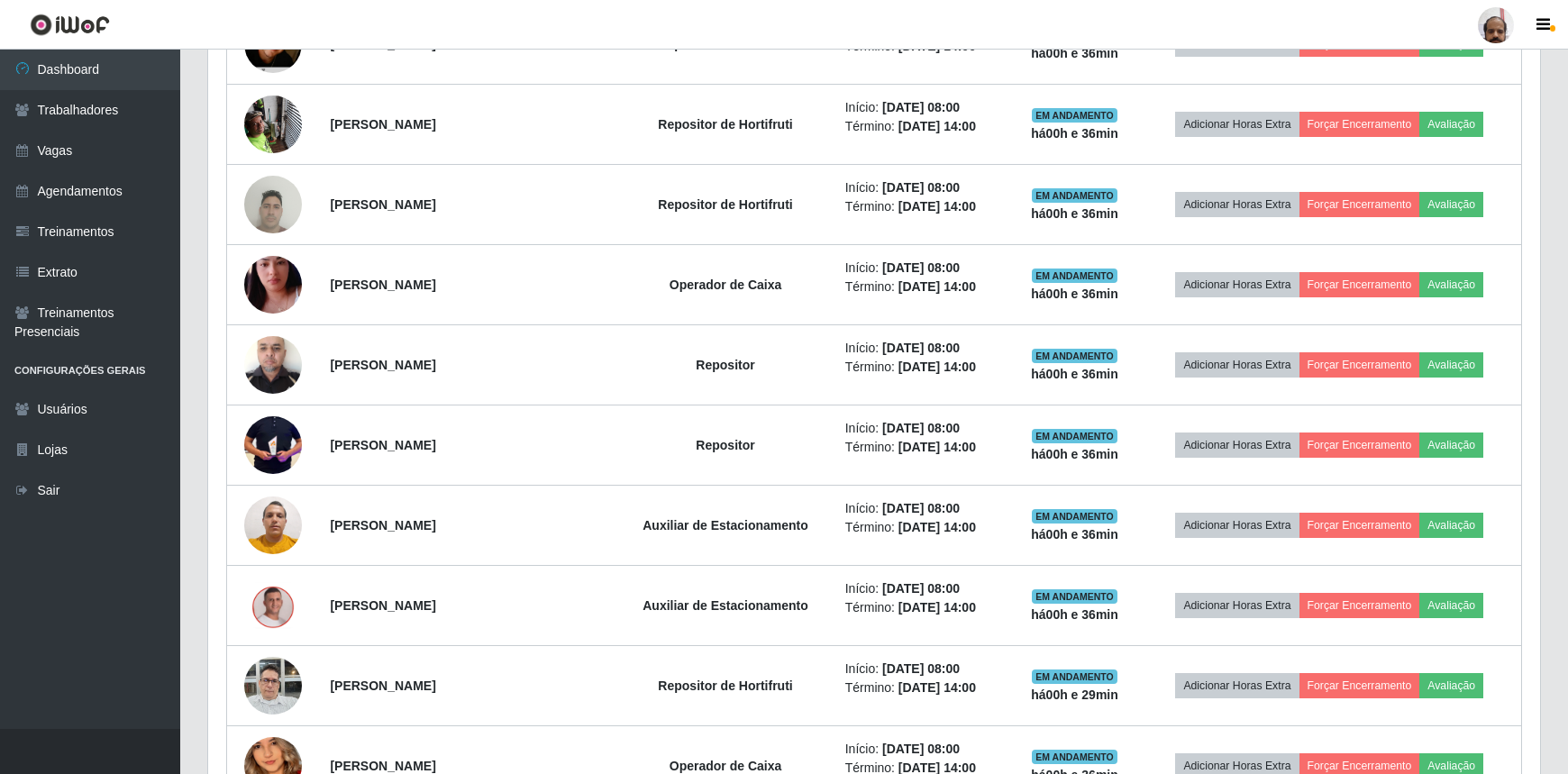
scroll to position [756, 0]
